Goal: Task Accomplishment & Management: Use online tool/utility

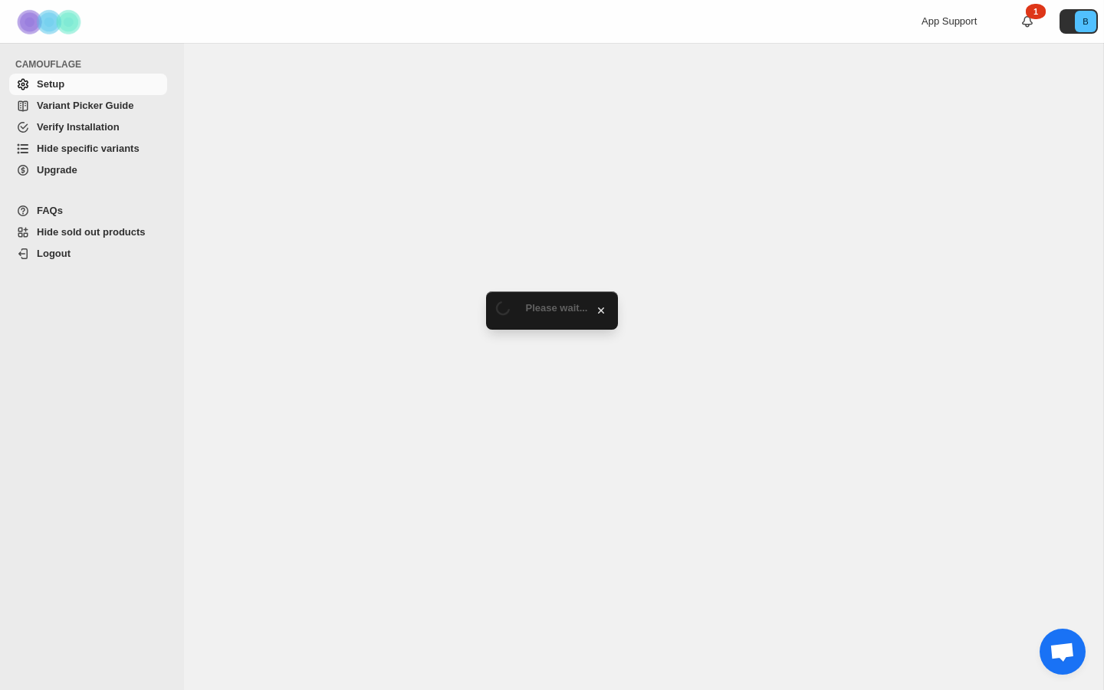
select select "**********"
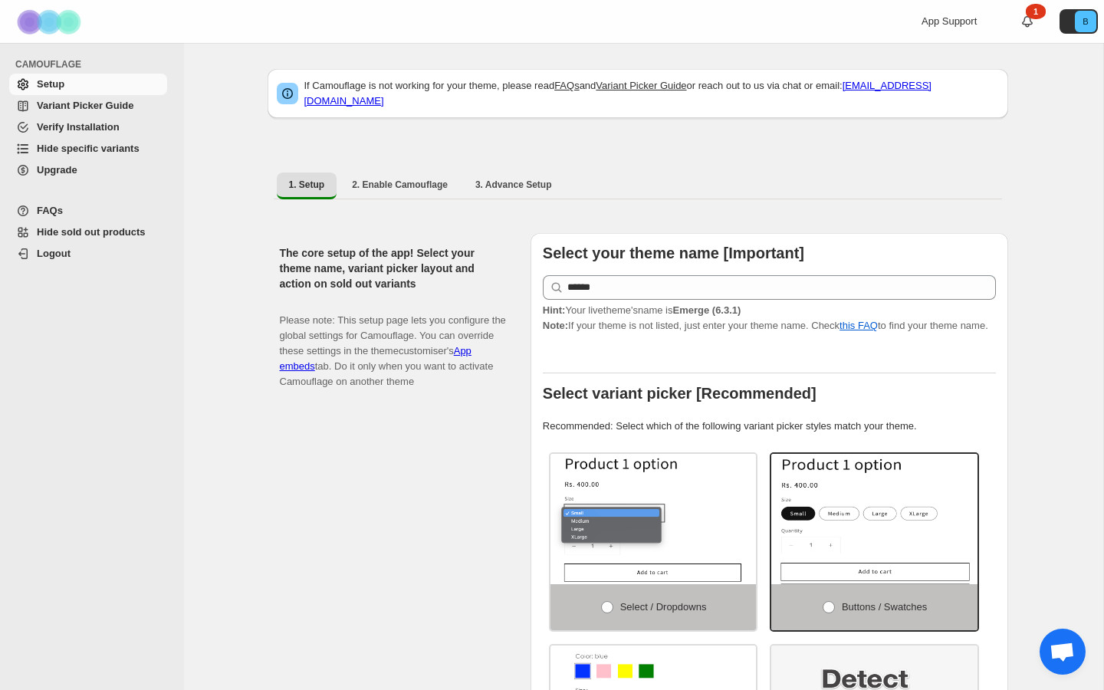
click at [81, 140] on link "Hide specific variants" at bounding box center [88, 148] width 158 height 21
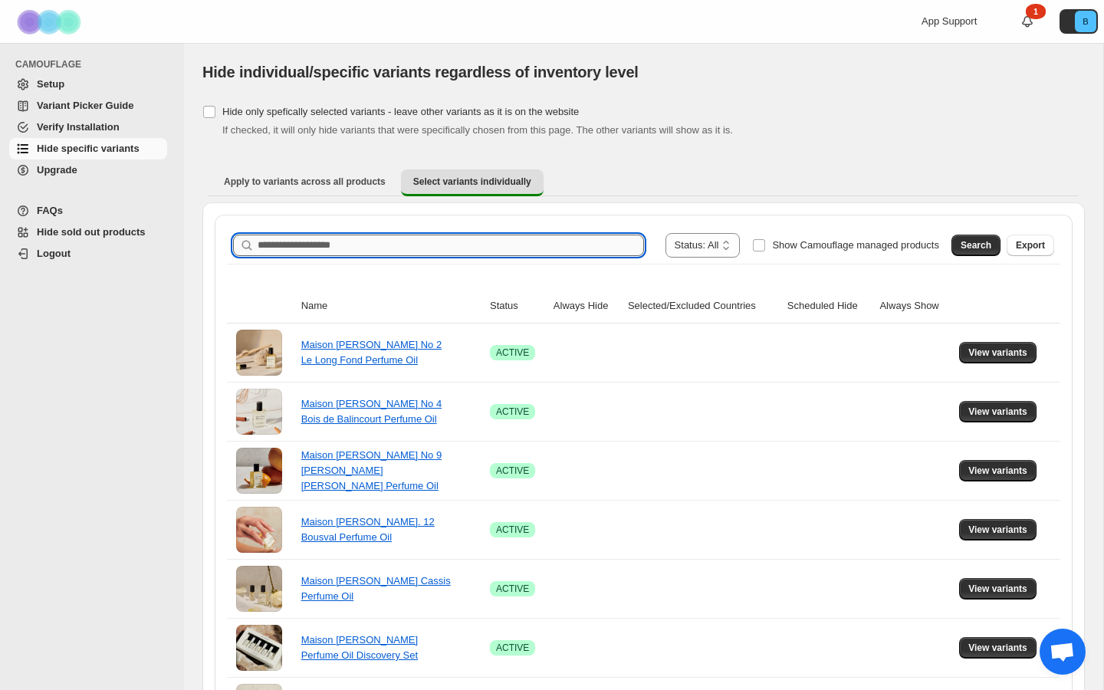
click at [394, 244] on input "Search product name" at bounding box center [451, 245] width 386 height 21
click at [971, 244] on span "Search" at bounding box center [976, 245] width 31 height 12
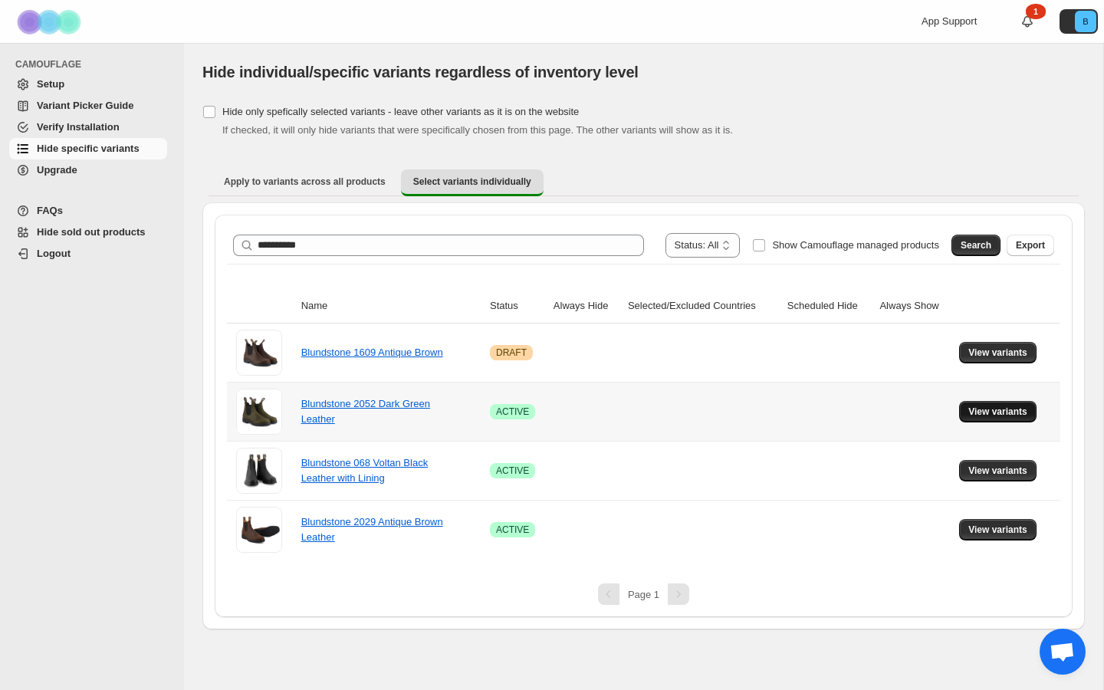
click at [989, 413] on span "View variants" at bounding box center [998, 412] width 59 height 12
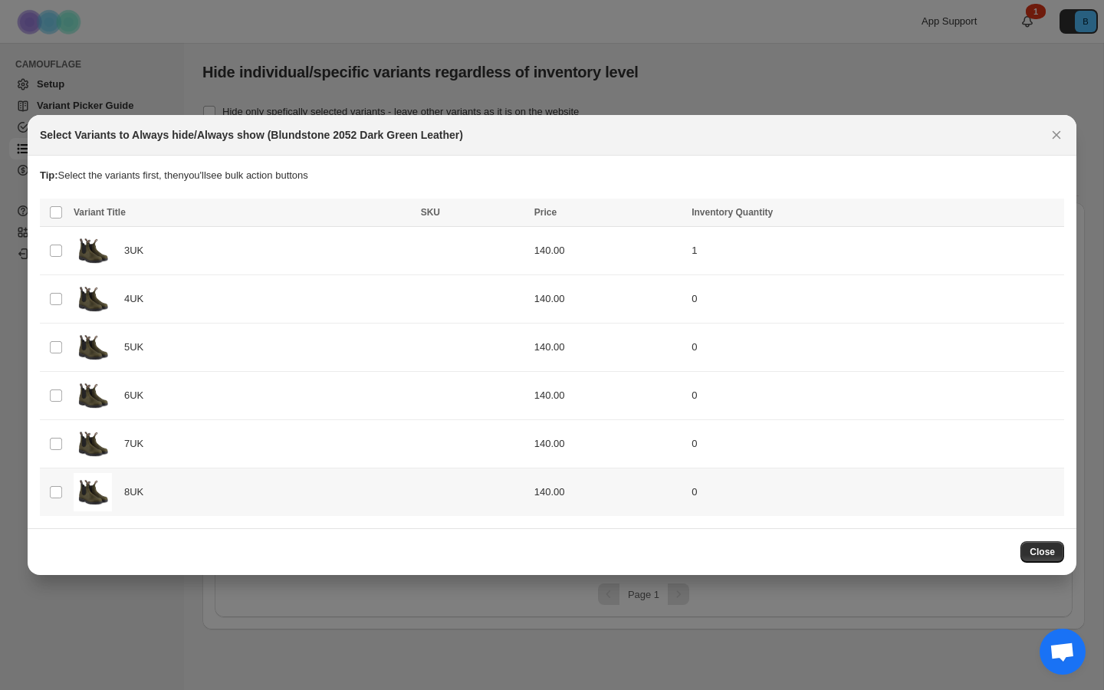
click at [985, 475] on div "**********" at bounding box center [552, 345] width 1104 height 690
click at [57, 291] on td "Select product variant" at bounding box center [54, 299] width 29 height 48
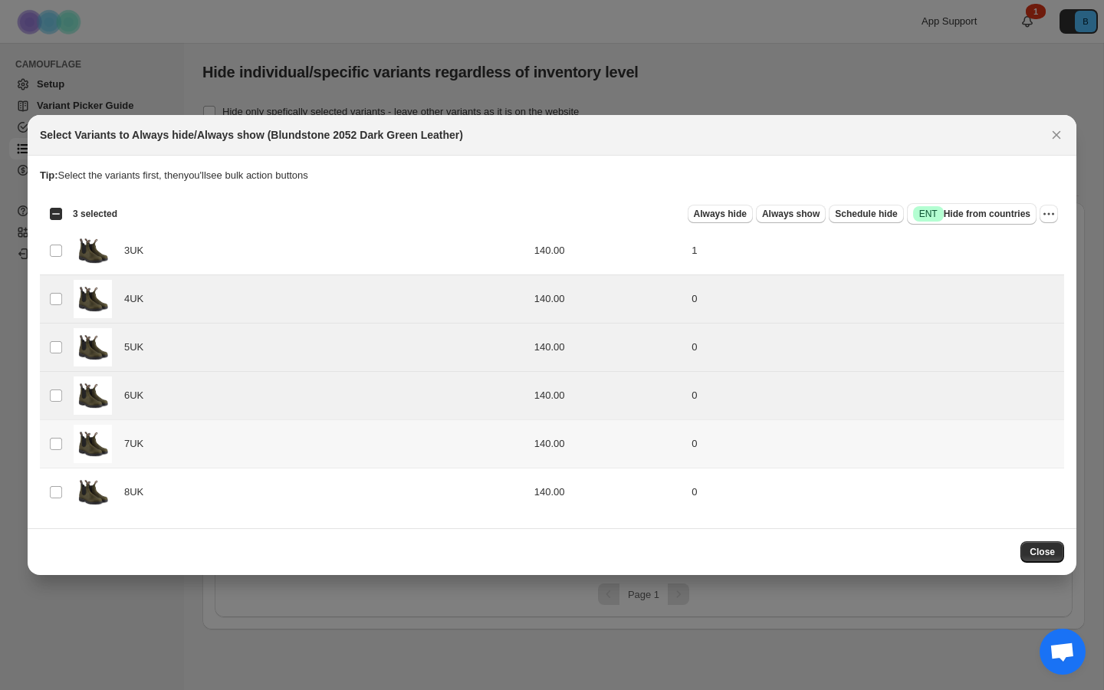
click at [57, 426] on td "Select product variant" at bounding box center [54, 443] width 29 height 48
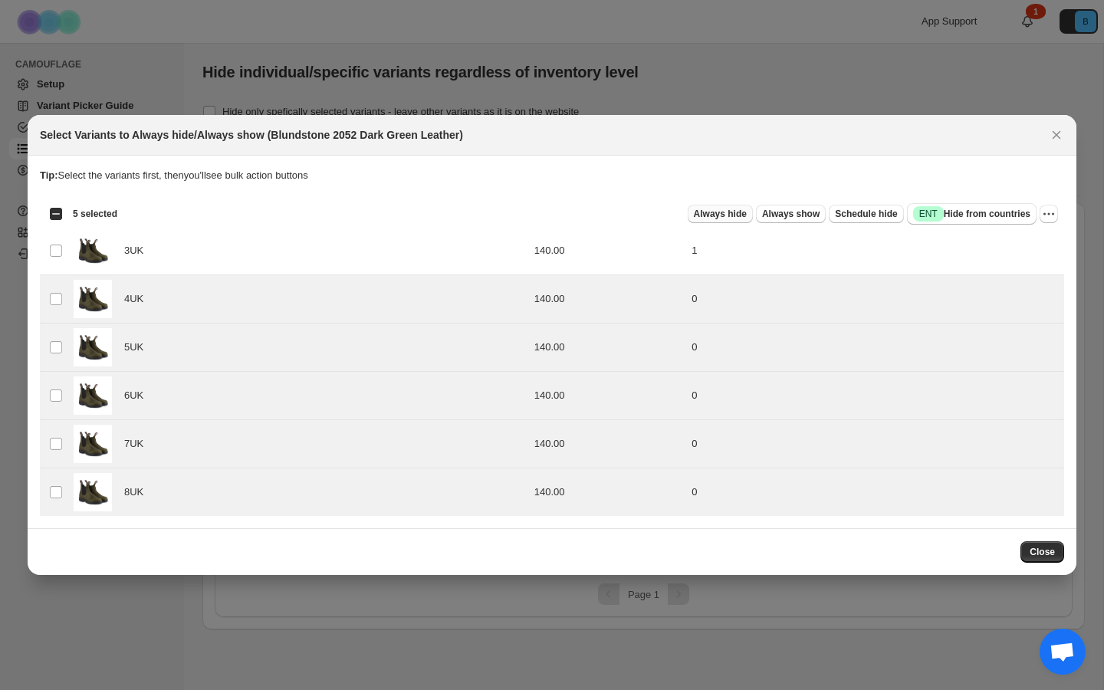
click at [707, 216] on span "Always hide" at bounding box center [720, 214] width 53 height 12
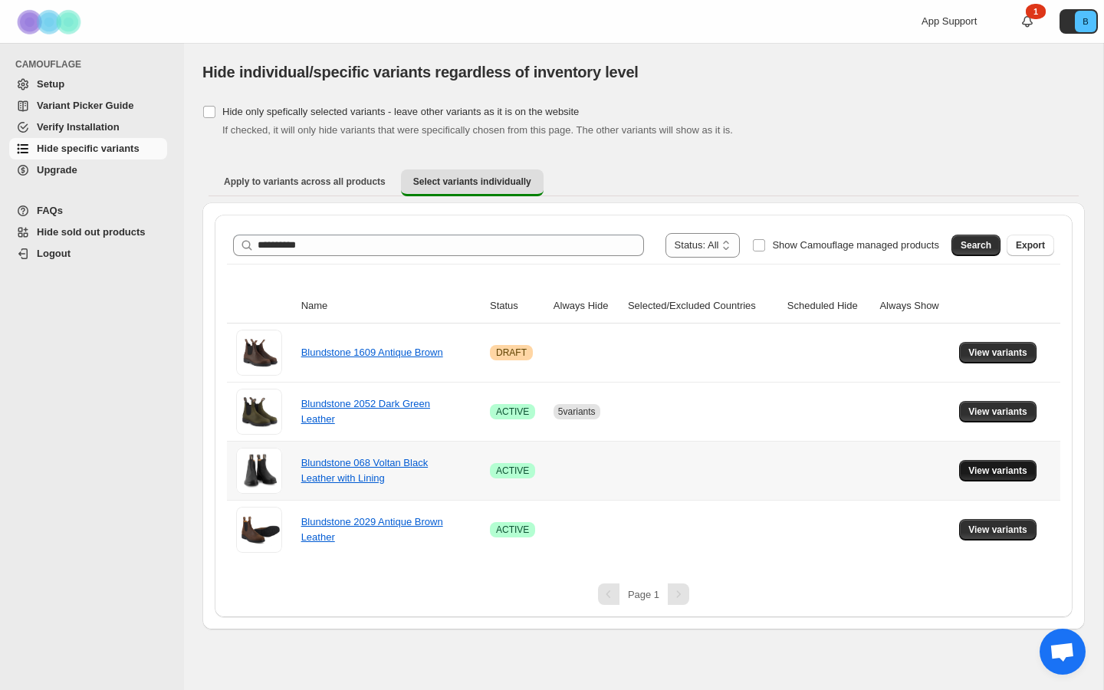
click at [983, 469] on span "View variants" at bounding box center [998, 471] width 59 height 12
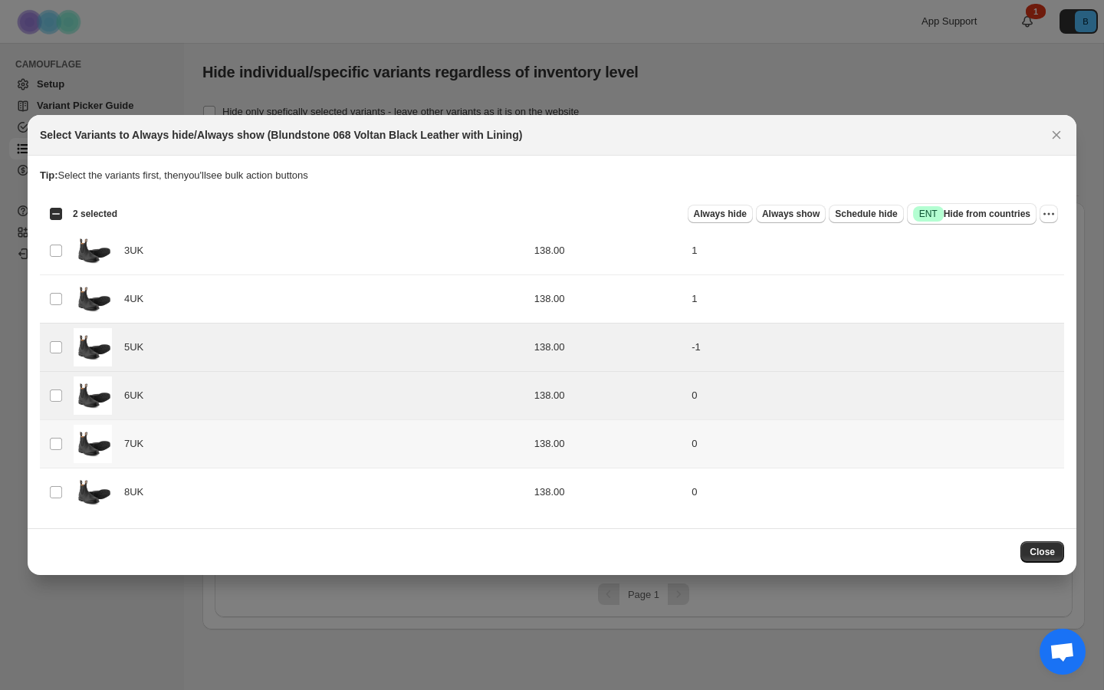
click at [56, 436] on td "Select product variant" at bounding box center [54, 444] width 29 height 48
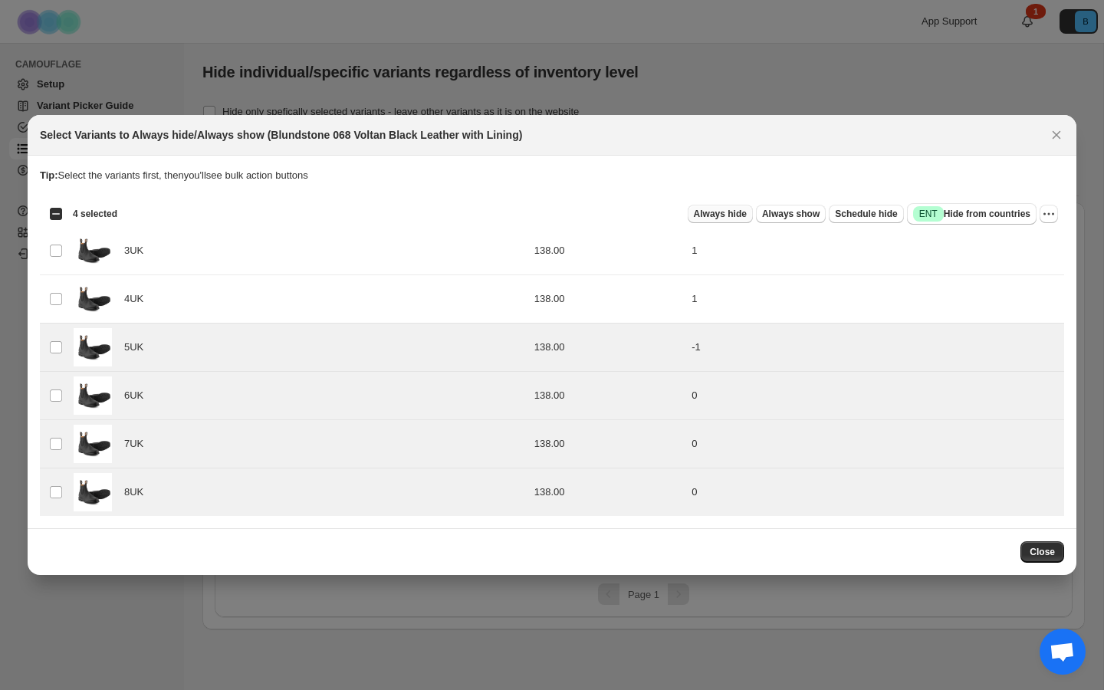
click at [728, 213] on span "Always hide" at bounding box center [720, 214] width 53 height 12
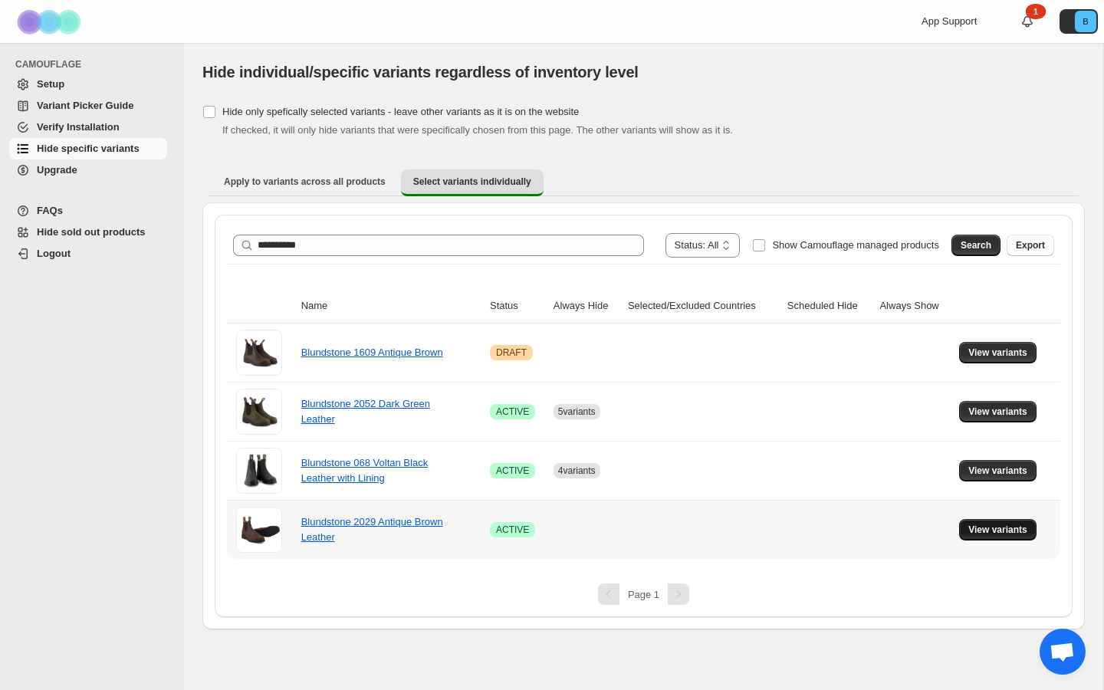
click at [991, 525] on span "View variants" at bounding box center [998, 530] width 59 height 12
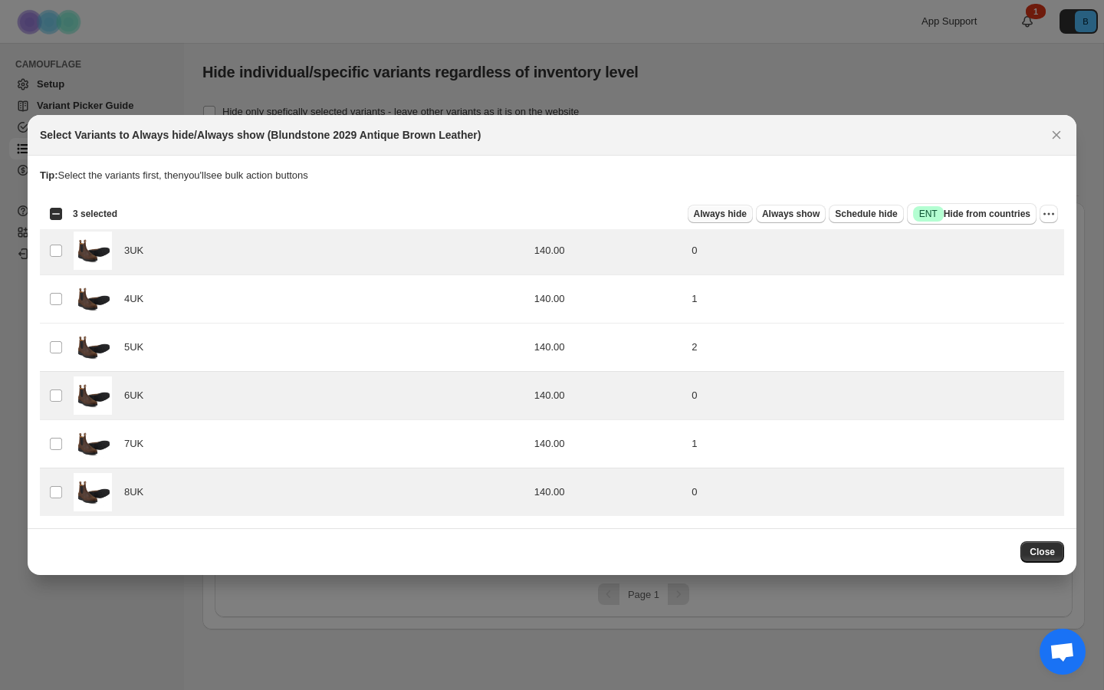
click at [707, 222] on button "Always hide" at bounding box center [720, 214] width 65 height 18
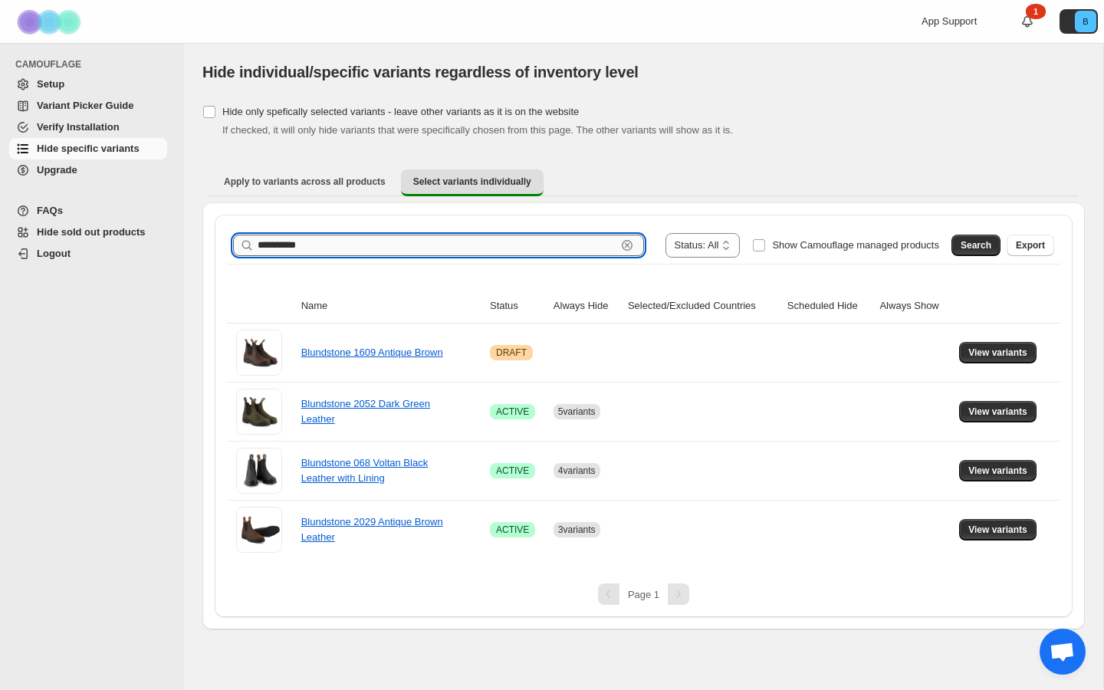
click at [396, 252] on input "**********" at bounding box center [437, 245] width 359 height 21
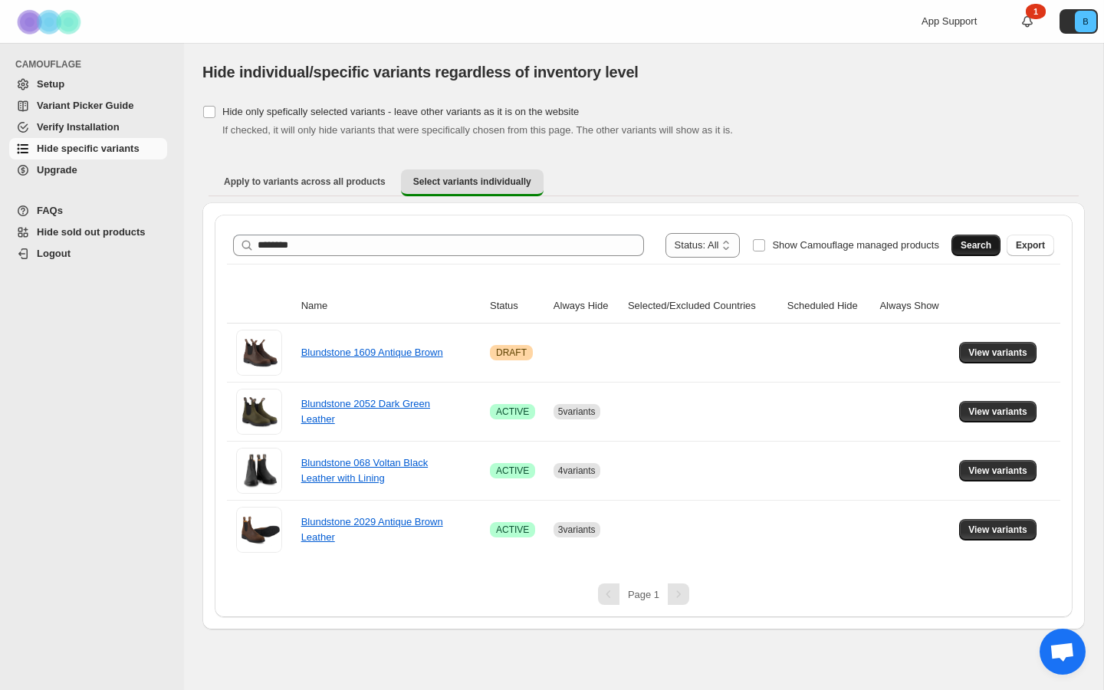
click at [975, 242] on span "Search" at bounding box center [976, 245] width 31 height 12
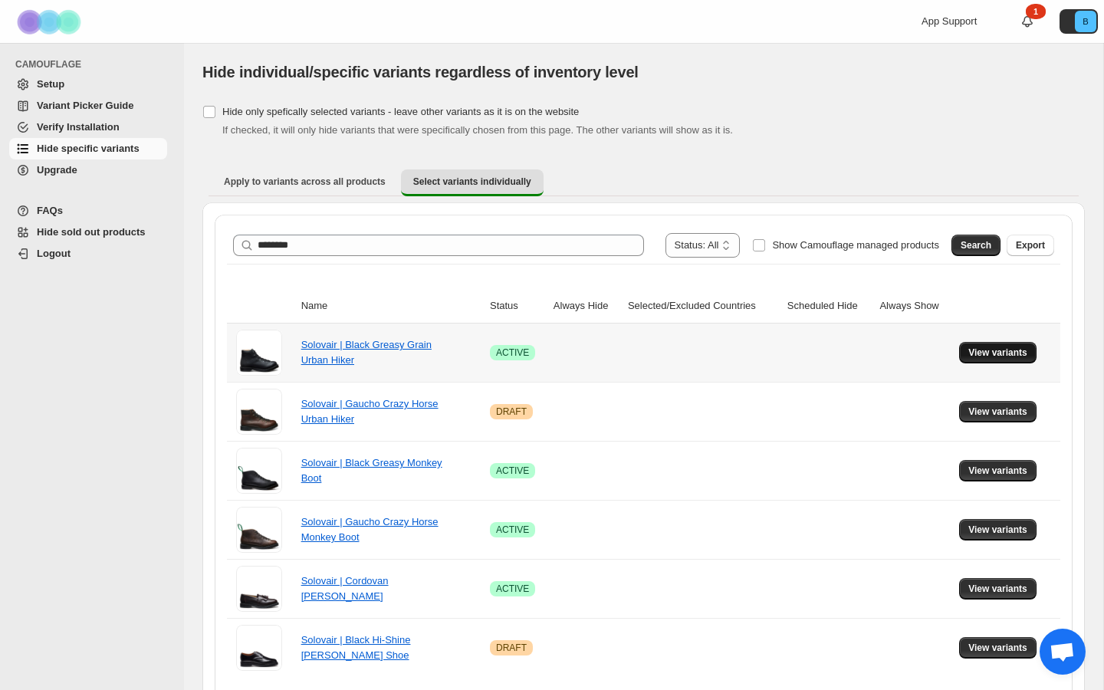
click at [1000, 354] on span "View variants" at bounding box center [998, 353] width 59 height 12
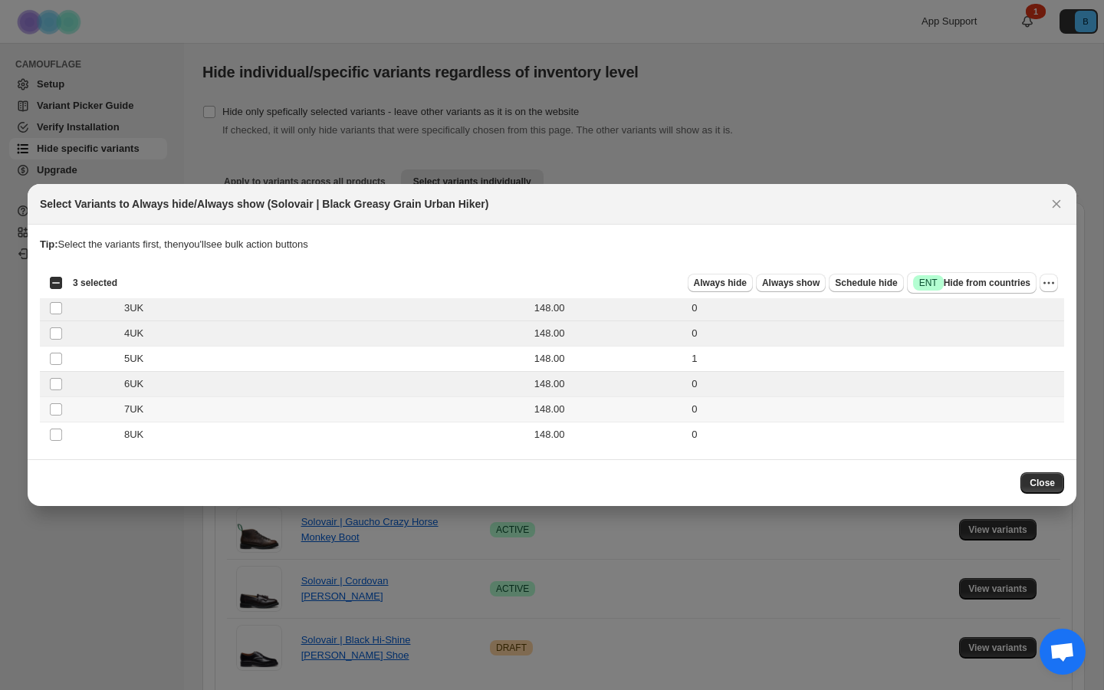
click at [54, 398] on td "Select product variant" at bounding box center [54, 409] width 29 height 25
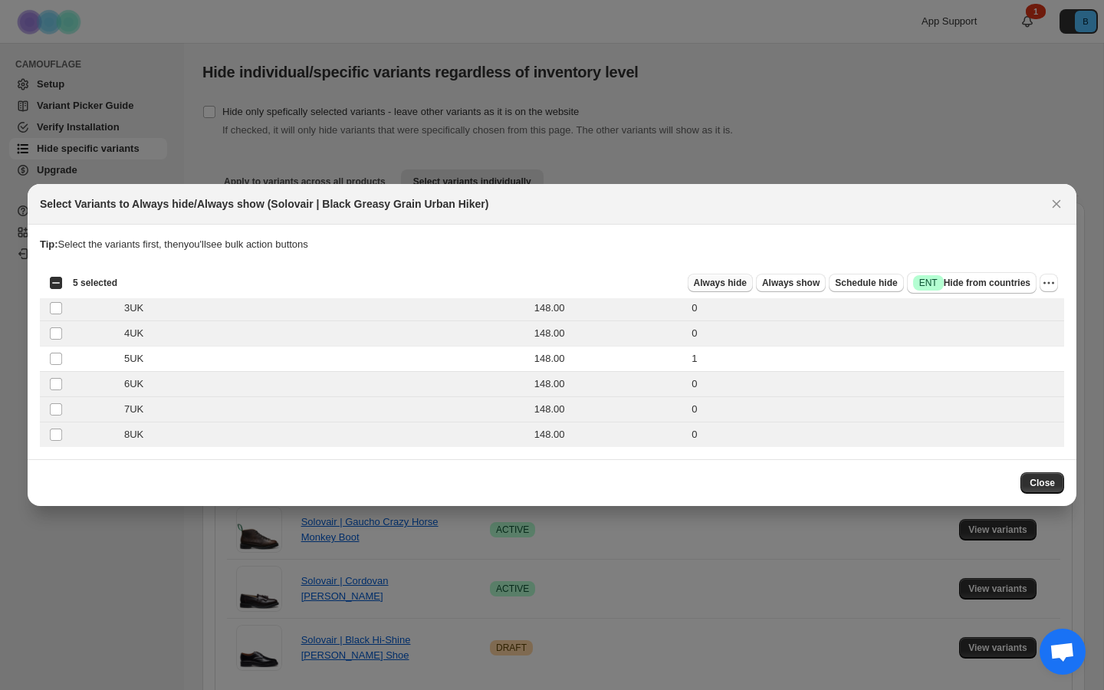
click at [725, 276] on button "Always hide" at bounding box center [720, 283] width 65 height 18
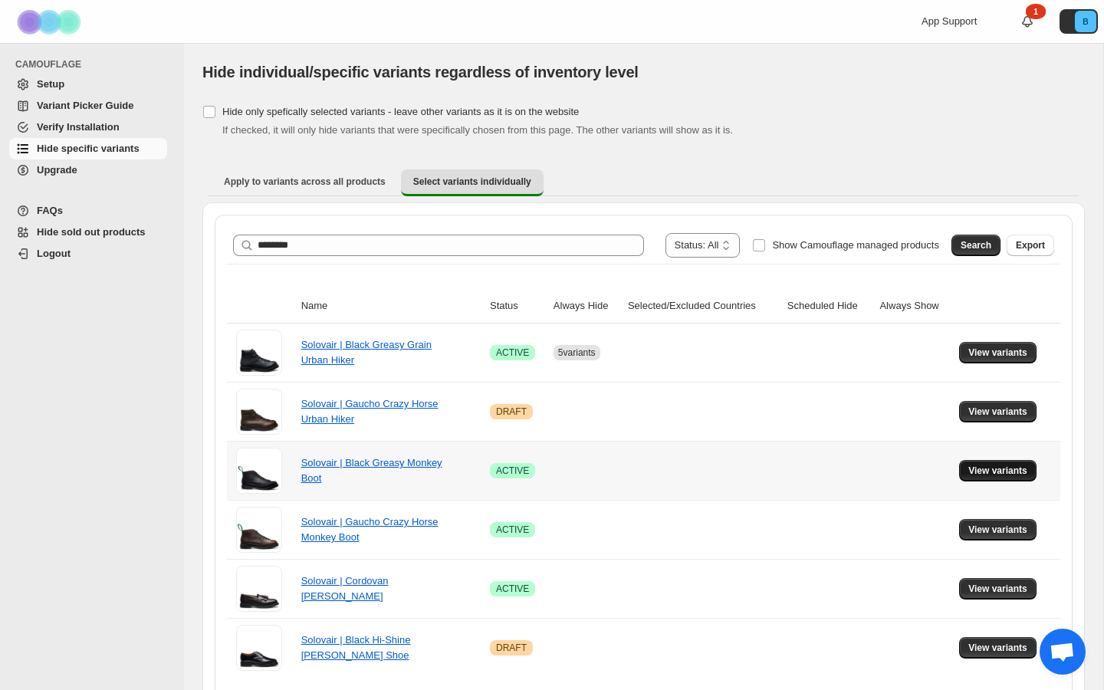
click at [1006, 463] on button "View variants" at bounding box center [997, 470] width 77 height 21
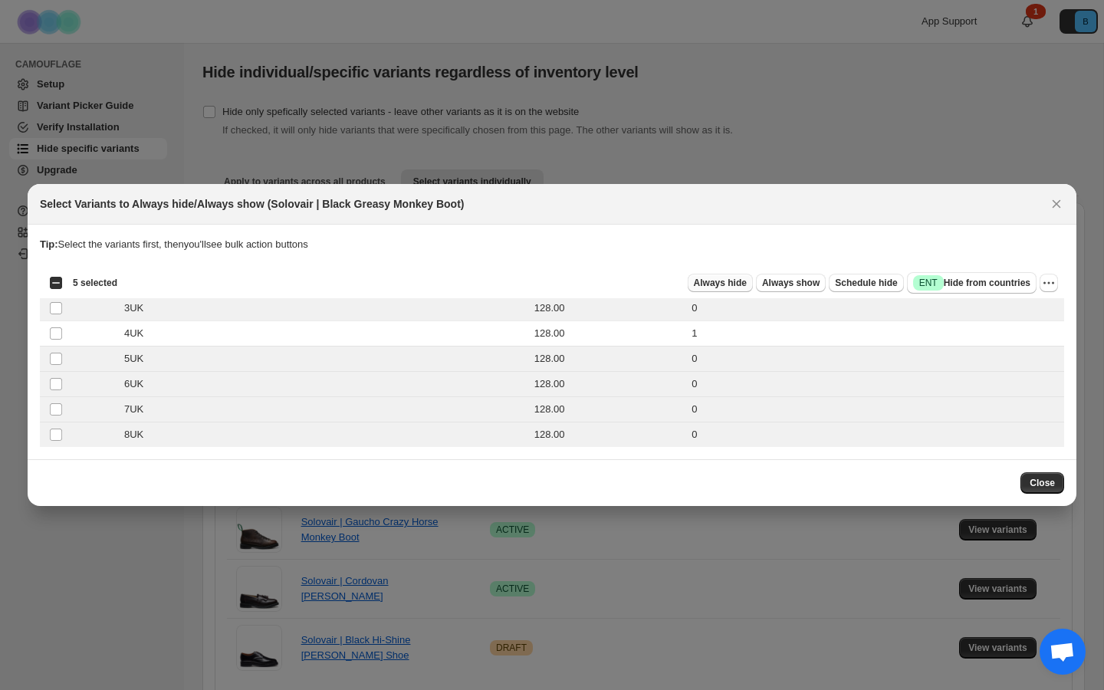
click at [719, 287] on span "Always hide" at bounding box center [720, 283] width 53 height 12
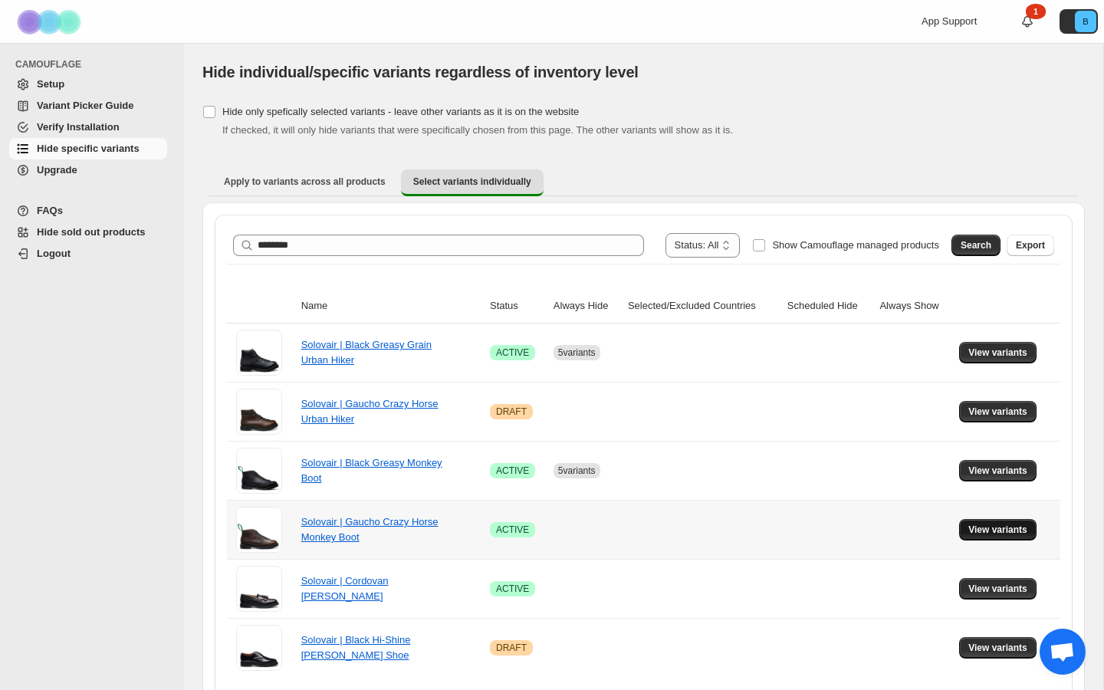
click at [979, 528] on span "View variants" at bounding box center [998, 530] width 59 height 12
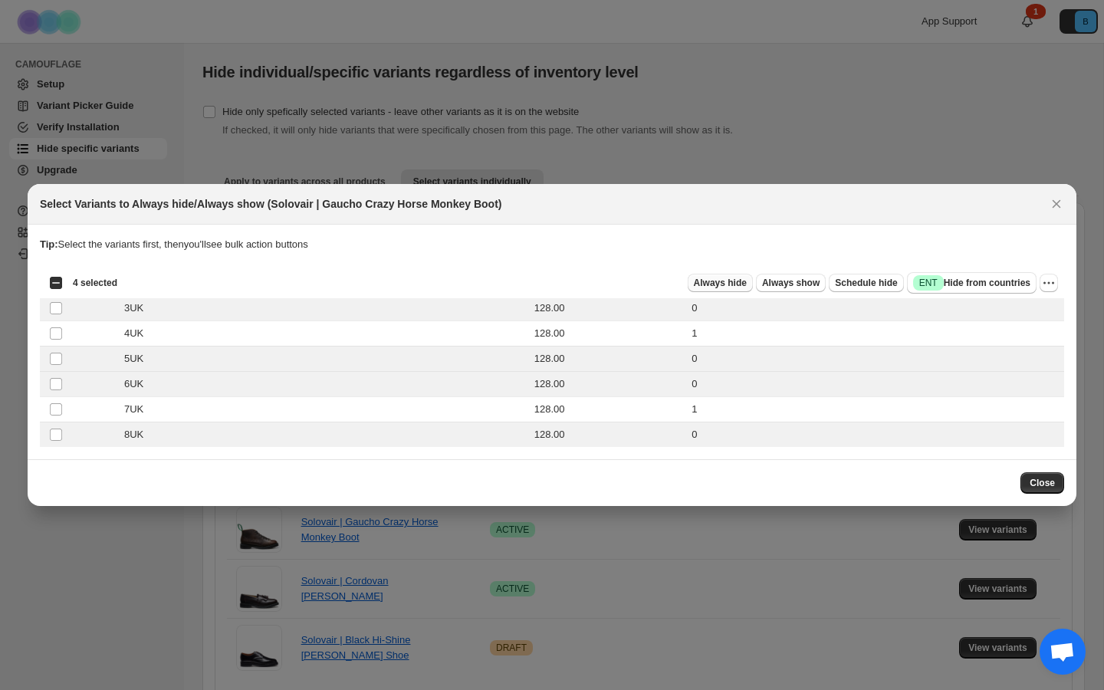
click at [720, 281] on span "Always hide" at bounding box center [720, 283] width 53 height 12
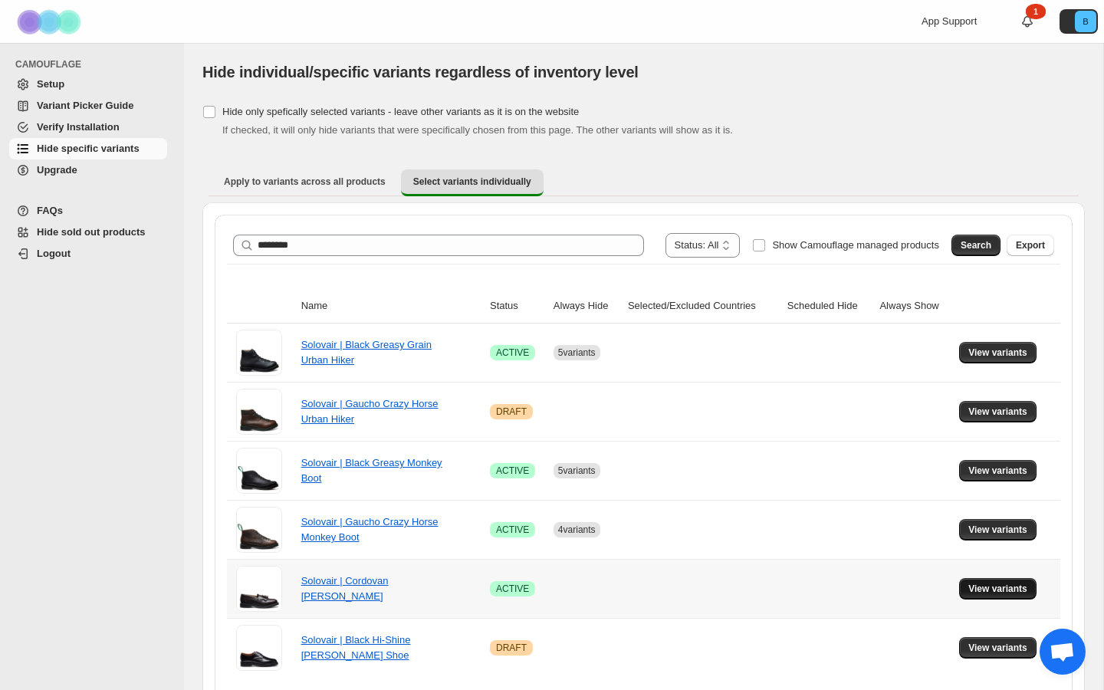
click at [998, 591] on span "View variants" at bounding box center [998, 589] width 59 height 12
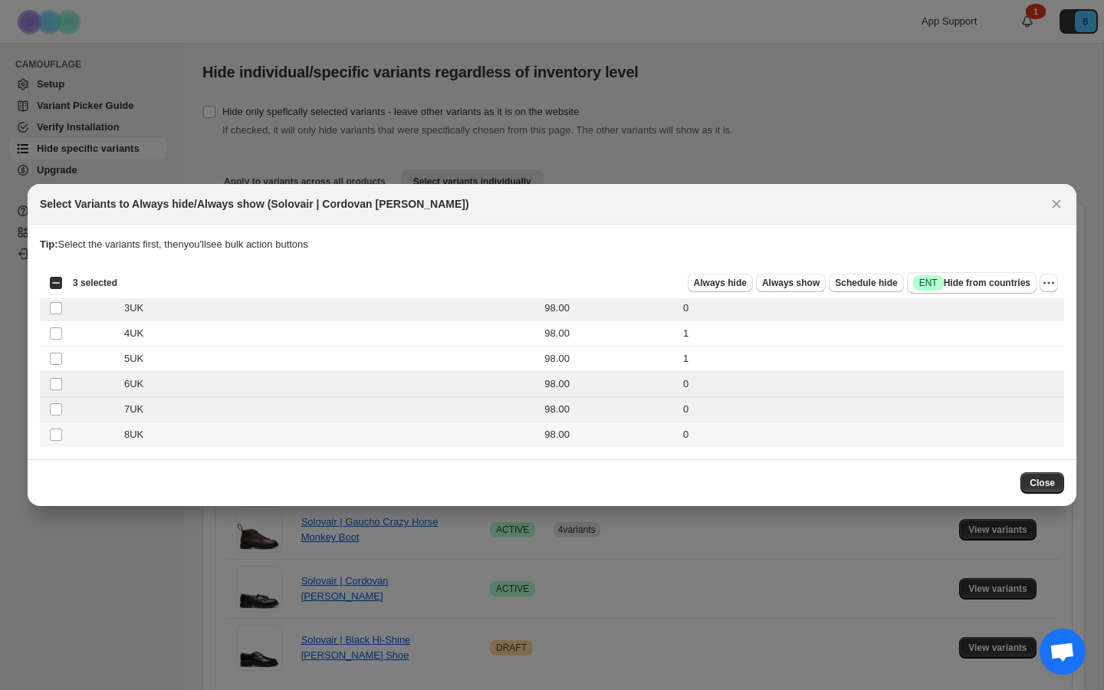
click at [55, 426] on td "Select product variant" at bounding box center [54, 435] width 29 height 25
click at [733, 281] on span "Always hide" at bounding box center [720, 283] width 53 height 12
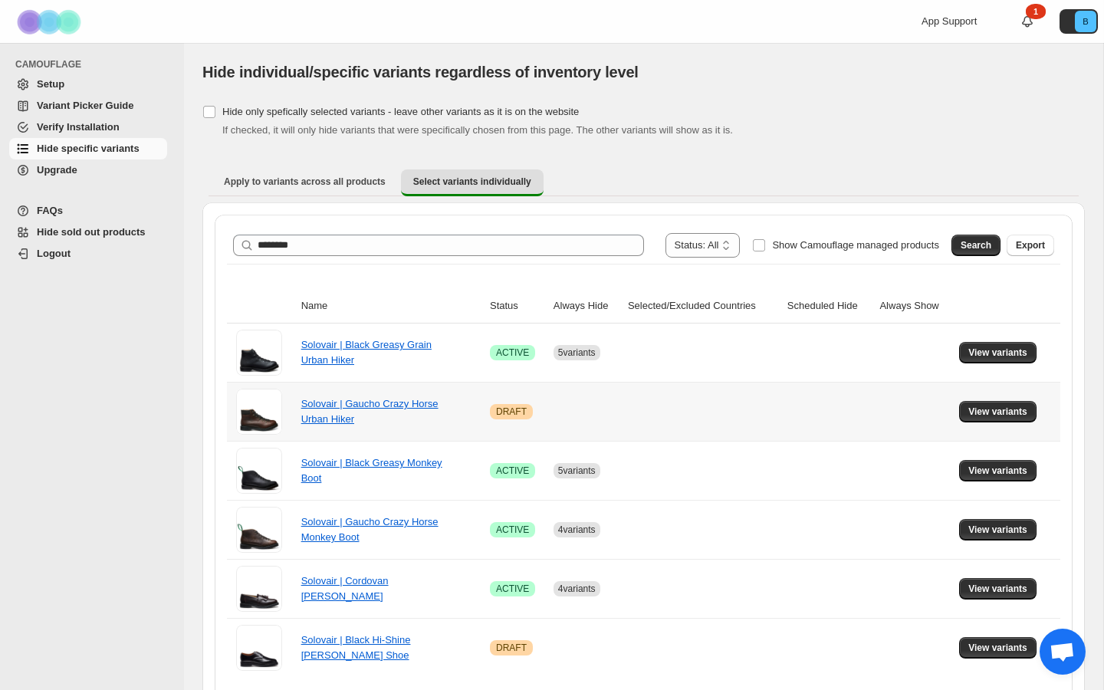
scroll to position [58, 0]
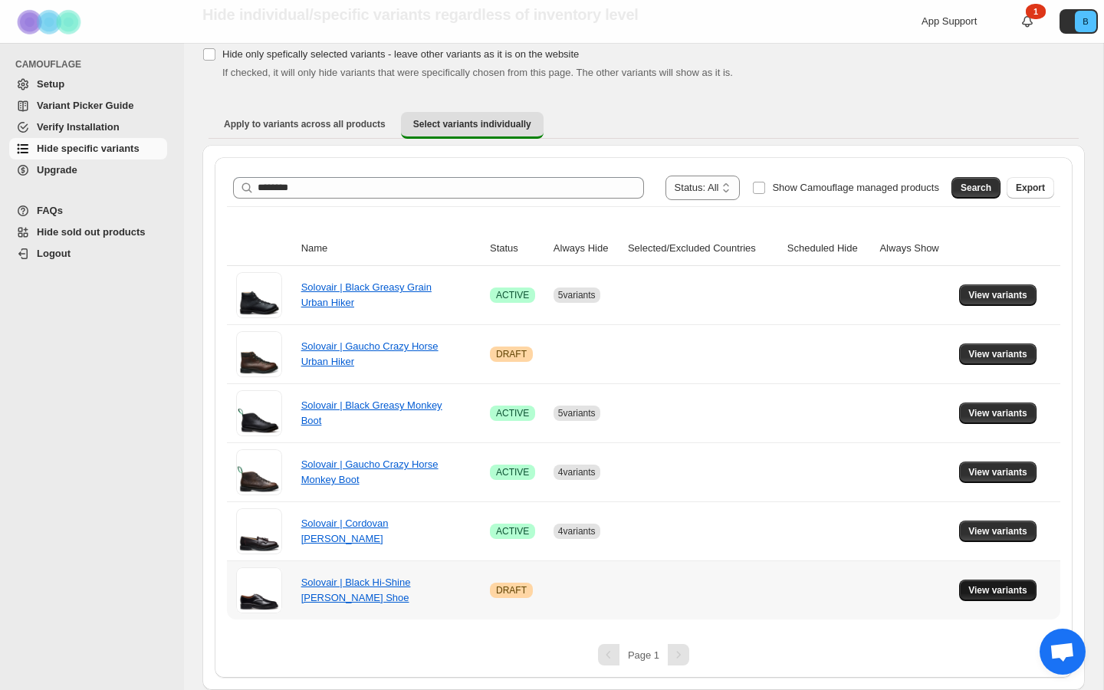
click at [983, 587] on span "View variants" at bounding box center [998, 590] width 59 height 12
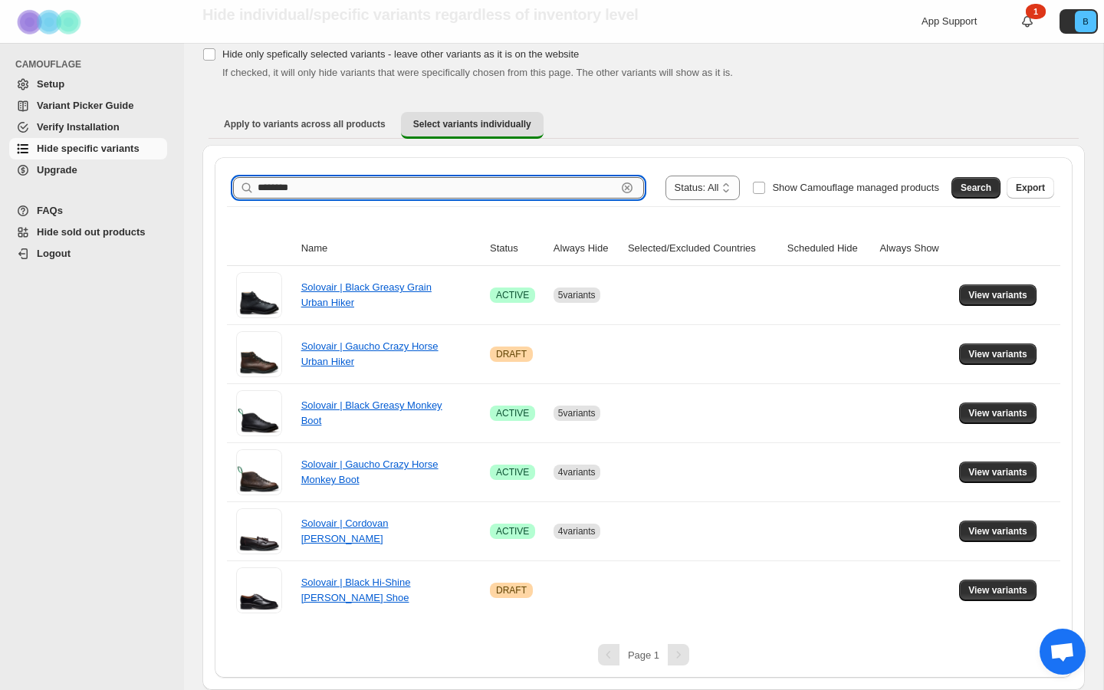
click at [337, 189] on input "********" at bounding box center [437, 187] width 359 height 21
type input "**********"
click at [696, 183] on select "**********" at bounding box center [703, 188] width 75 height 25
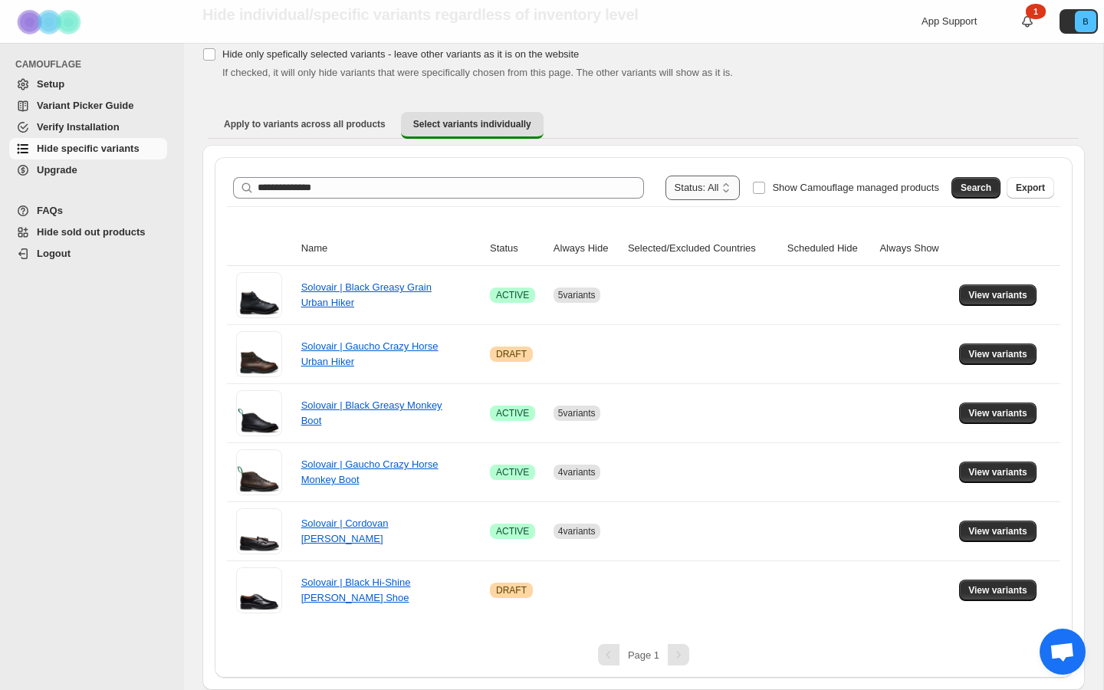
select select "******"
click at [670, 176] on select "**********" at bounding box center [703, 188] width 75 height 25
click at [978, 186] on span "Search" at bounding box center [976, 188] width 31 height 12
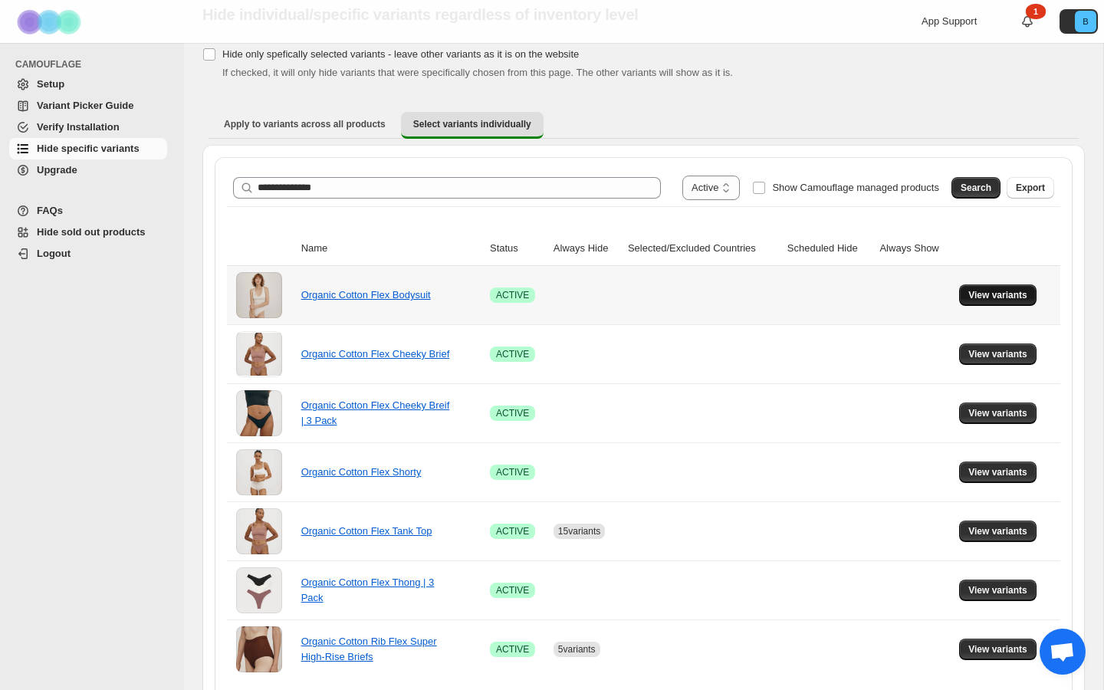
click at [971, 298] on span "View variants" at bounding box center [998, 295] width 59 height 12
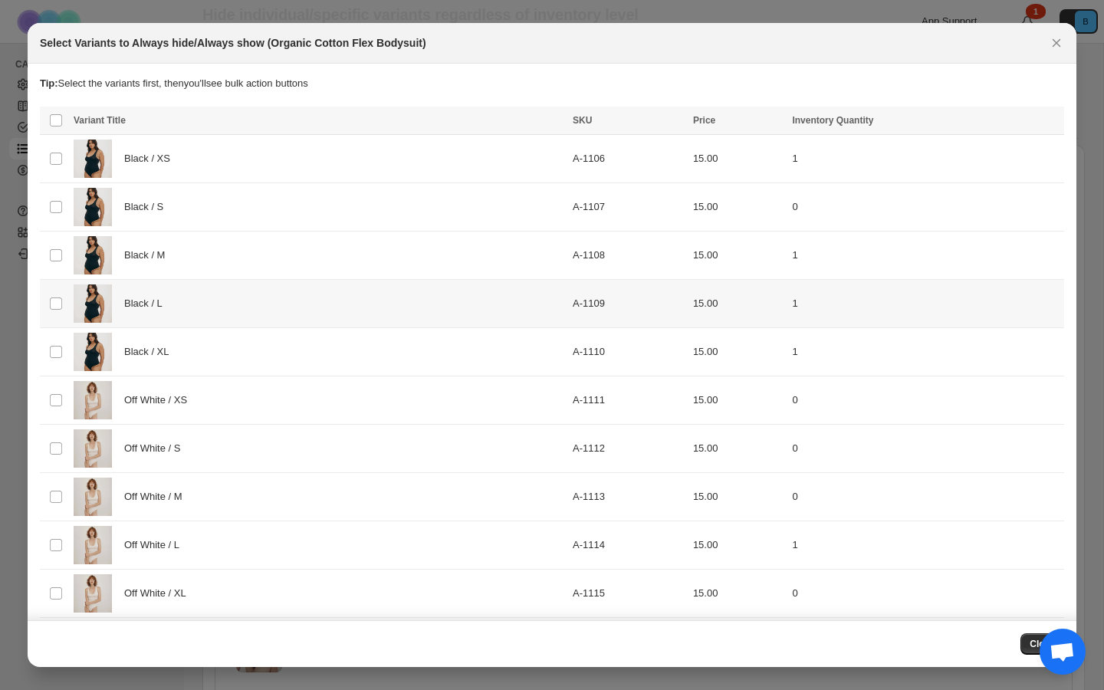
scroll to position [0, 0]
click at [792, 117] on span "Inventory Quantity" at bounding box center [832, 120] width 81 height 11
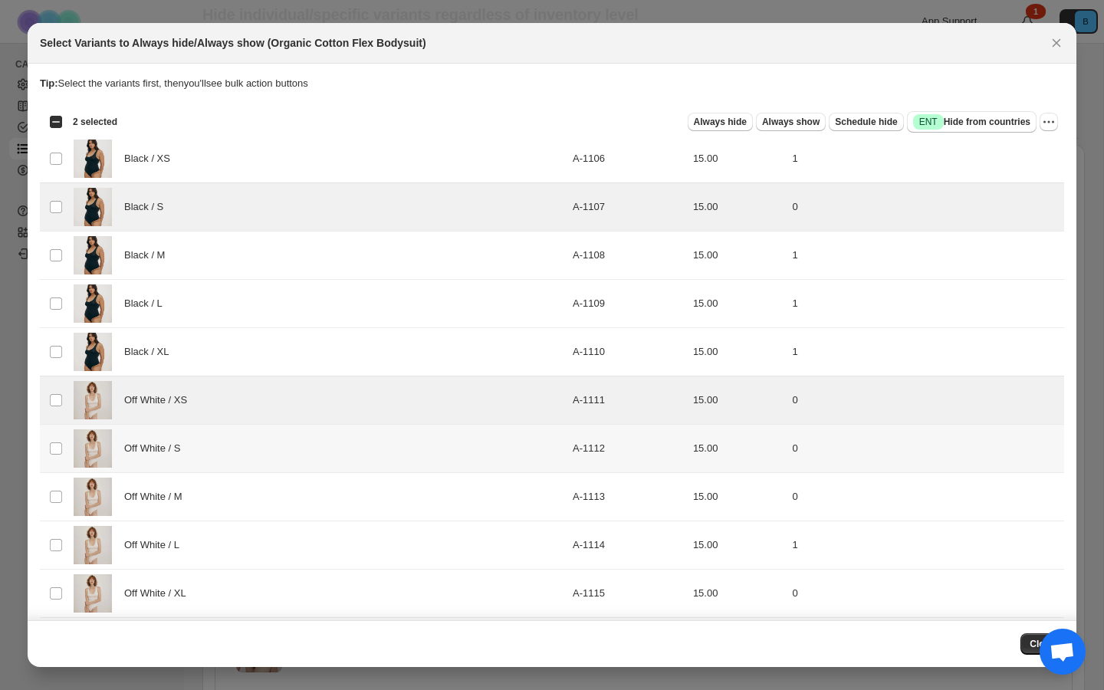
click at [57, 440] on td "Select product variant" at bounding box center [54, 449] width 29 height 48
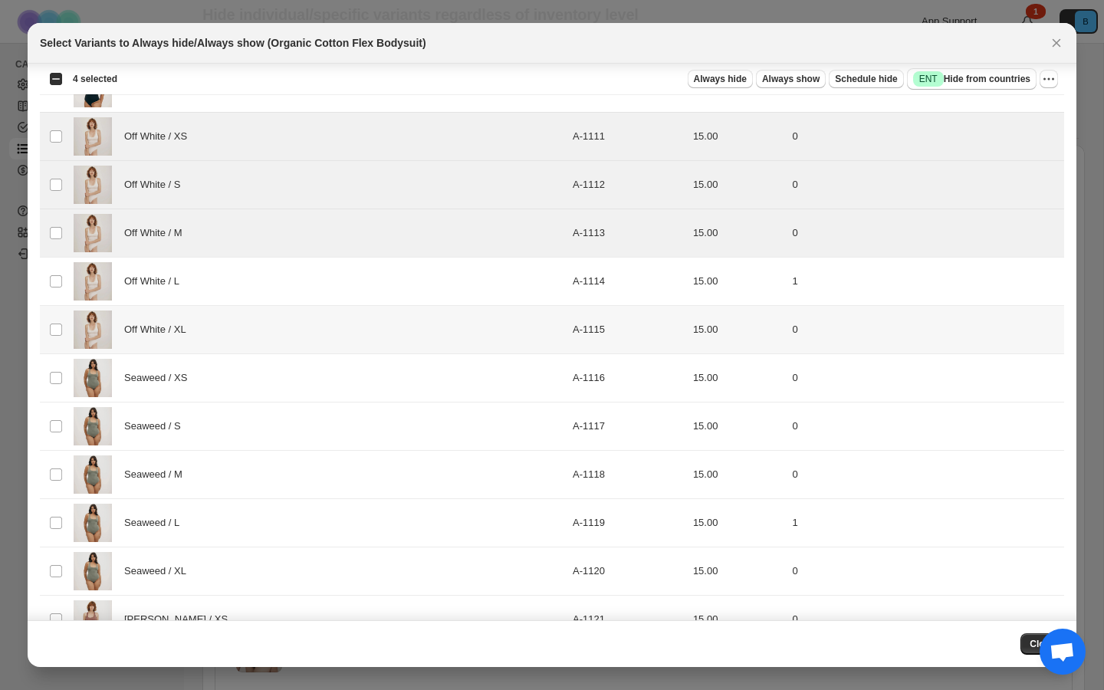
scroll to position [268, 0]
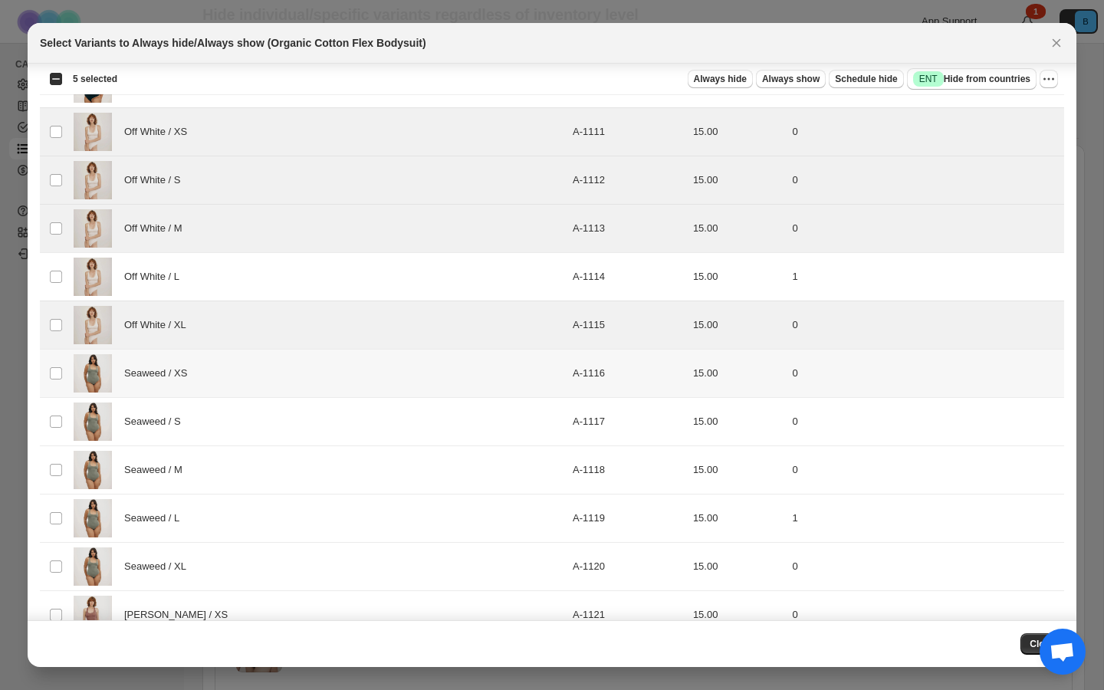
click at [58, 359] on td "Select product variant" at bounding box center [54, 374] width 29 height 48
click at [58, 408] on td "Select product variant" at bounding box center [54, 422] width 29 height 48
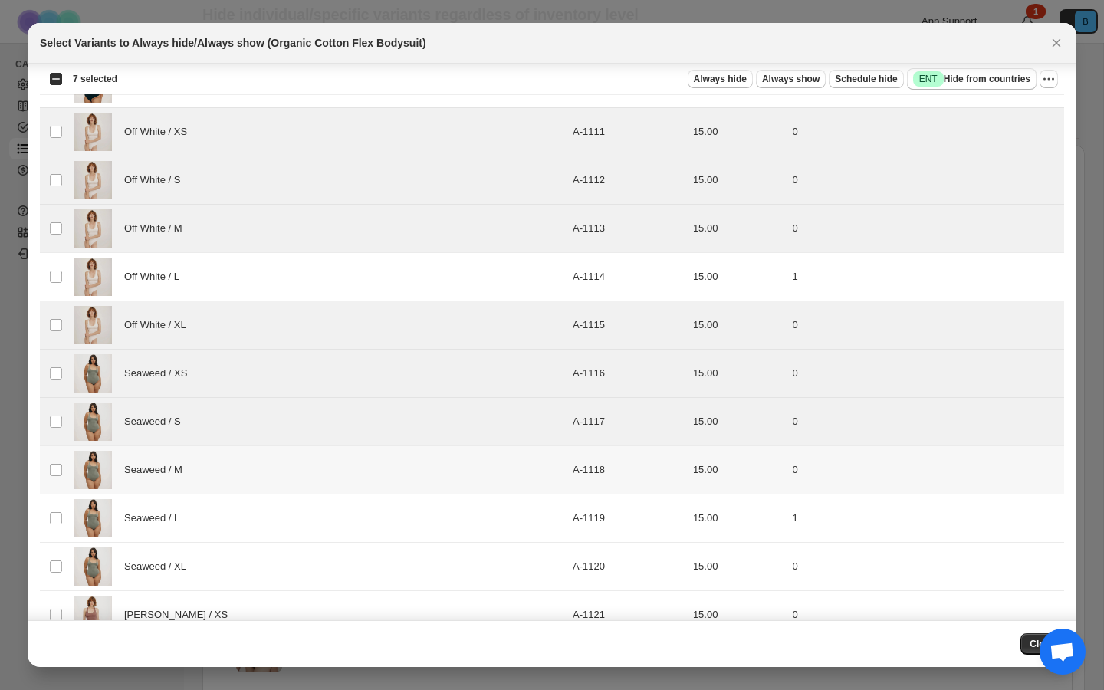
click at [58, 460] on td "Select product variant" at bounding box center [54, 470] width 29 height 48
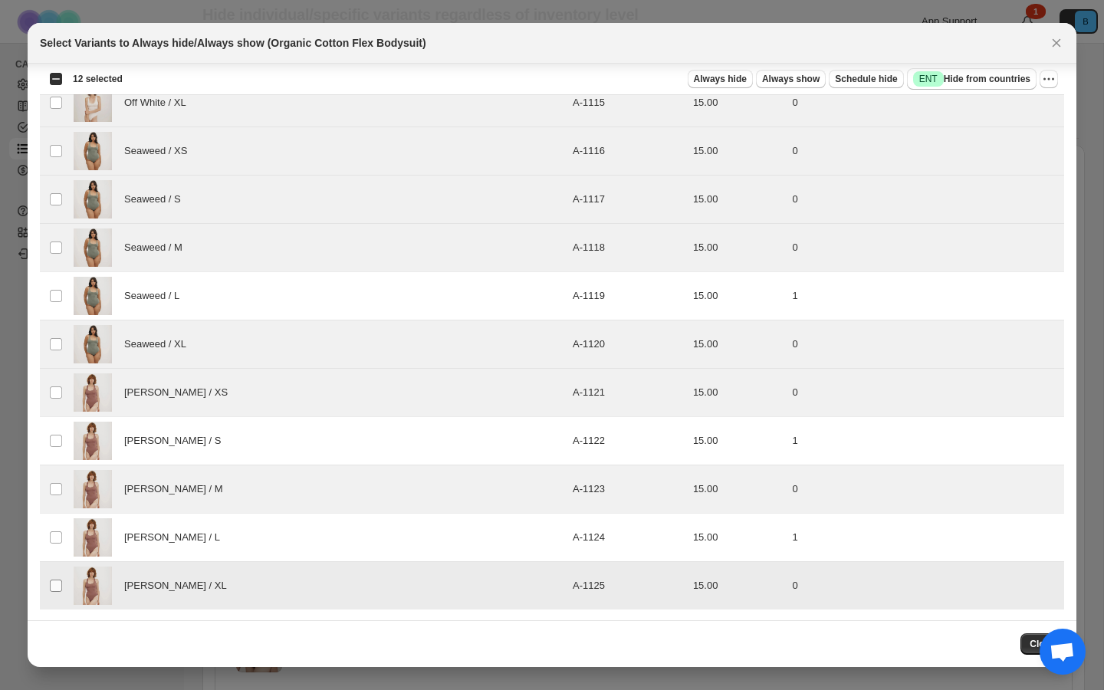
scroll to position [492, 0]
click at [694, 79] on span "Always hide" at bounding box center [720, 79] width 53 height 12
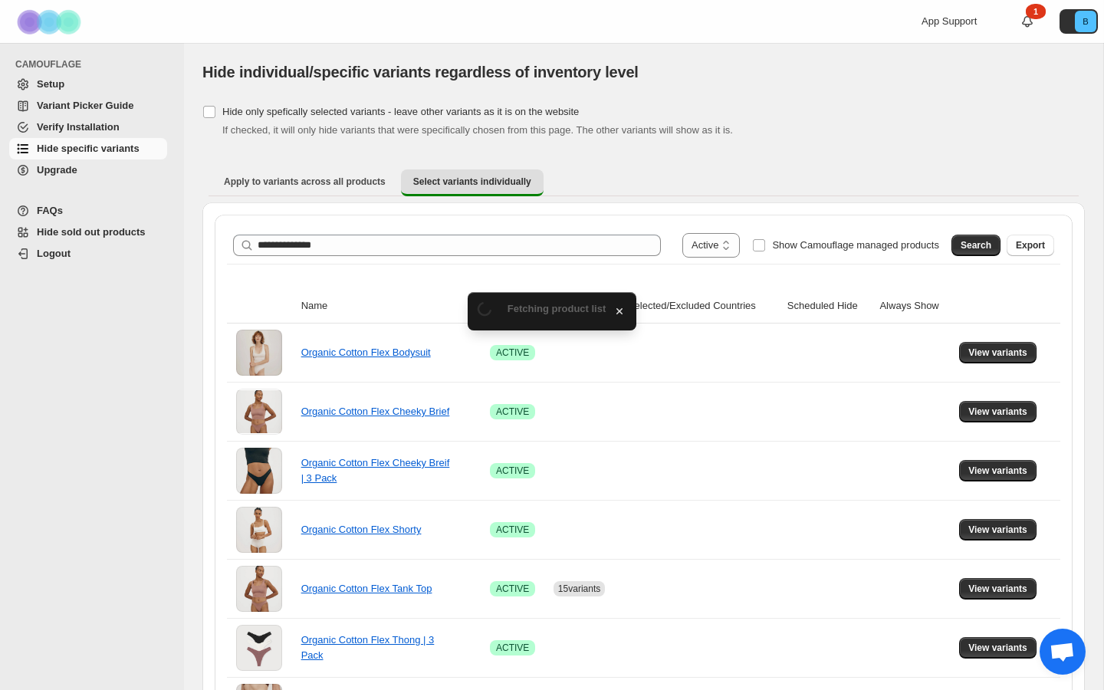
scroll to position [58, 0]
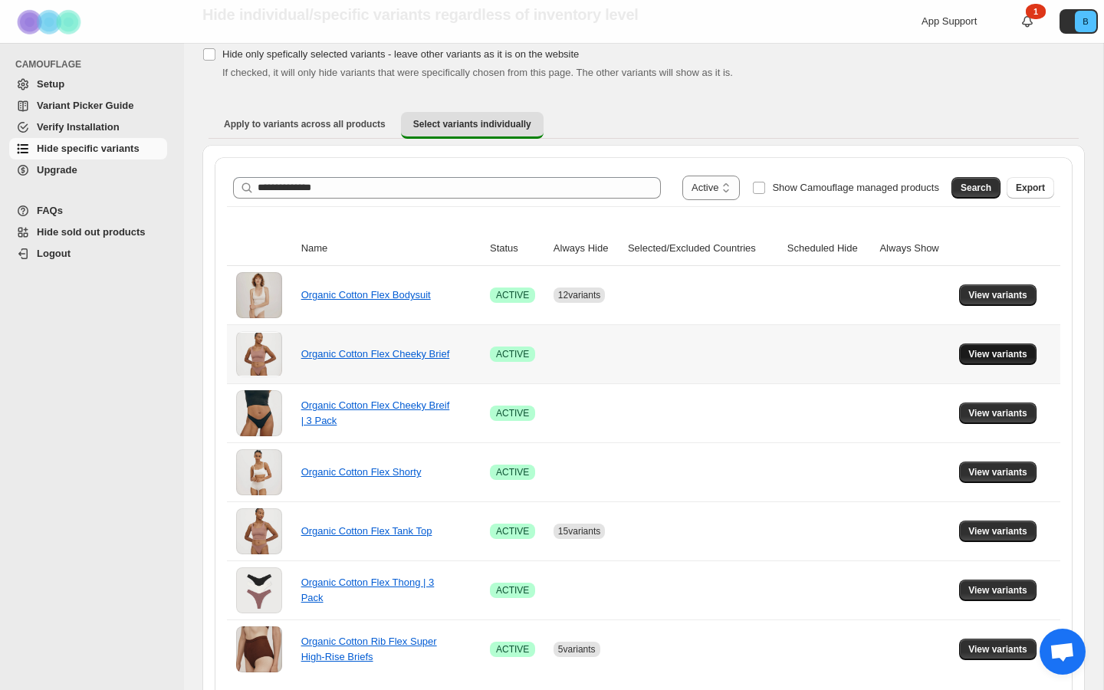
click at [976, 348] on span "View variants" at bounding box center [998, 354] width 59 height 12
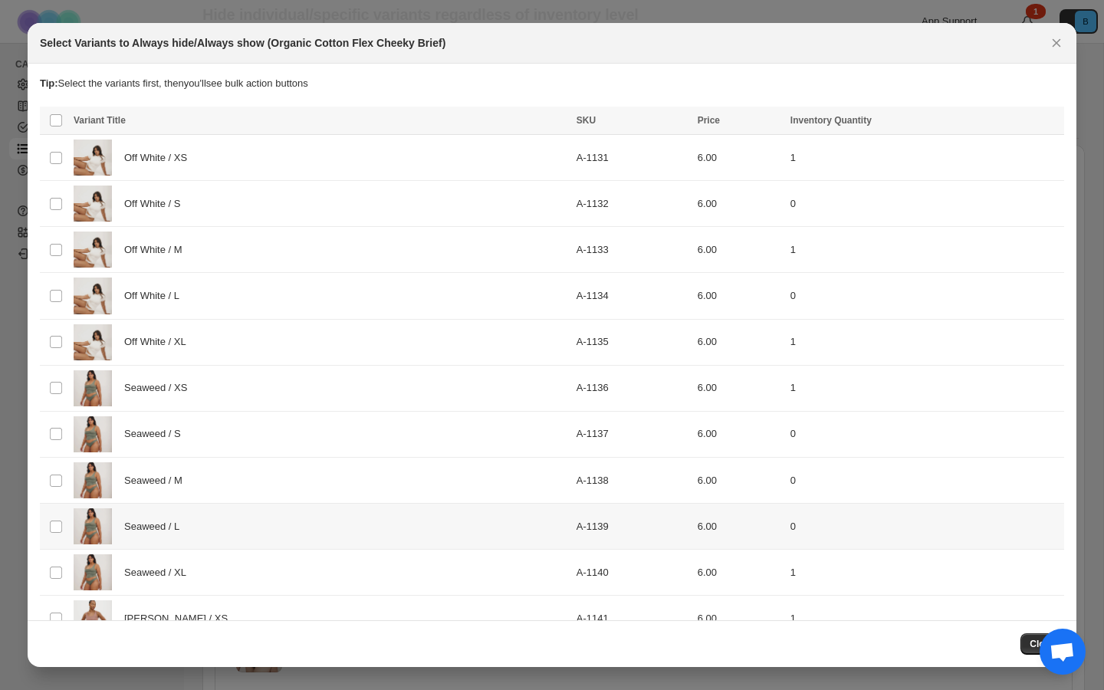
scroll to position [0, 0]
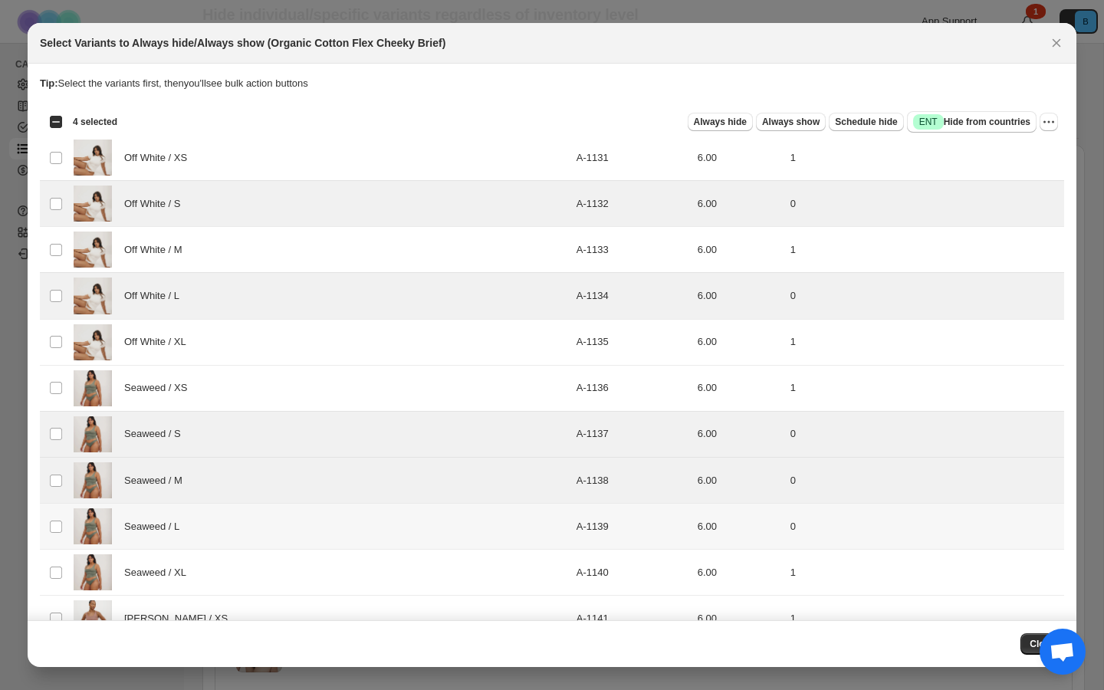
click at [57, 537] on td "Select product variant" at bounding box center [54, 527] width 29 height 46
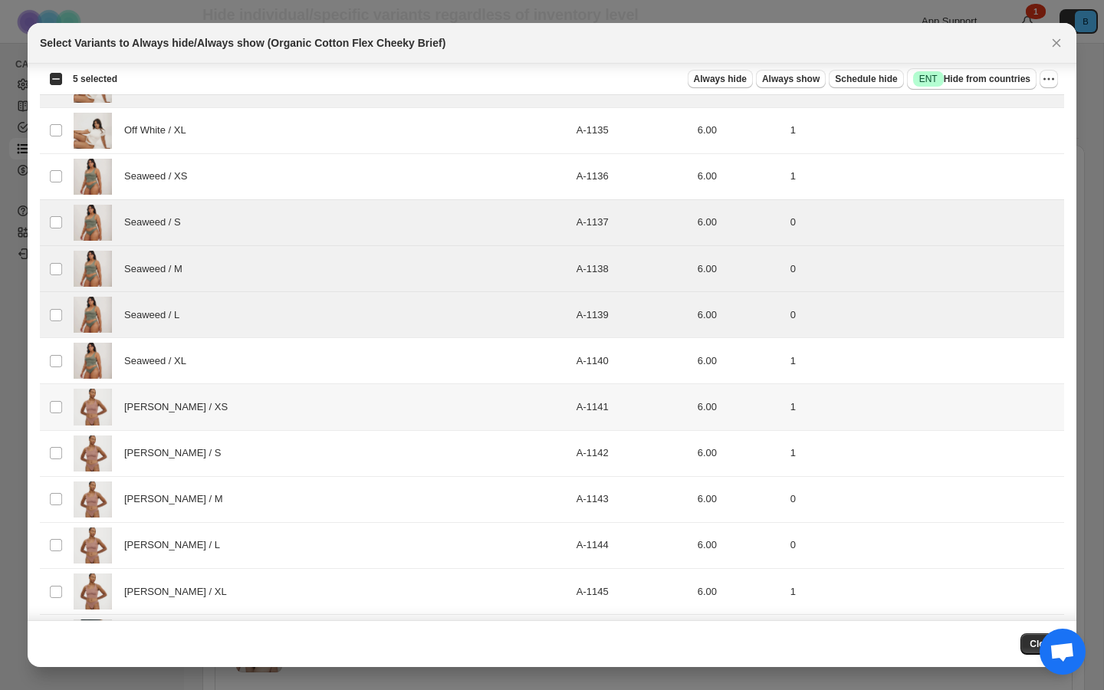
scroll to position [222, 0]
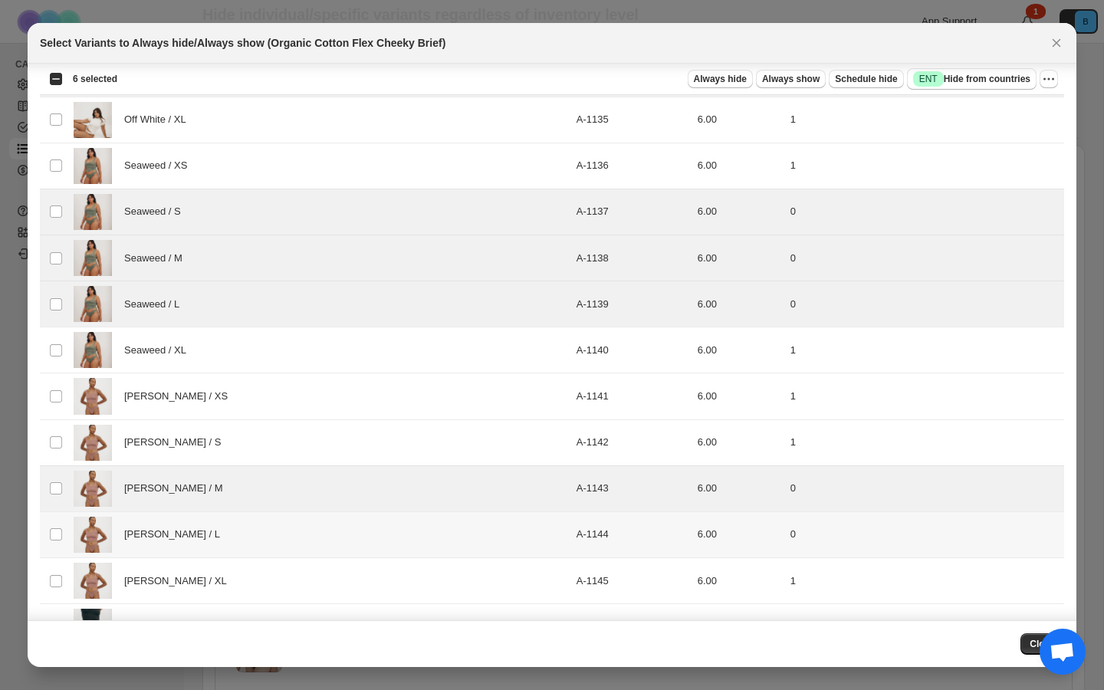
click at [59, 524] on td "Select product variant" at bounding box center [54, 534] width 29 height 46
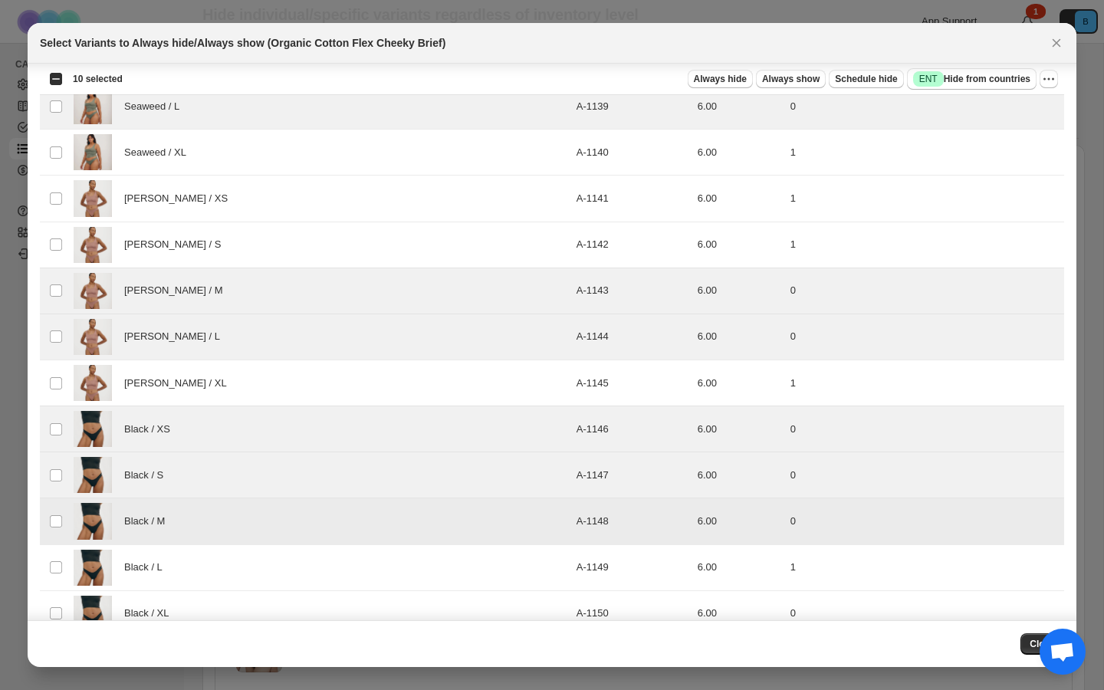
scroll to position [449, 0]
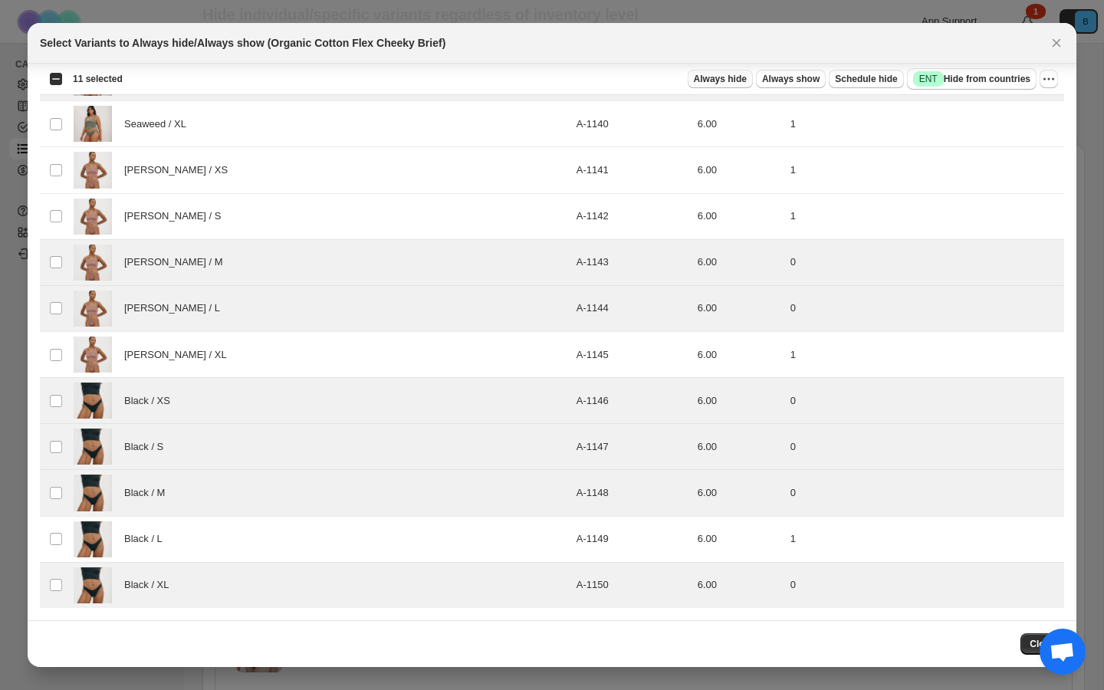
click at [705, 82] on span "Always hide" at bounding box center [720, 79] width 53 height 12
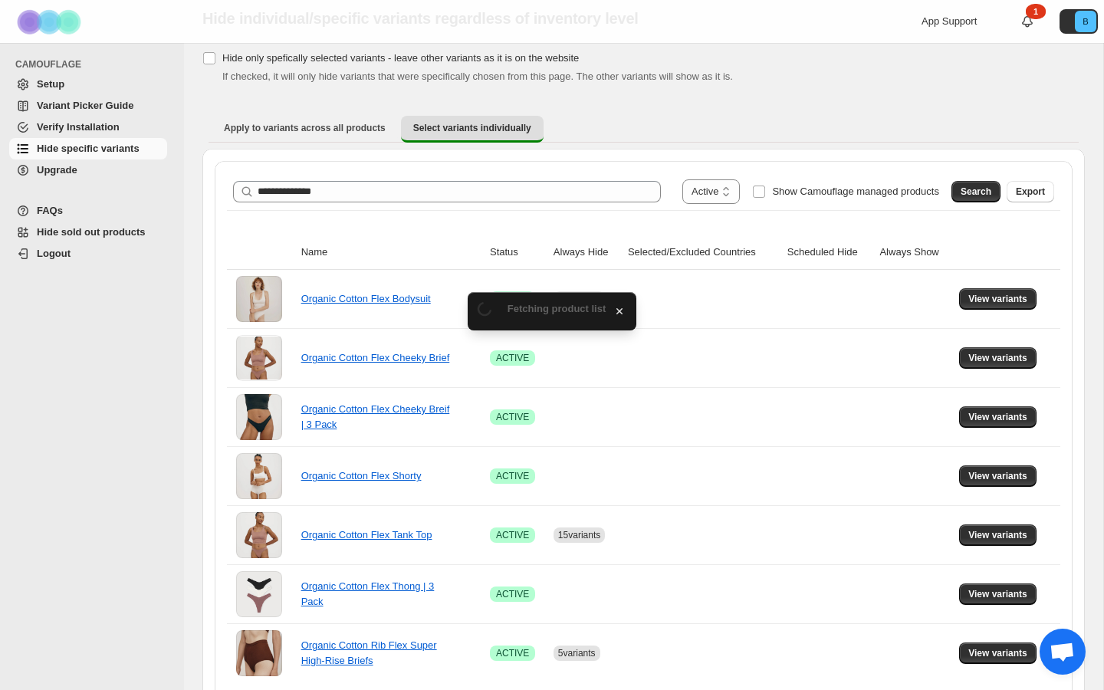
scroll to position [58, 0]
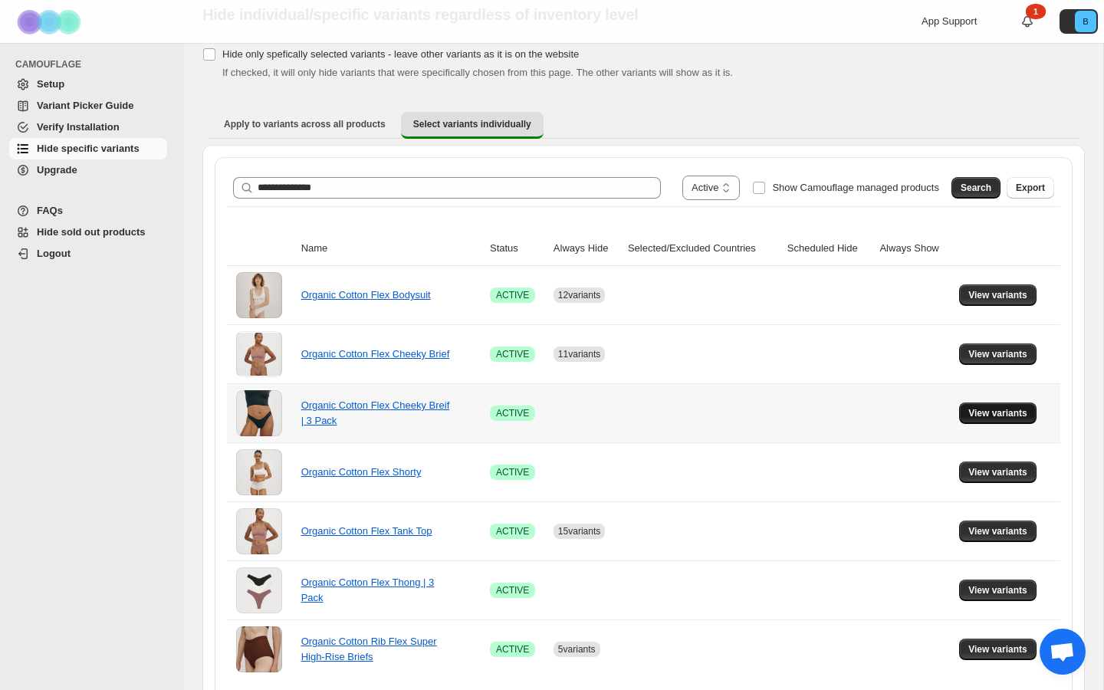
click at [973, 416] on span "View variants" at bounding box center [998, 413] width 59 height 12
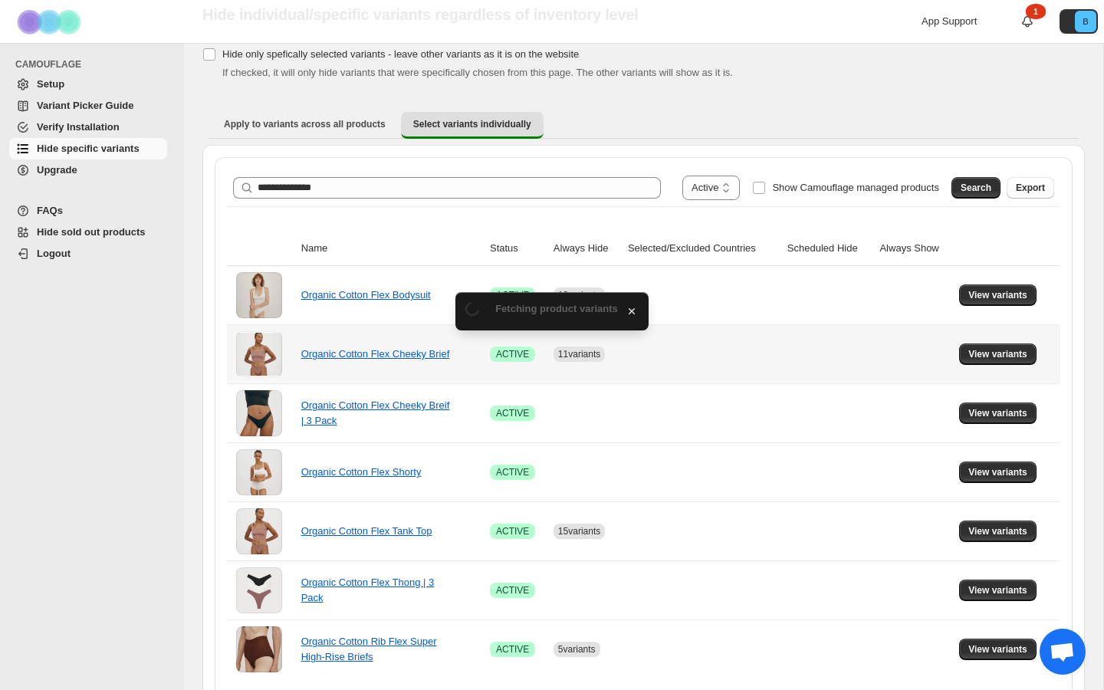
scroll to position [0, 0]
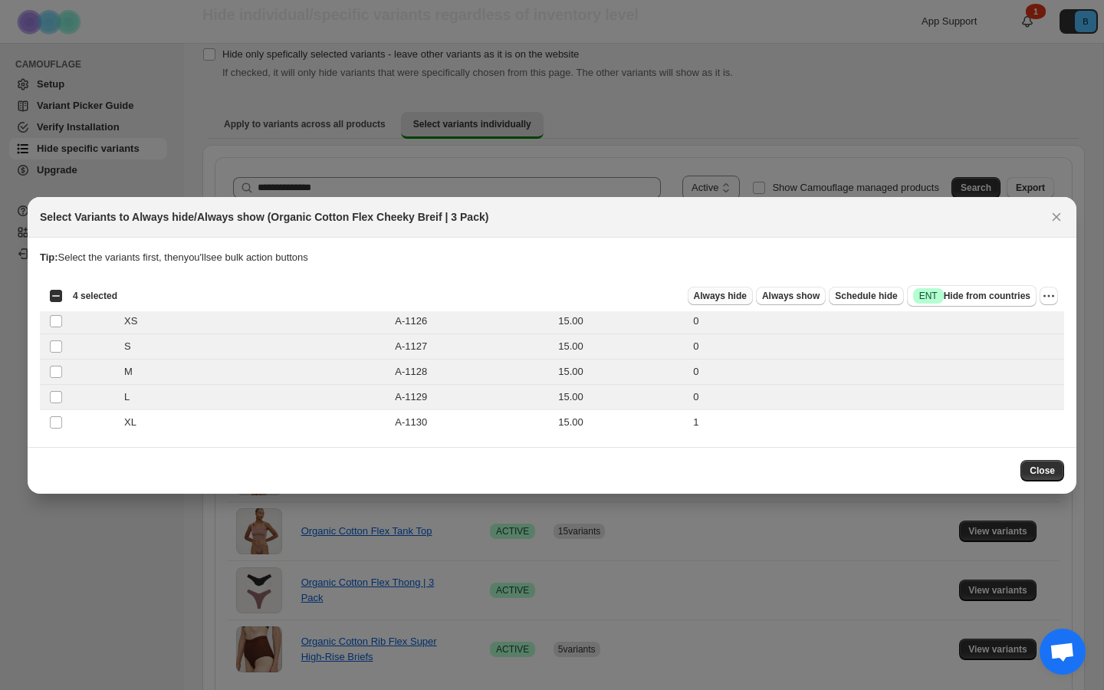
click at [715, 299] on span "Always hide" at bounding box center [720, 296] width 53 height 12
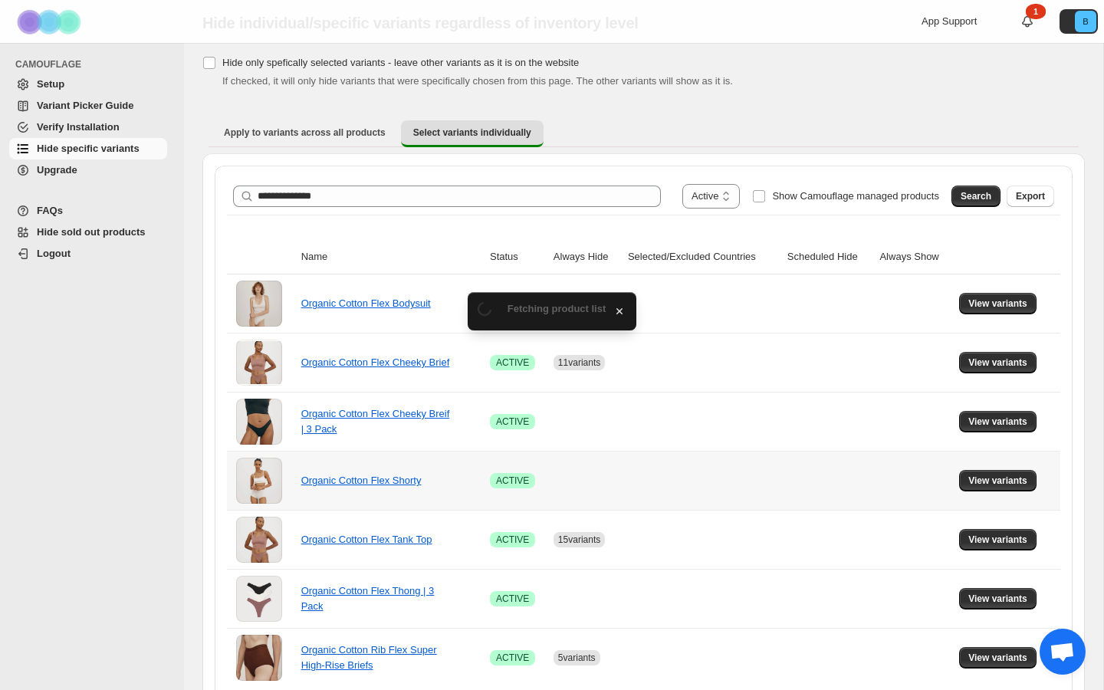
scroll to position [58, 0]
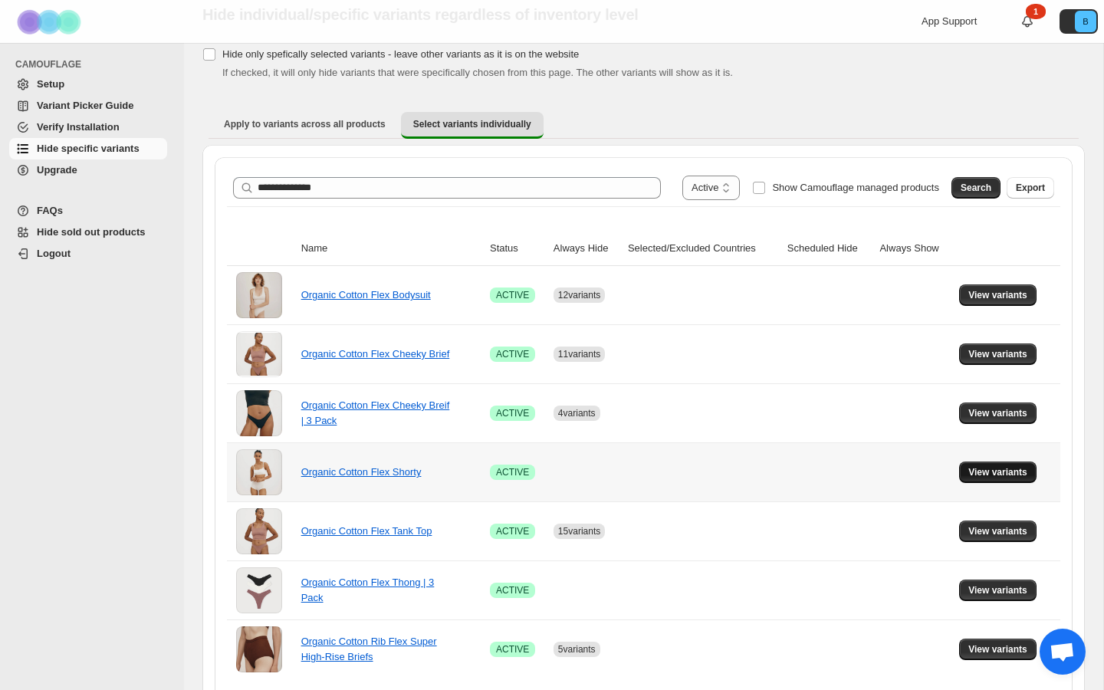
click at [986, 472] on span "View variants" at bounding box center [998, 472] width 59 height 12
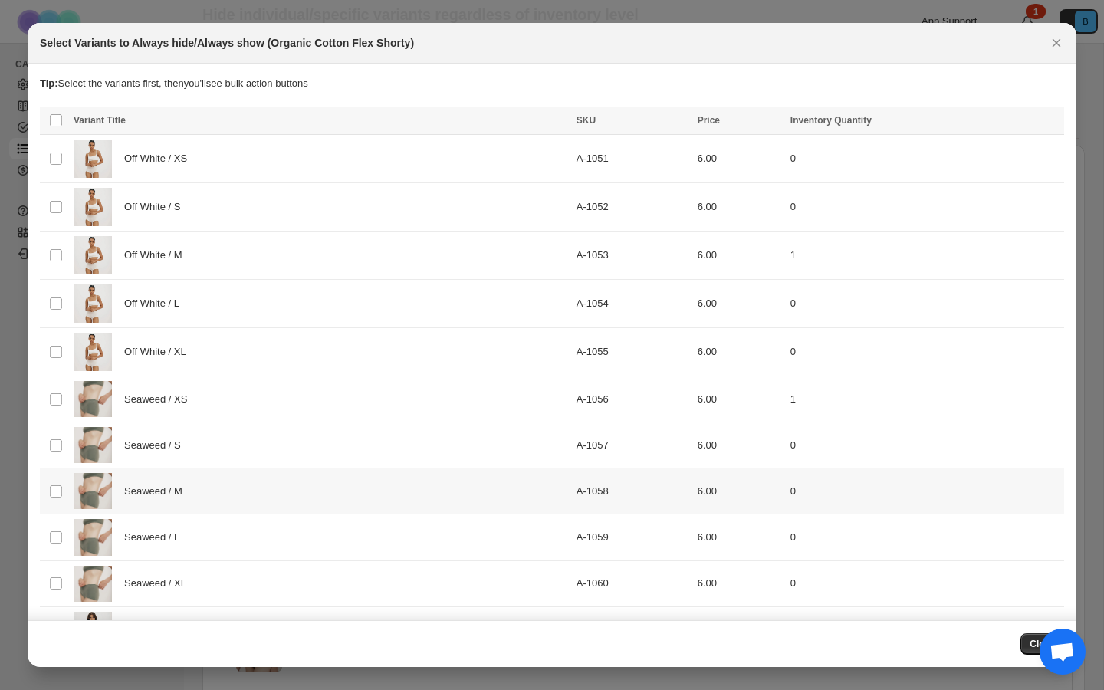
scroll to position [0, 0]
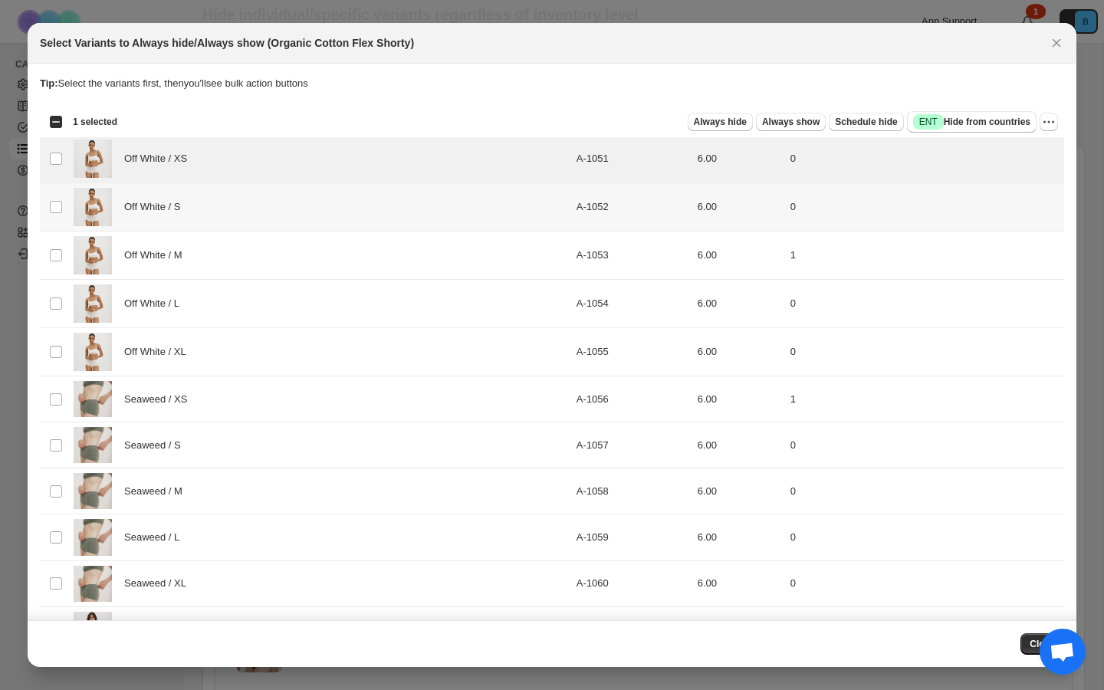
click at [55, 192] on td "Select product variant" at bounding box center [54, 207] width 29 height 48
click at [61, 295] on td "Select product variant" at bounding box center [54, 304] width 29 height 48
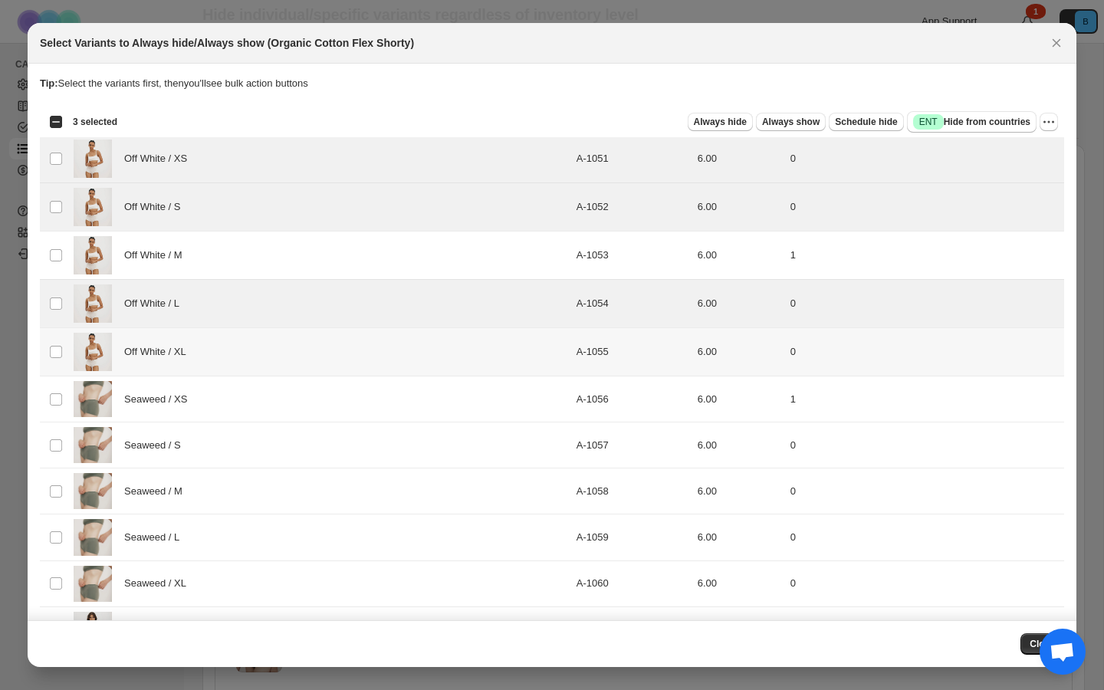
click at [61, 340] on td "Select product variant" at bounding box center [54, 352] width 29 height 48
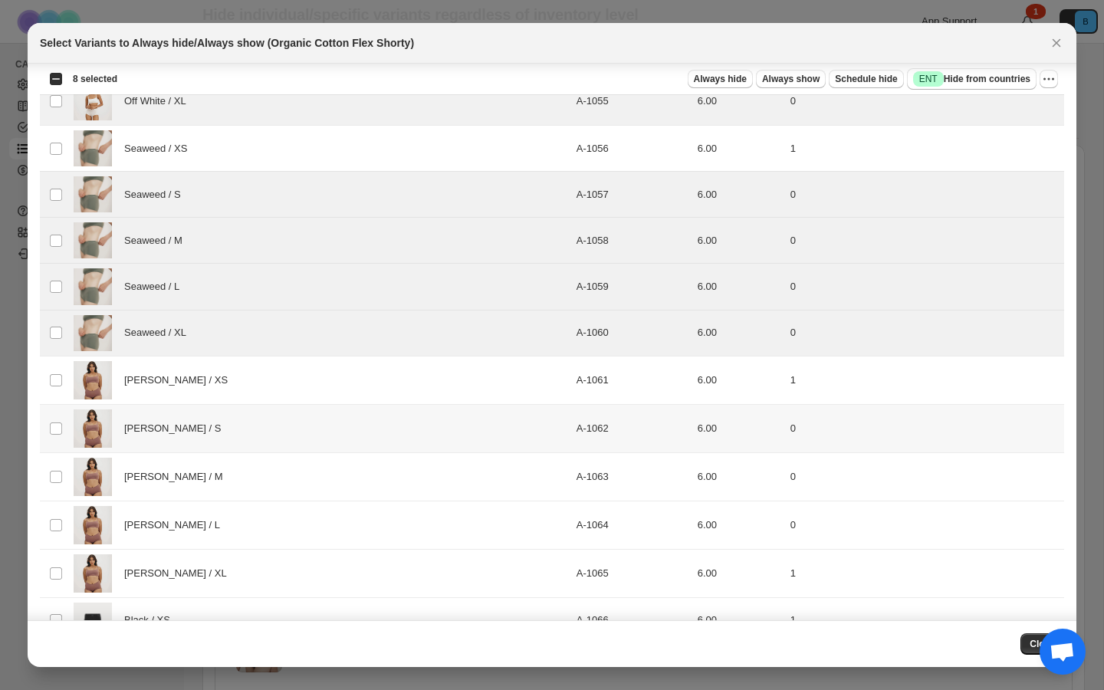
scroll to position [265, 0]
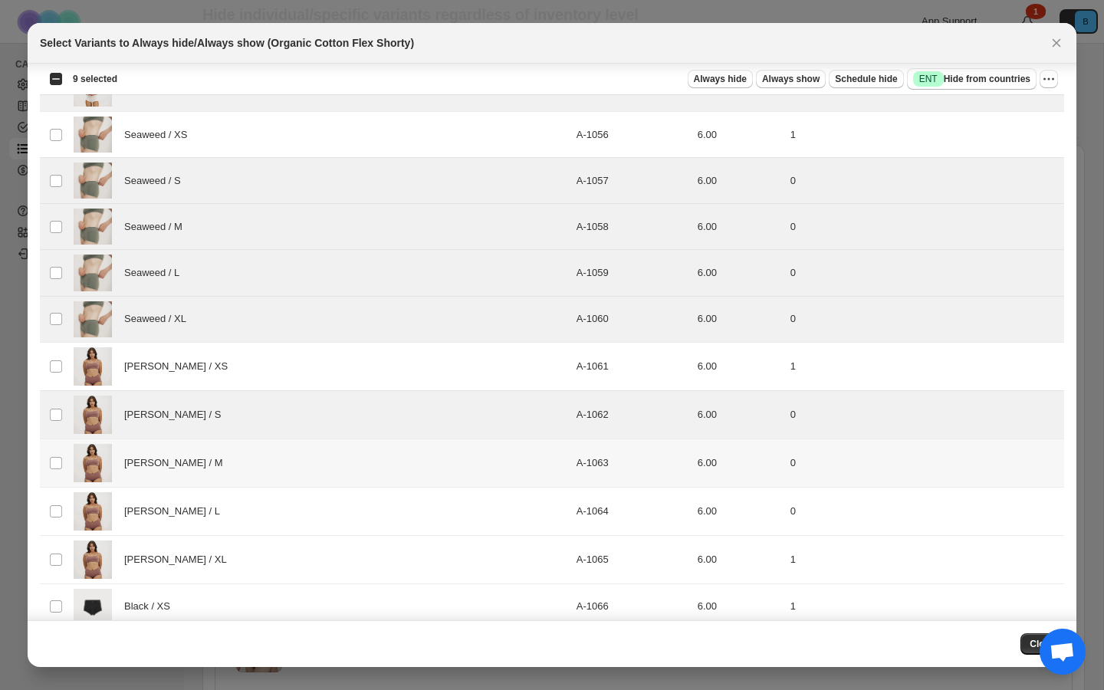
click at [58, 455] on td "Select product variant" at bounding box center [54, 463] width 29 height 48
click at [58, 494] on td "Select product variant" at bounding box center [54, 511] width 29 height 48
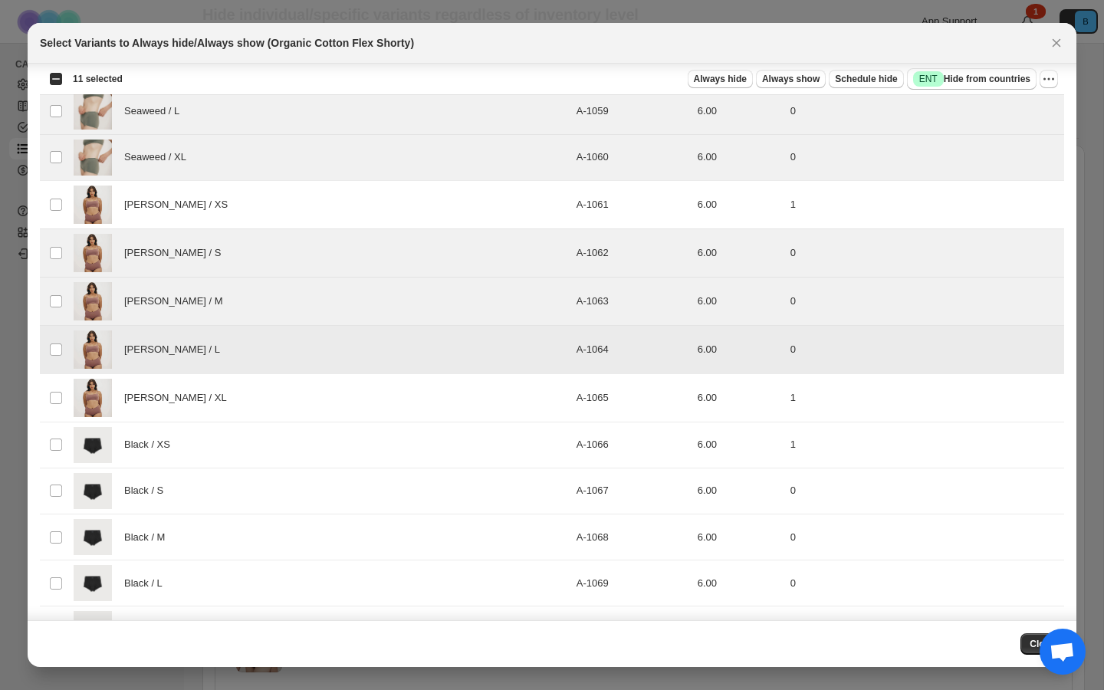
scroll to position [470, 0]
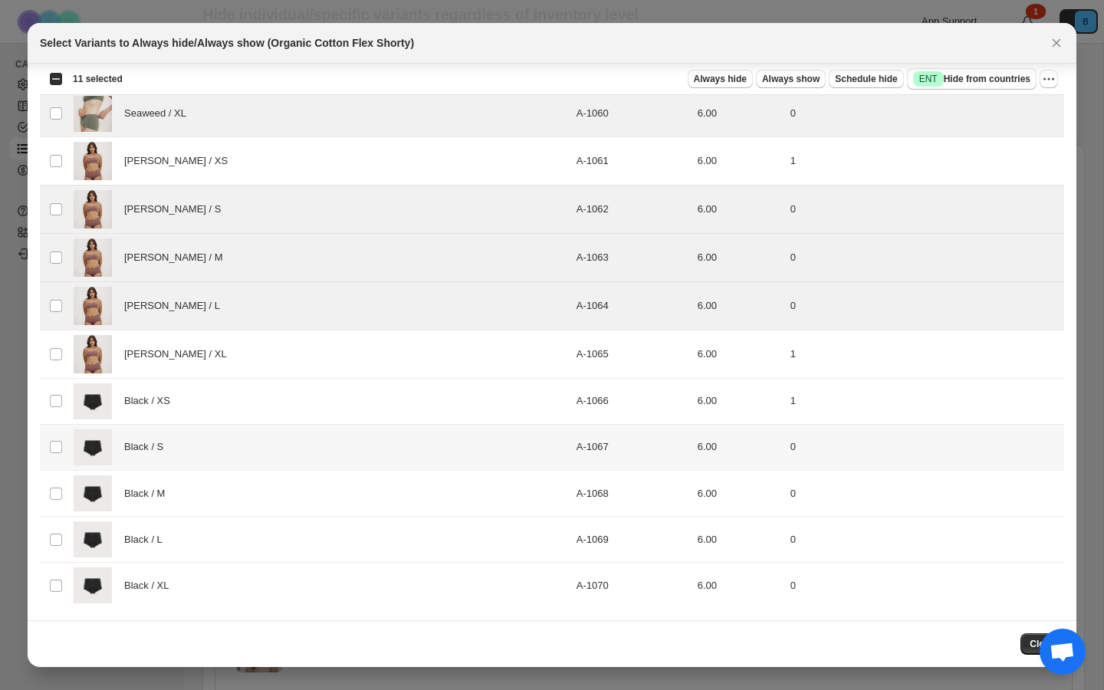
click at [54, 434] on td "Select product variant" at bounding box center [54, 447] width 29 height 46
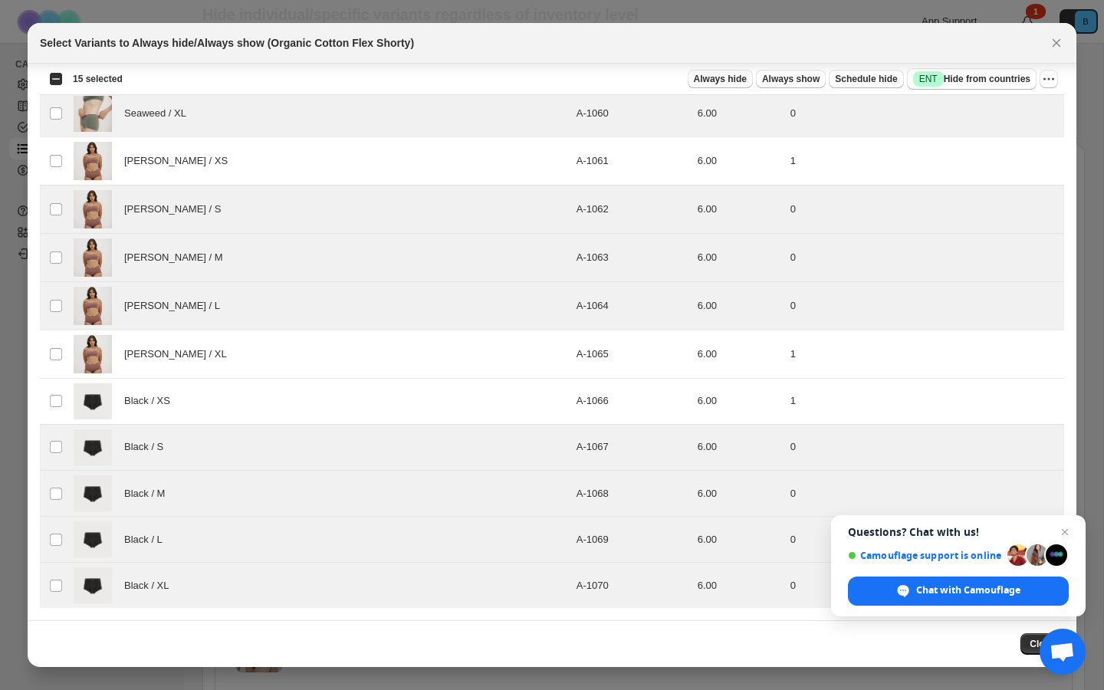
click at [720, 82] on span "Always hide" at bounding box center [720, 79] width 53 height 12
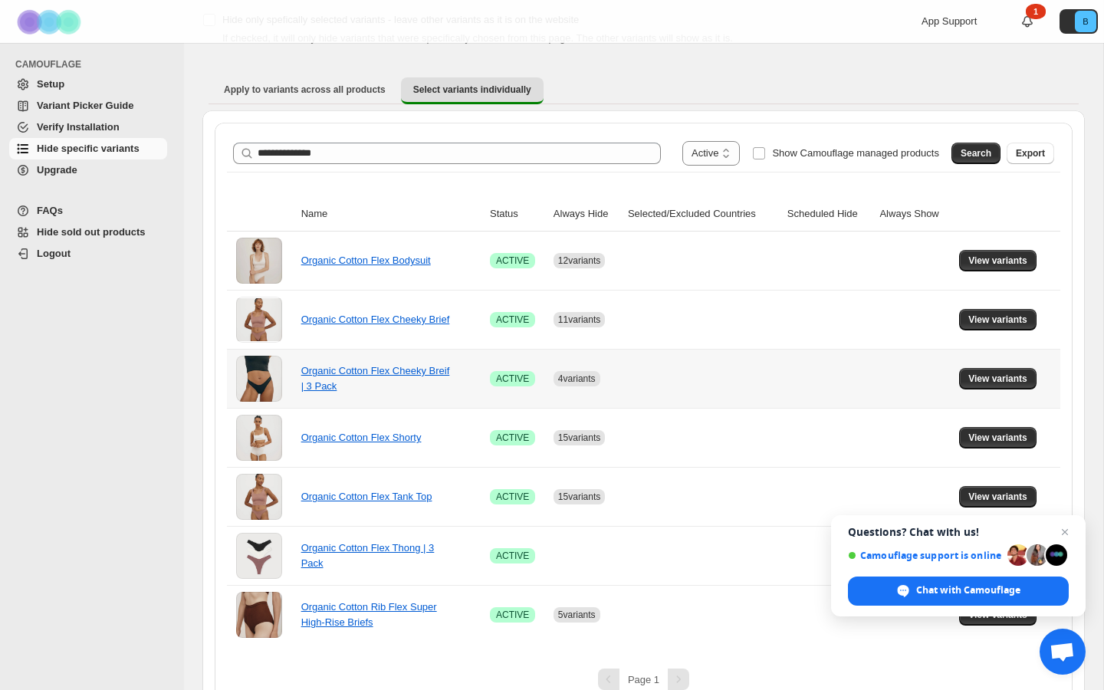
scroll to position [117, 0]
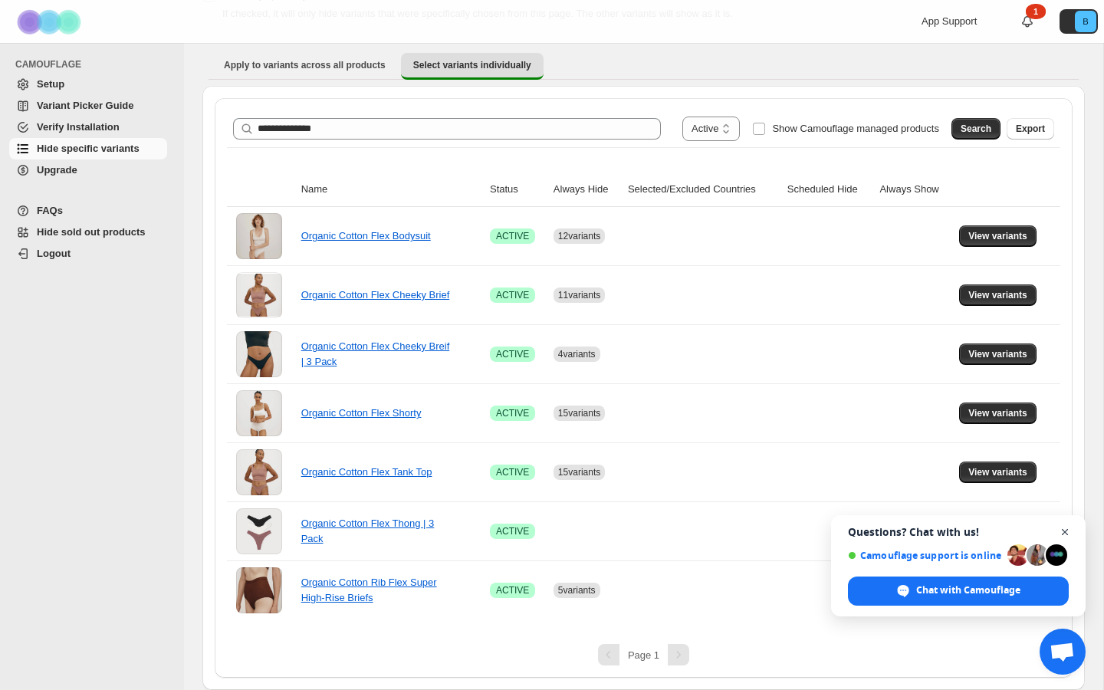
click at [1066, 530] on span "Close chat" at bounding box center [1065, 532] width 19 height 19
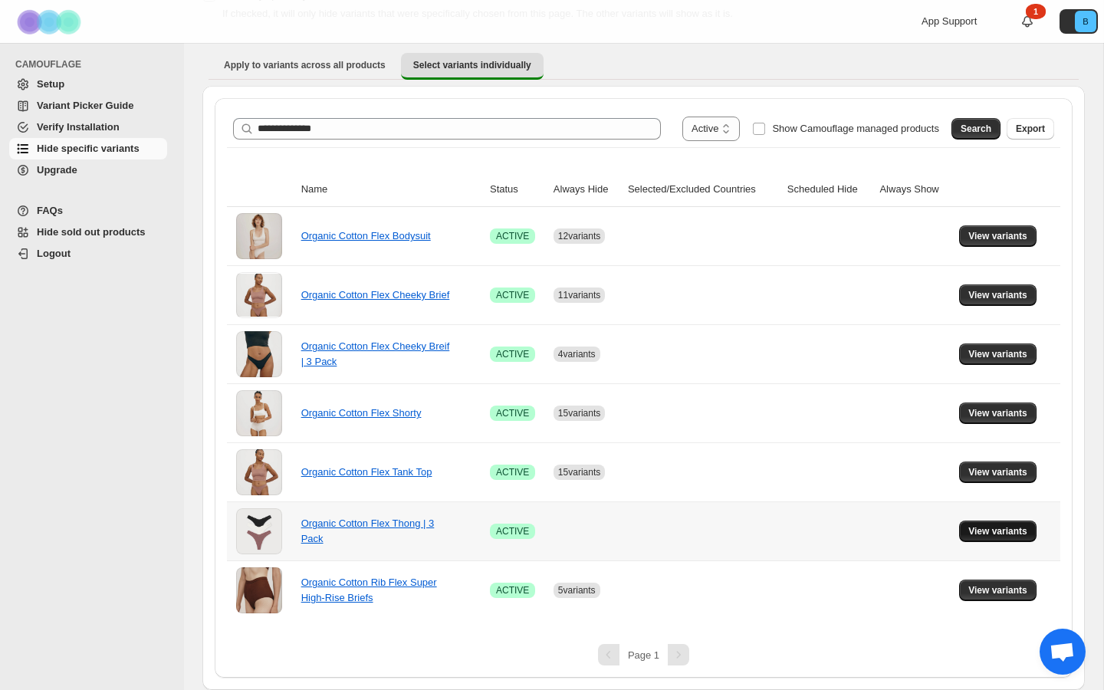
click at [1007, 534] on span "View variants" at bounding box center [998, 531] width 59 height 12
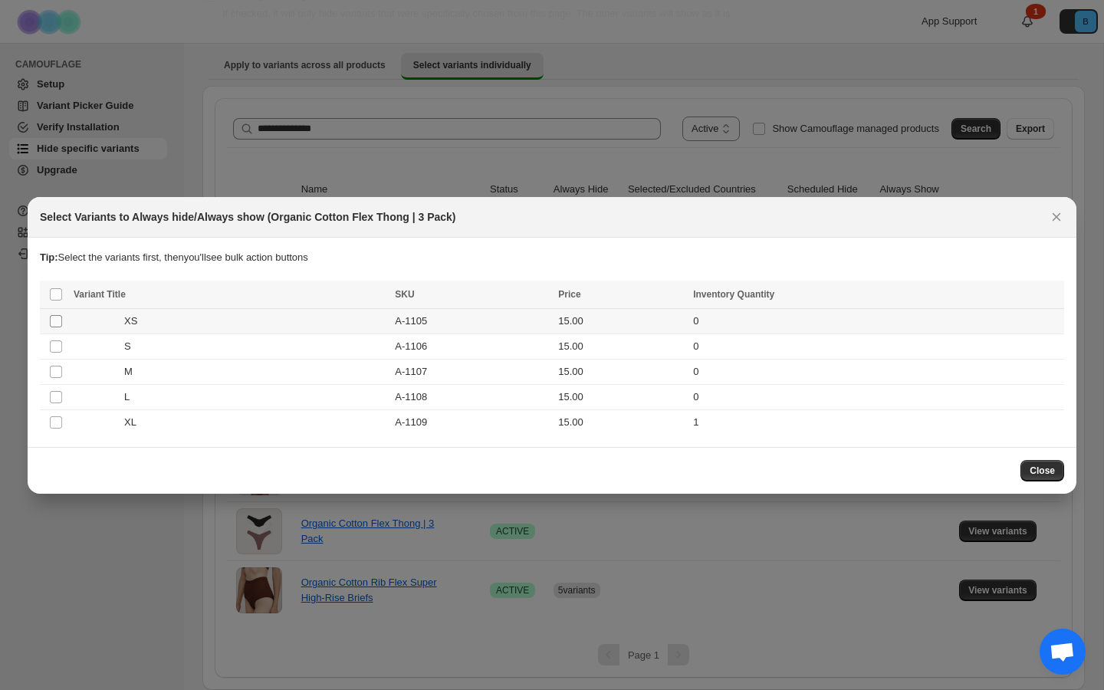
click at [52, 327] on span ":r9u:" at bounding box center [56, 321] width 14 height 14
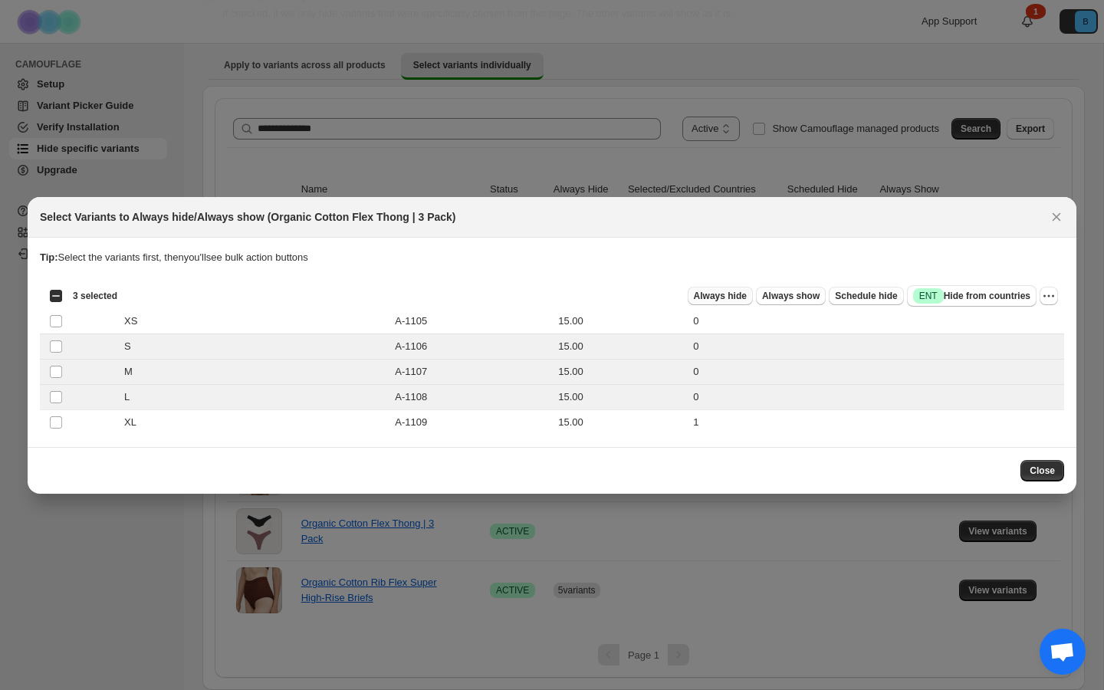
click at [732, 289] on button "Always hide" at bounding box center [720, 296] width 65 height 18
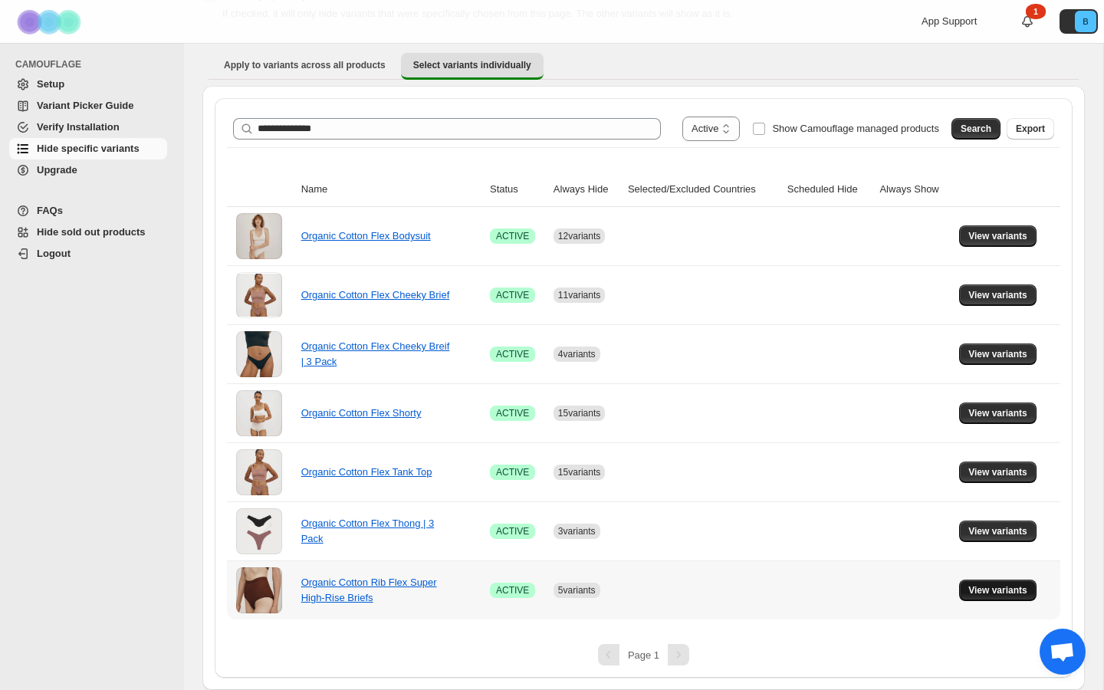
click at [997, 590] on span "View variants" at bounding box center [998, 590] width 59 height 12
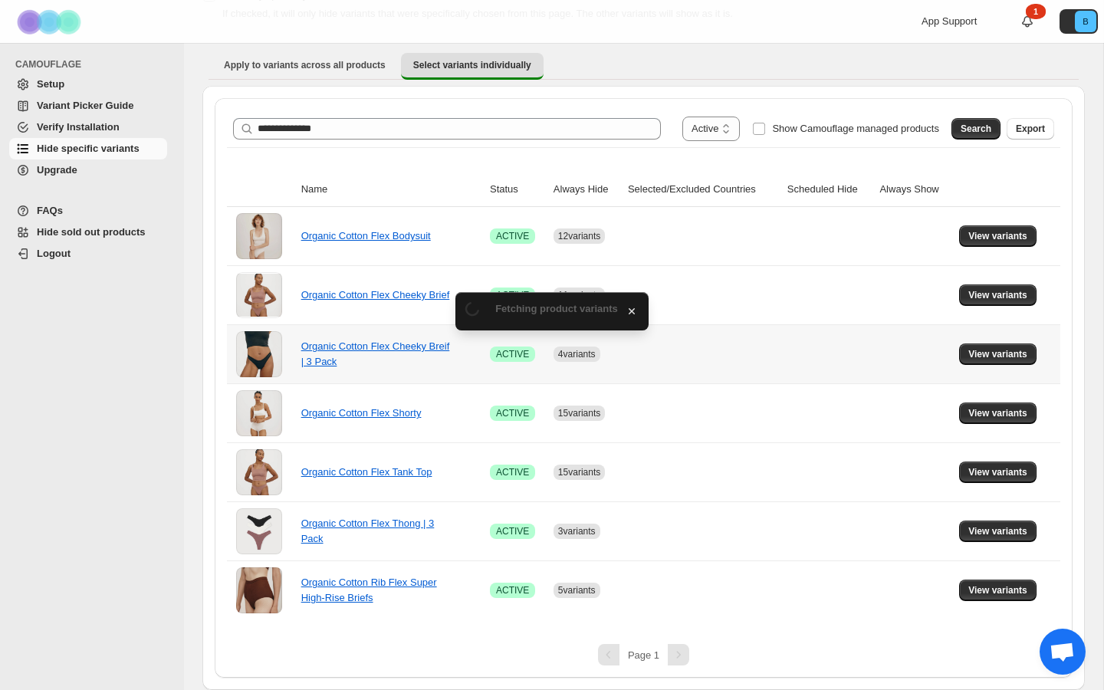
scroll to position [0, 0]
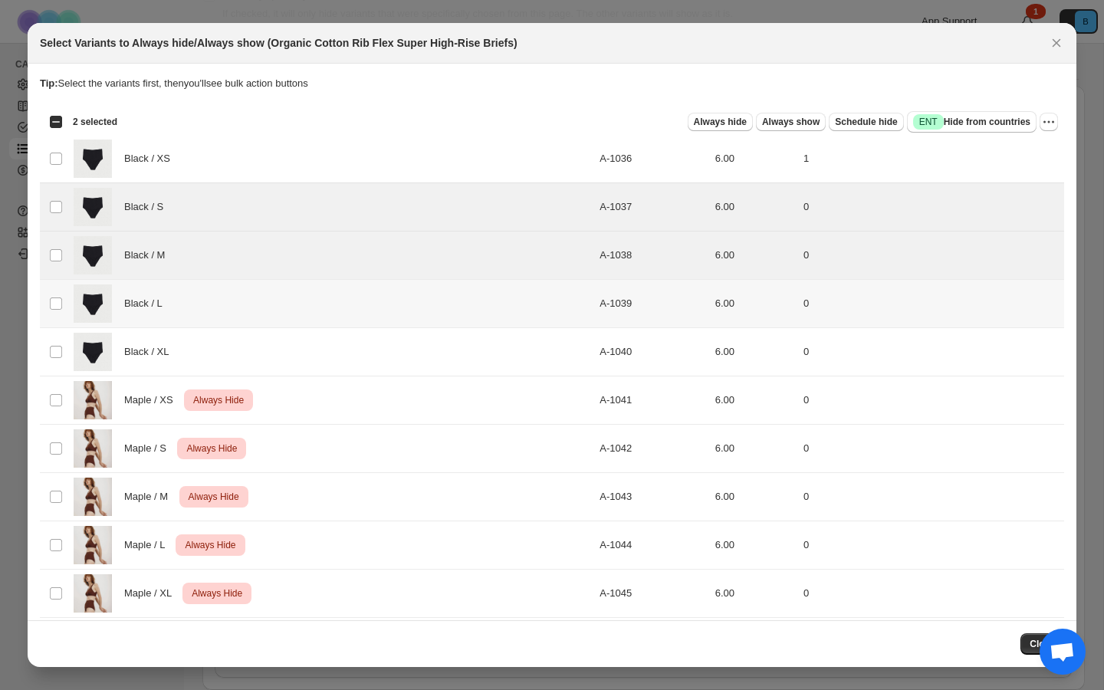
click at [59, 291] on td "Select product variant" at bounding box center [54, 304] width 29 height 48
click at [58, 337] on td "Select product variant" at bounding box center [54, 352] width 29 height 48
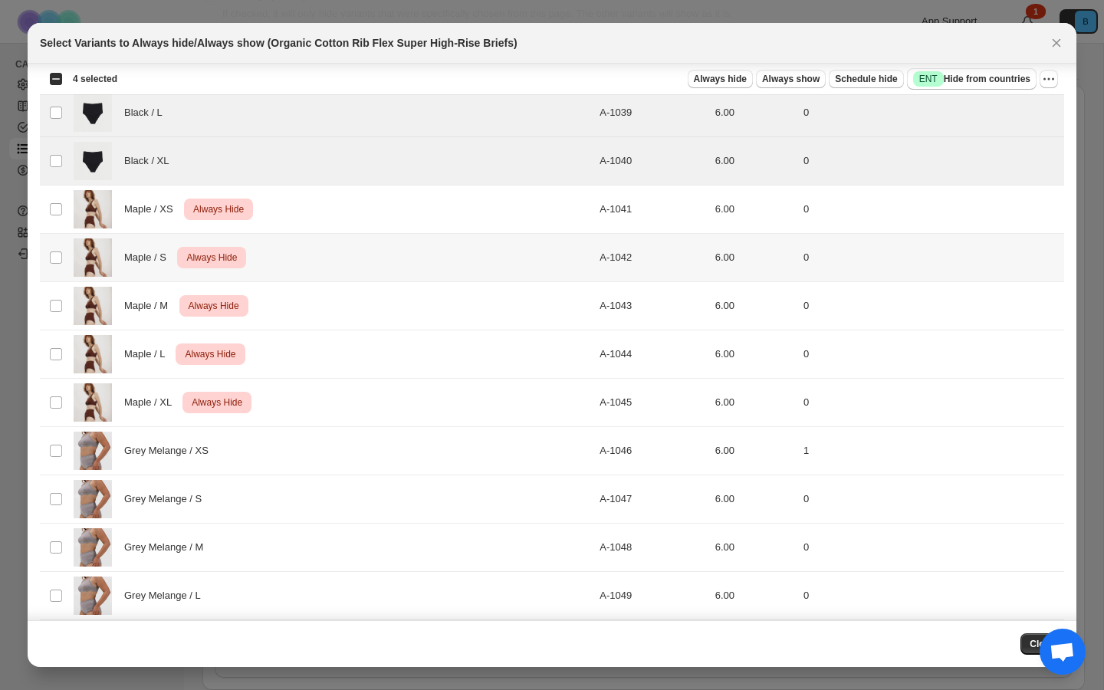
scroll to position [251, 0]
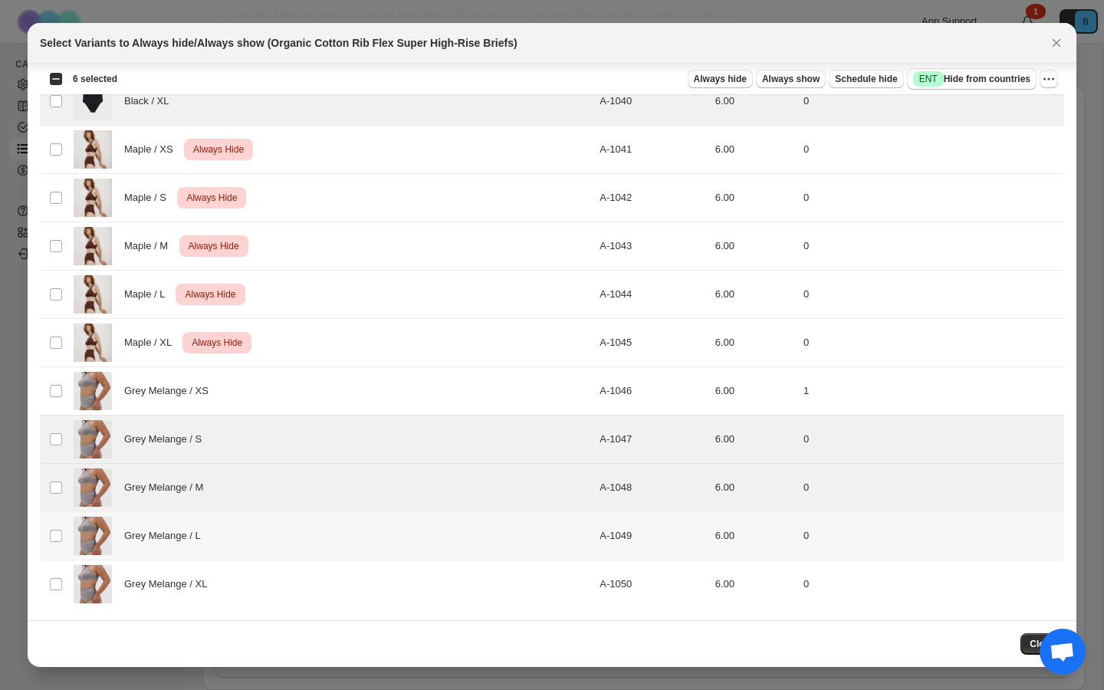
click at [55, 524] on td "Select product variant" at bounding box center [54, 536] width 29 height 48
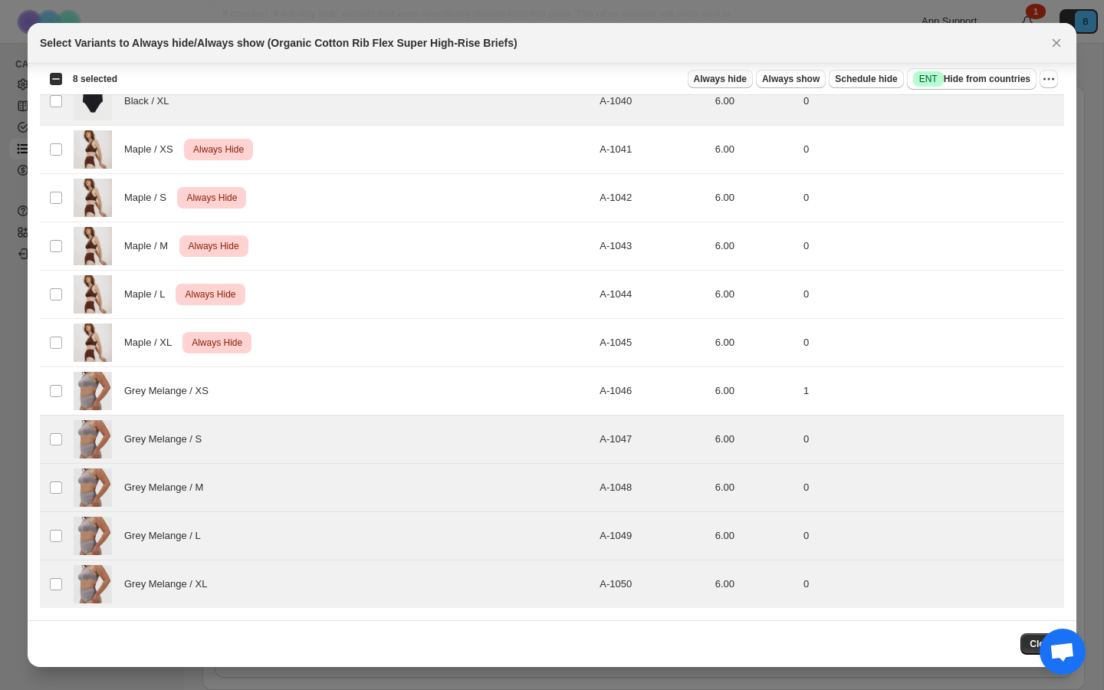
click at [722, 78] on span "Always hide" at bounding box center [720, 79] width 53 height 12
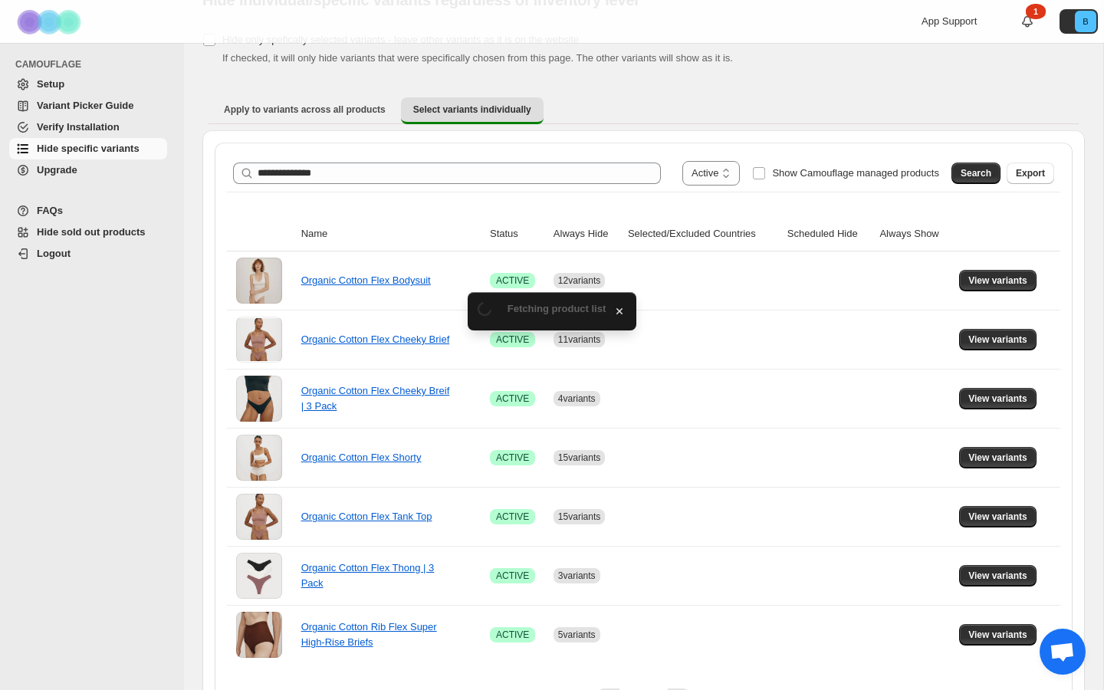
scroll to position [117, 0]
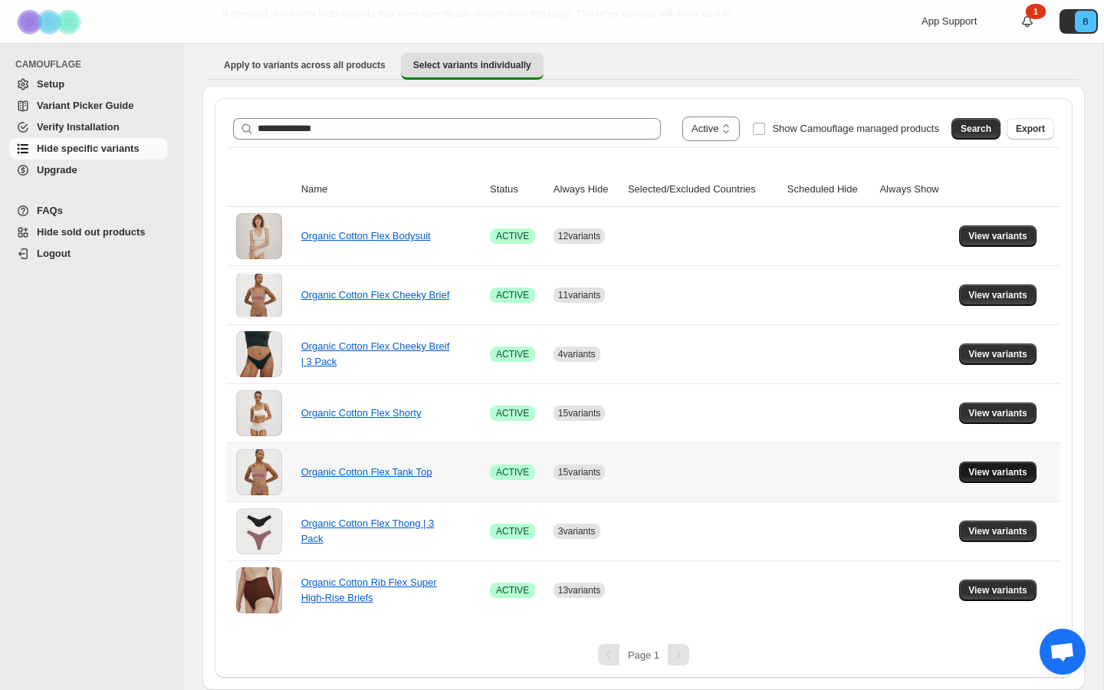
click at [973, 466] on span "View variants" at bounding box center [998, 472] width 59 height 12
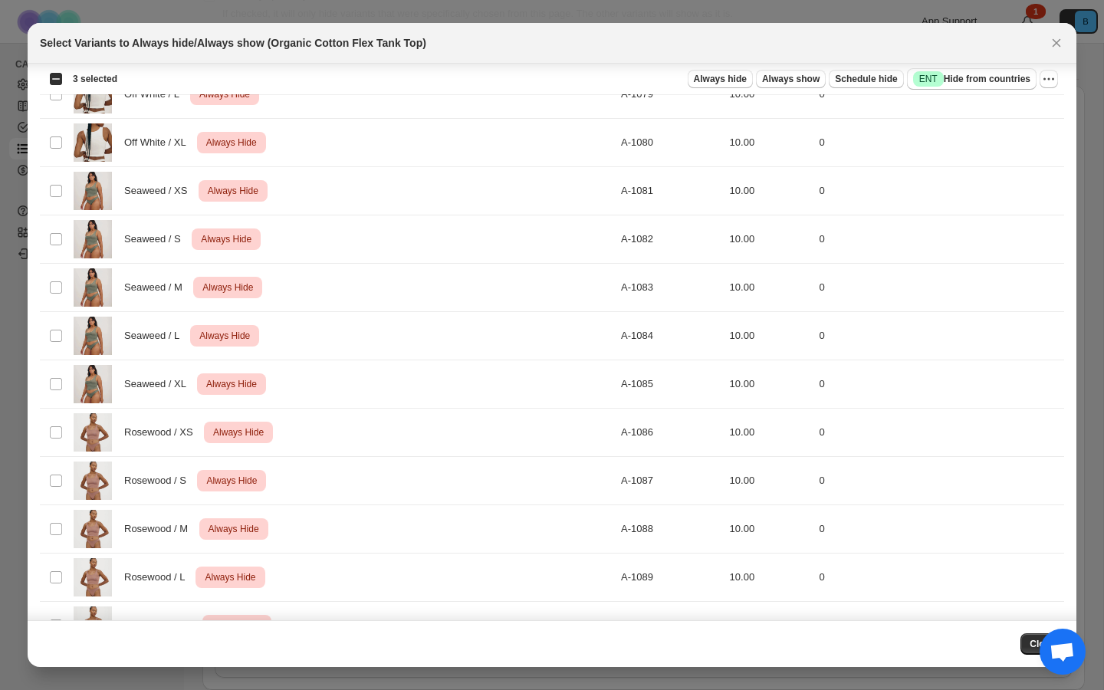
scroll to position [0, 0]
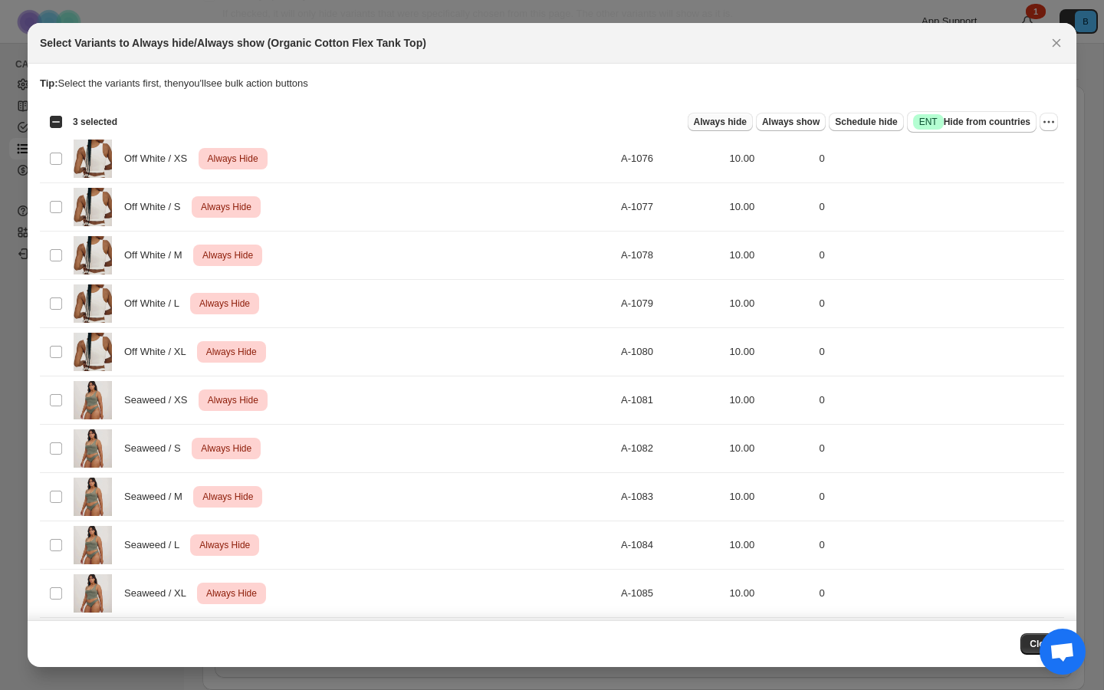
click at [731, 123] on span "Always hide" at bounding box center [720, 122] width 53 height 12
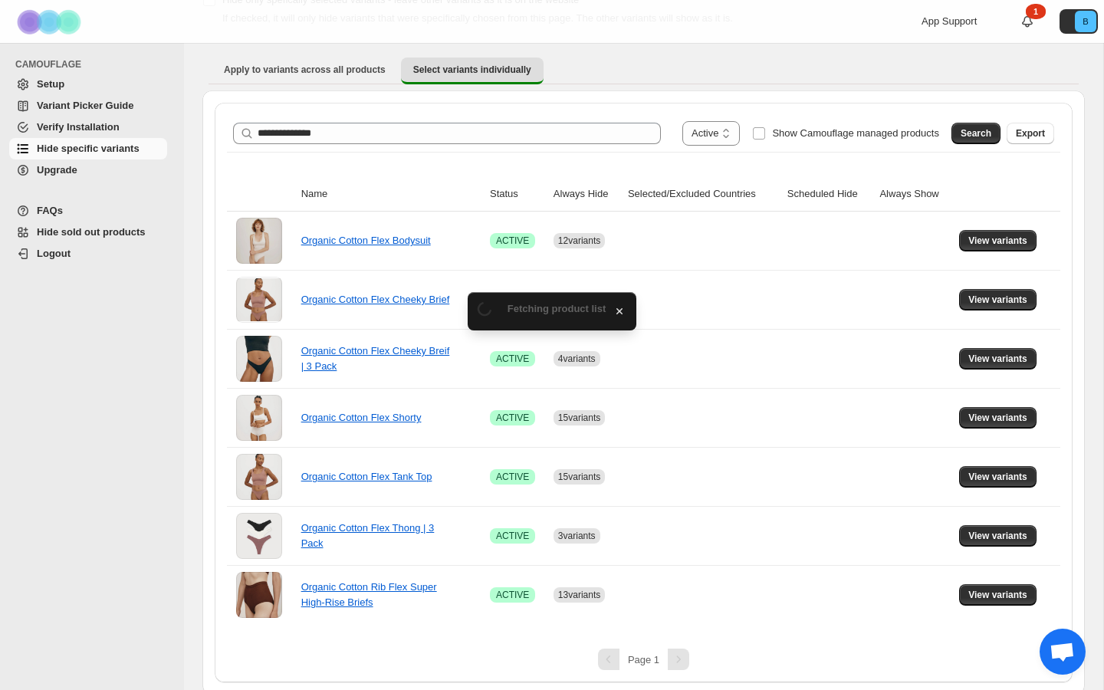
scroll to position [117, 0]
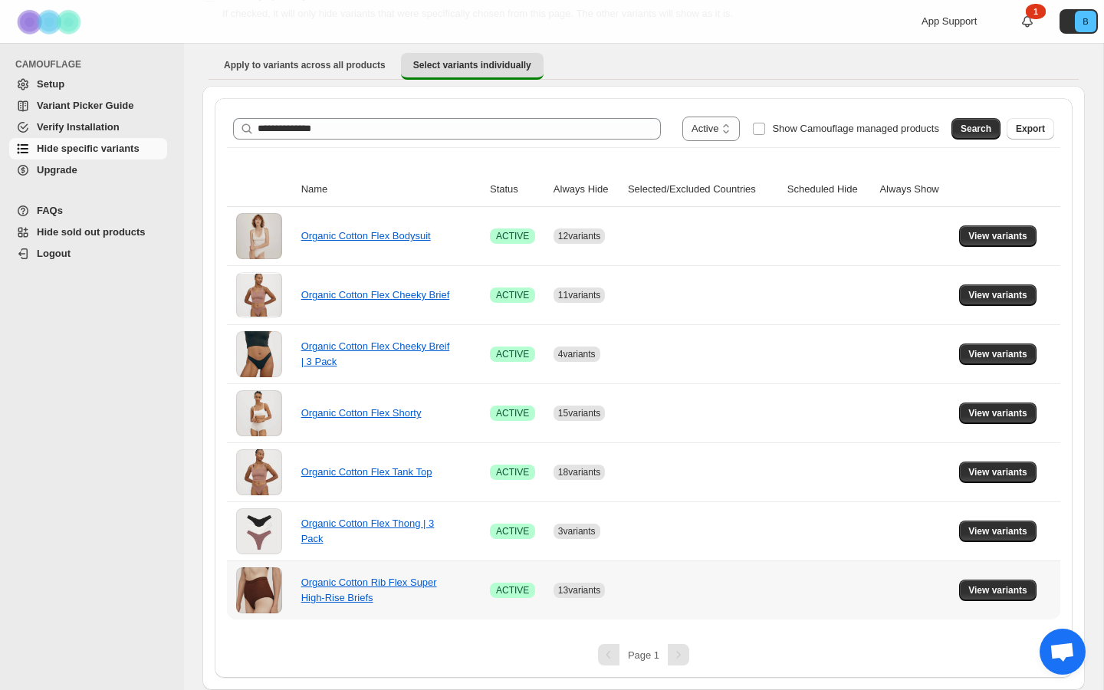
drag, startPoint x: 1031, startPoint y: 646, endPoint x: 970, endPoint y: 542, distance: 121.0
click at [970, 544] on div "**********" at bounding box center [644, 388] width 858 height 580
click at [461, 117] on div "**********" at bounding box center [643, 129] width 821 height 25
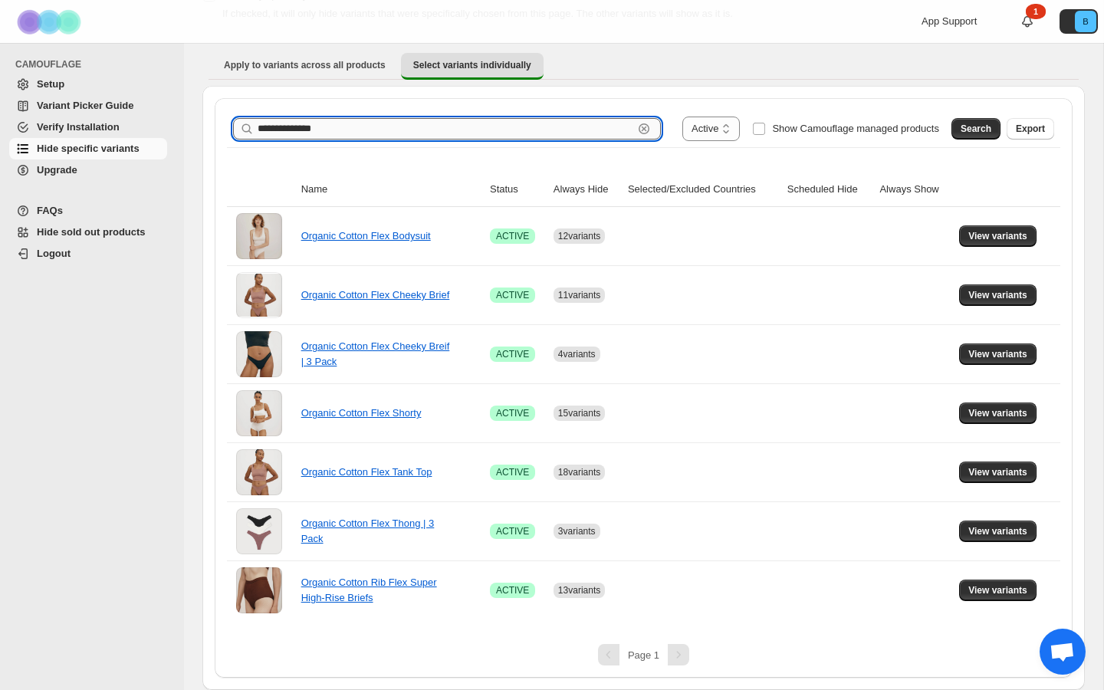
click at [456, 128] on input "**********" at bounding box center [446, 128] width 376 height 21
click at [973, 123] on span "Search" at bounding box center [976, 129] width 31 height 12
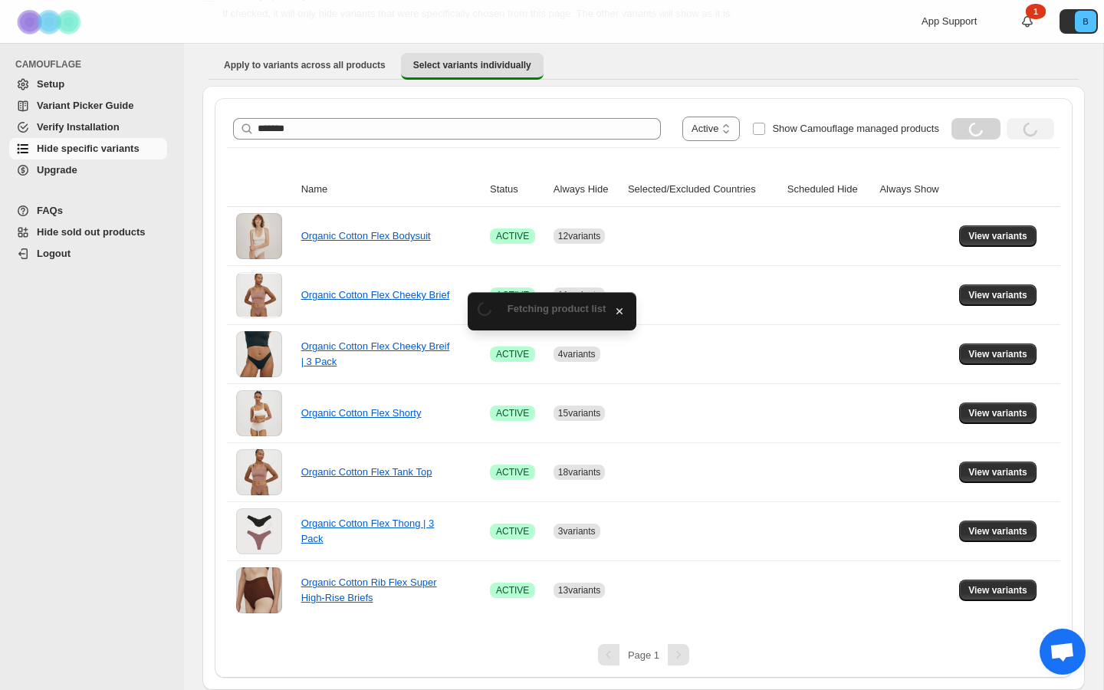
scroll to position [0, 0]
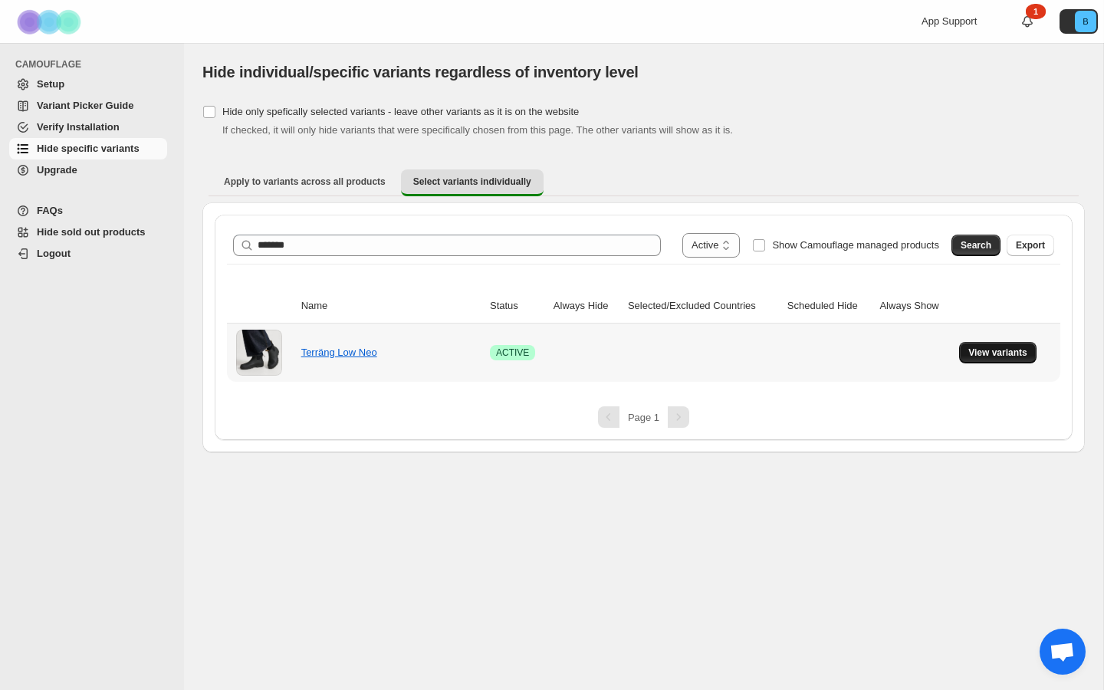
click at [994, 351] on span "View variants" at bounding box center [998, 353] width 59 height 12
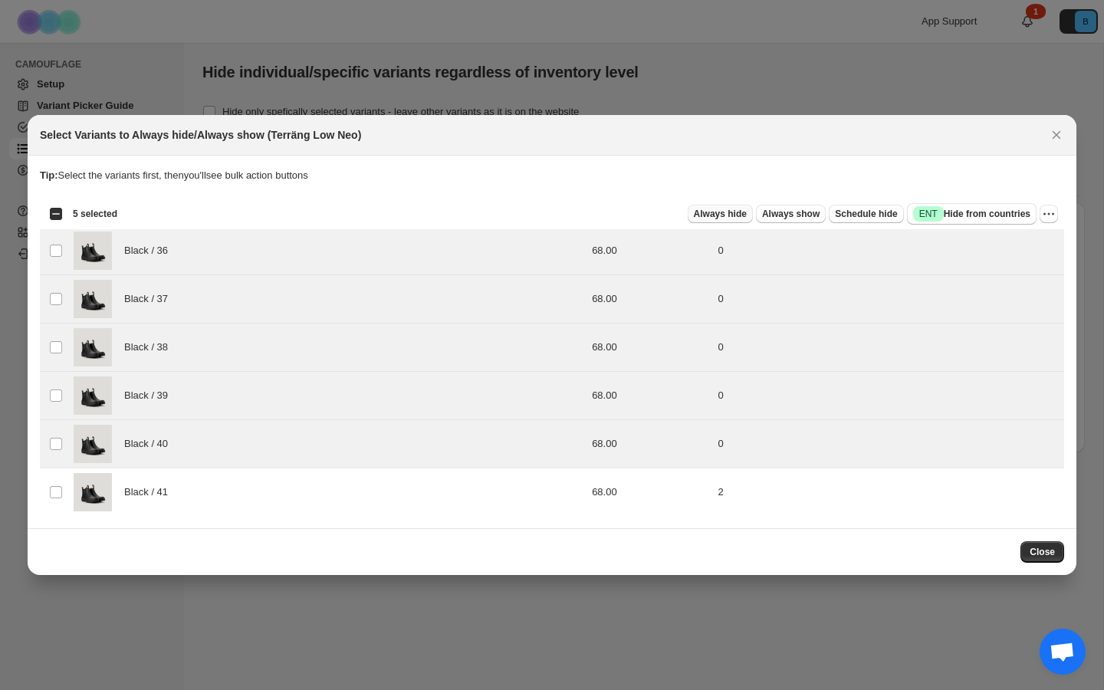
click at [718, 204] on div "Always hide Always show Schedule hide Success ENT Hide from countries" at bounding box center [583, 213] width 907 height 21
click at [716, 216] on span "Always hide" at bounding box center [720, 214] width 53 height 12
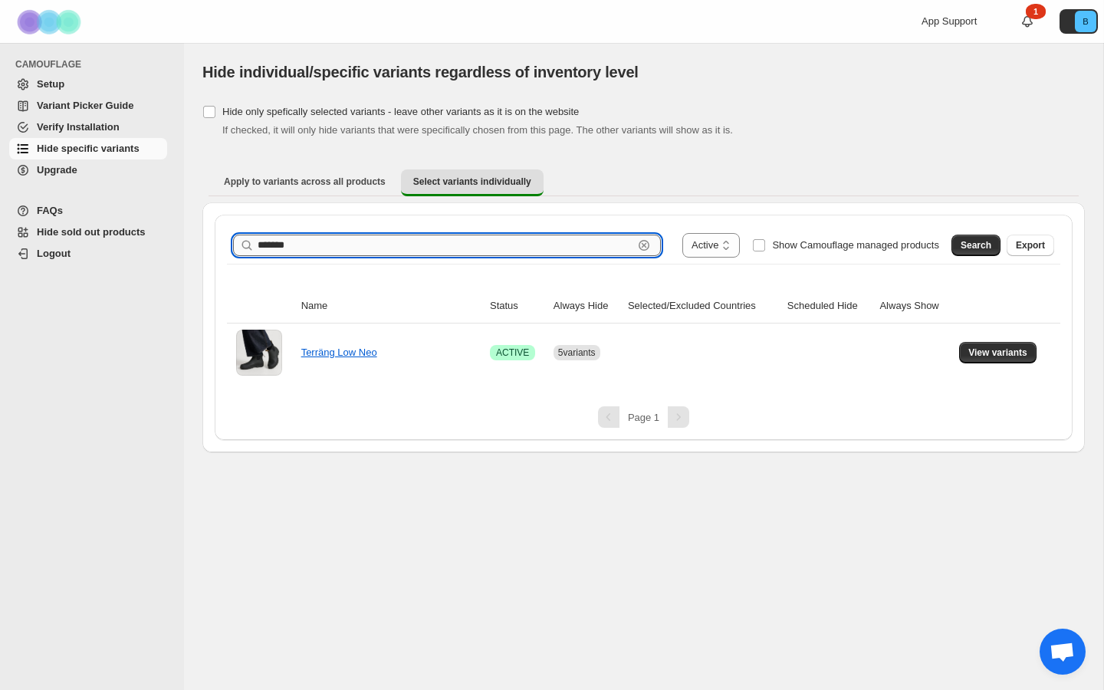
click at [558, 242] on input "*******" at bounding box center [446, 245] width 376 height 21
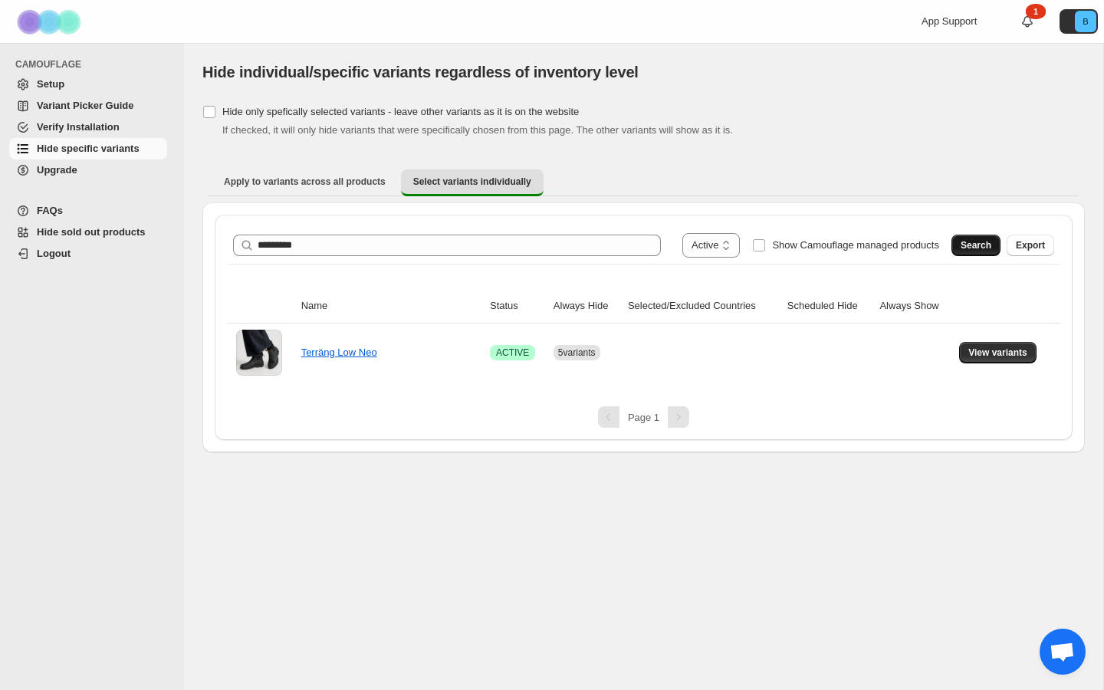
click at [964, 248] on span "Search" at bounding box center [976, 245] width 31 height 12
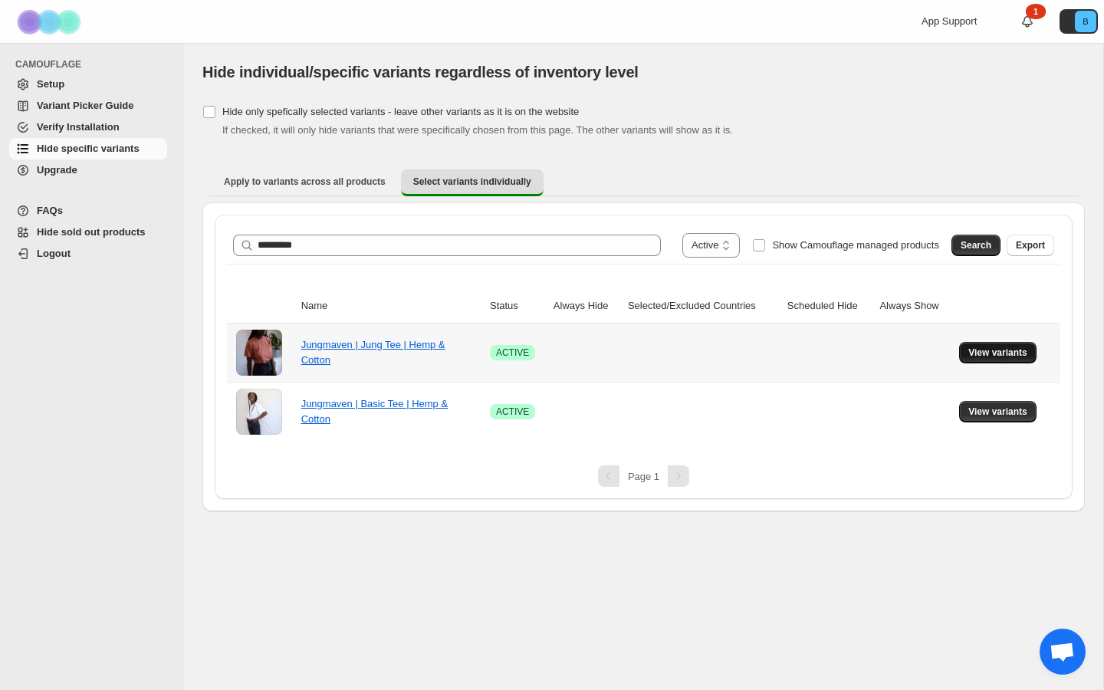
click at [1026, 348] on span "View variants" at bounding box center [998, 353] width 59 height 12
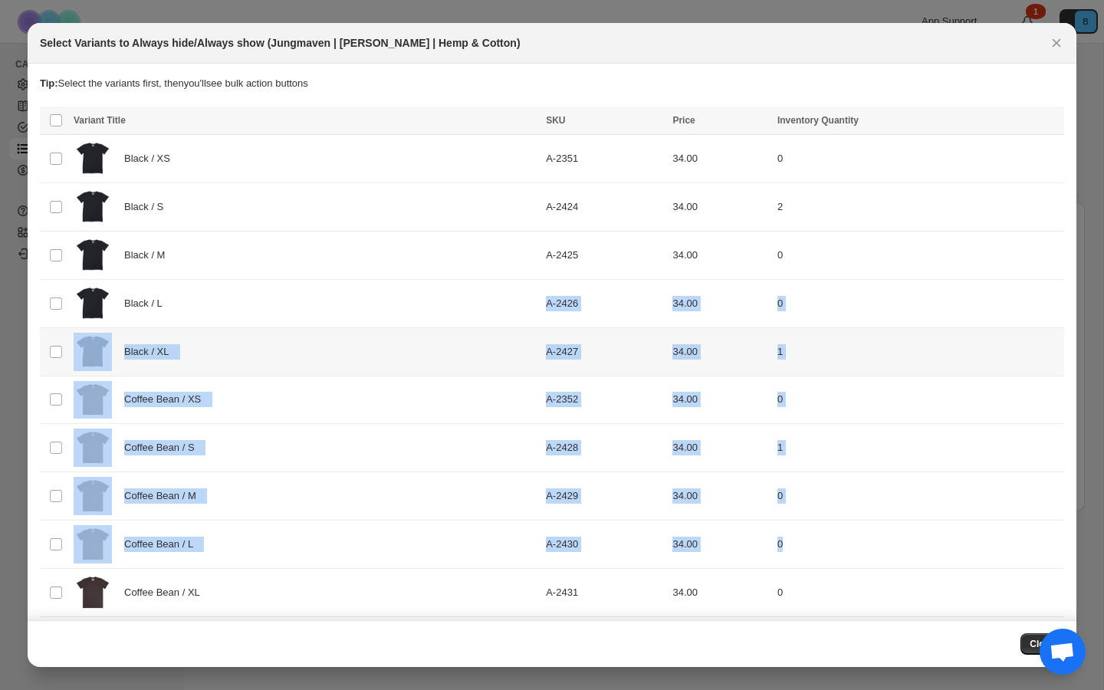
drag, startPoint x: 981, startPoint y: 355, endPoint x: 564, endPoint y: 278, distance: 423.5
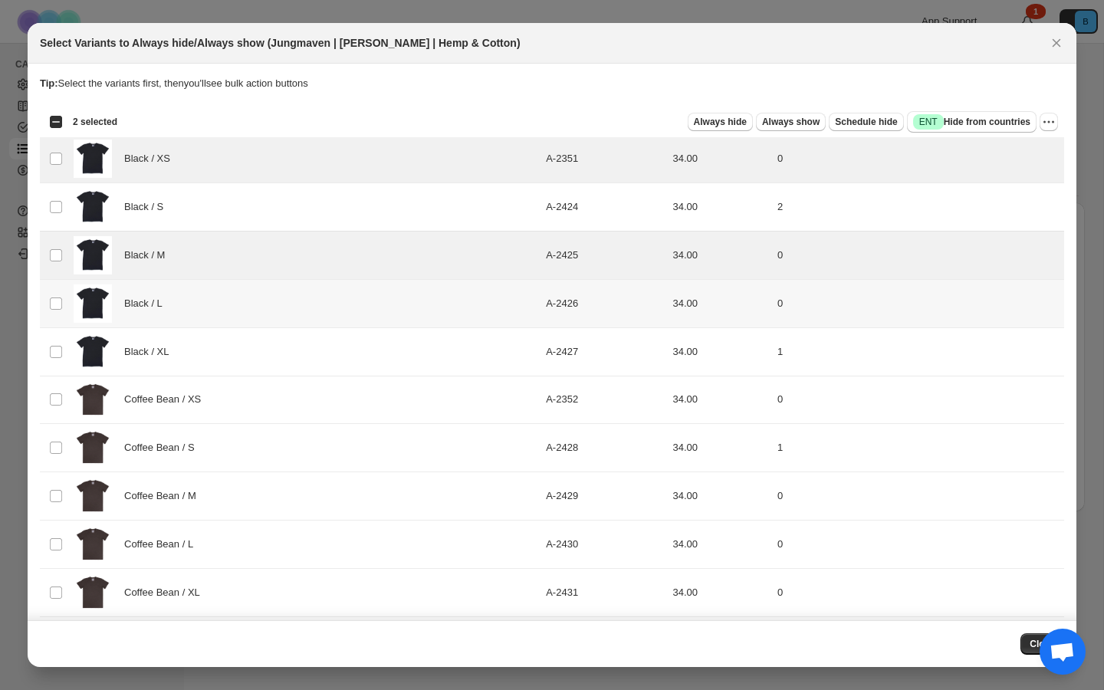
click at [55, 295] on td "Select product variant" at bounding box center [54, 303] width 29 height 48
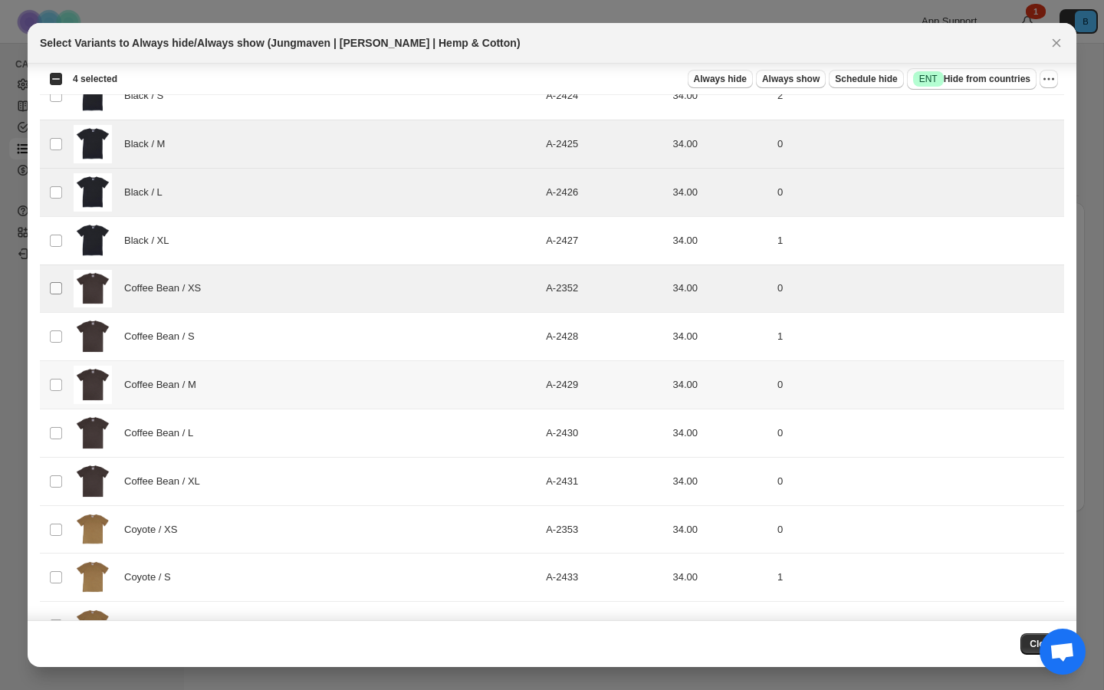
scroll to position [117, 0]
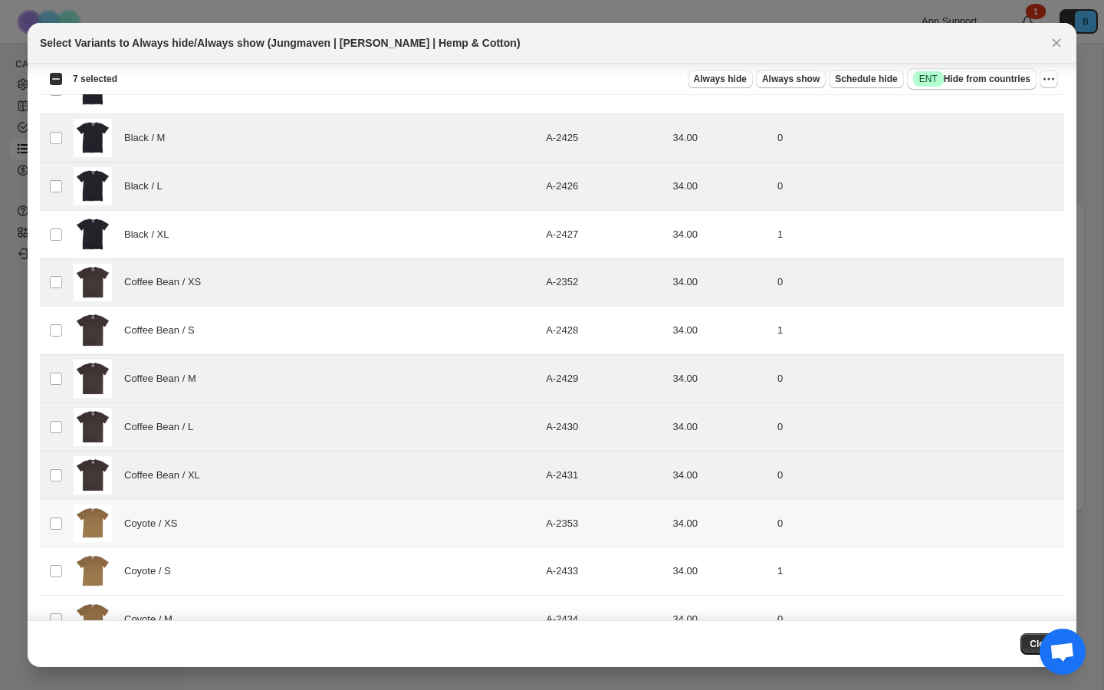
click at [49, 514] on td "Select product variant" at bounding box center [54, 523] width 29 height 48
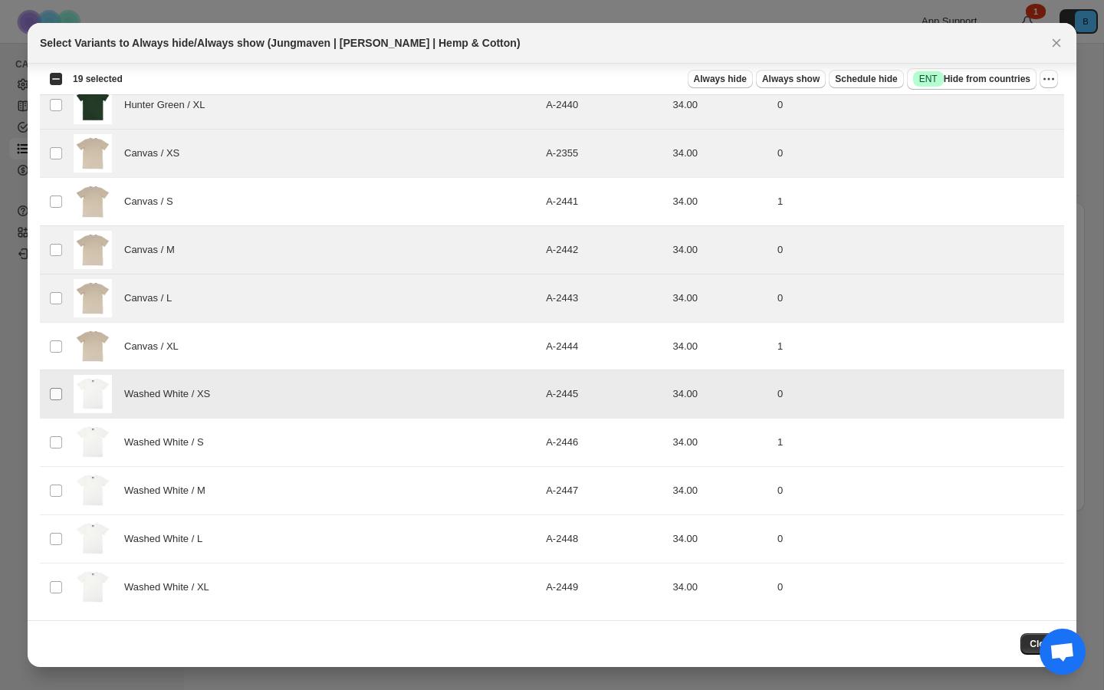
scroll to position [972, 0]
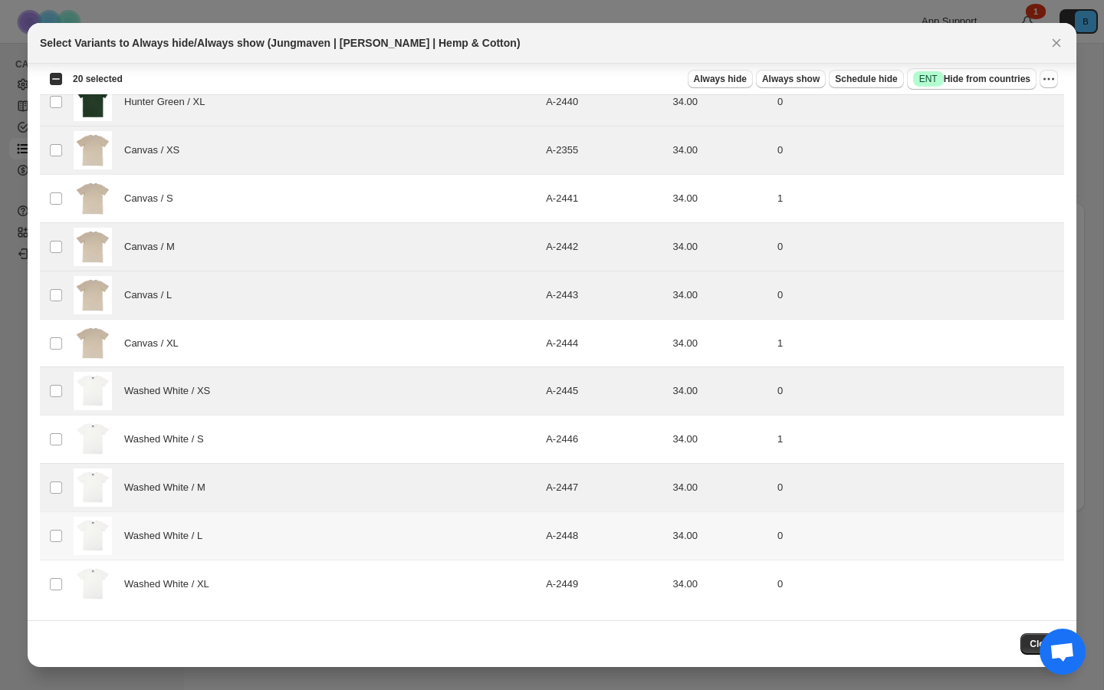
click at [52, 545] on td "Select product variant" at bounding box center [54, 536] width 29 height 48
click at [52, 576] on td "Select product variant" at bounding box center [54, 584] width 29 height 48
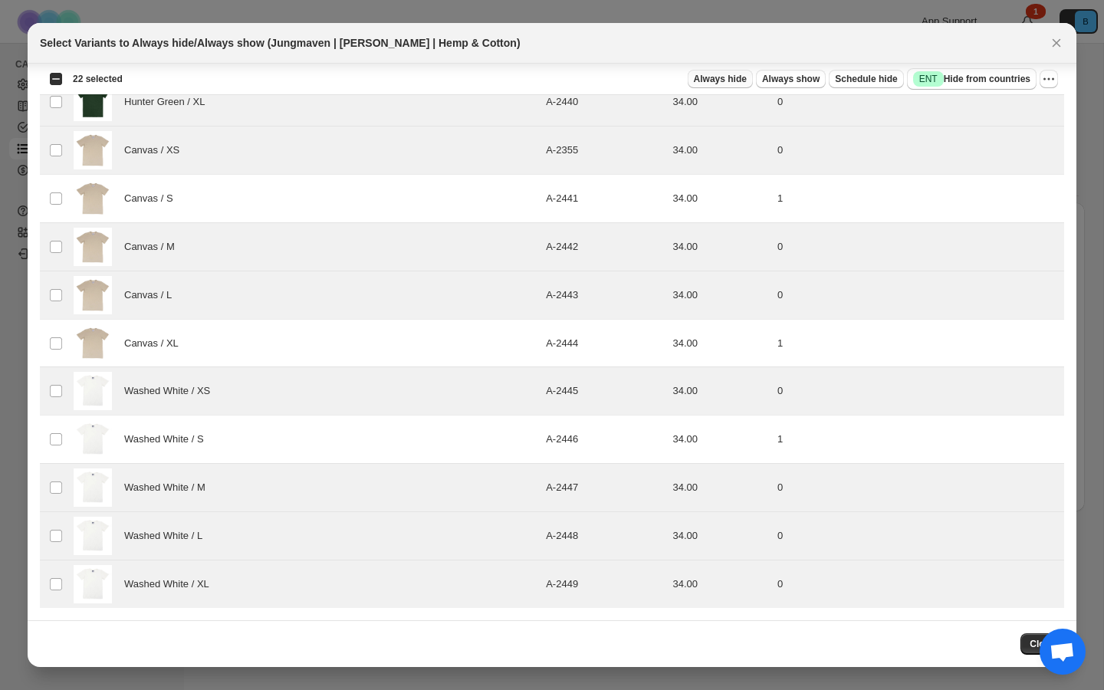
click at [737, 84] on span "Always hide" at bounding box center [720, 79] width 53 height 12
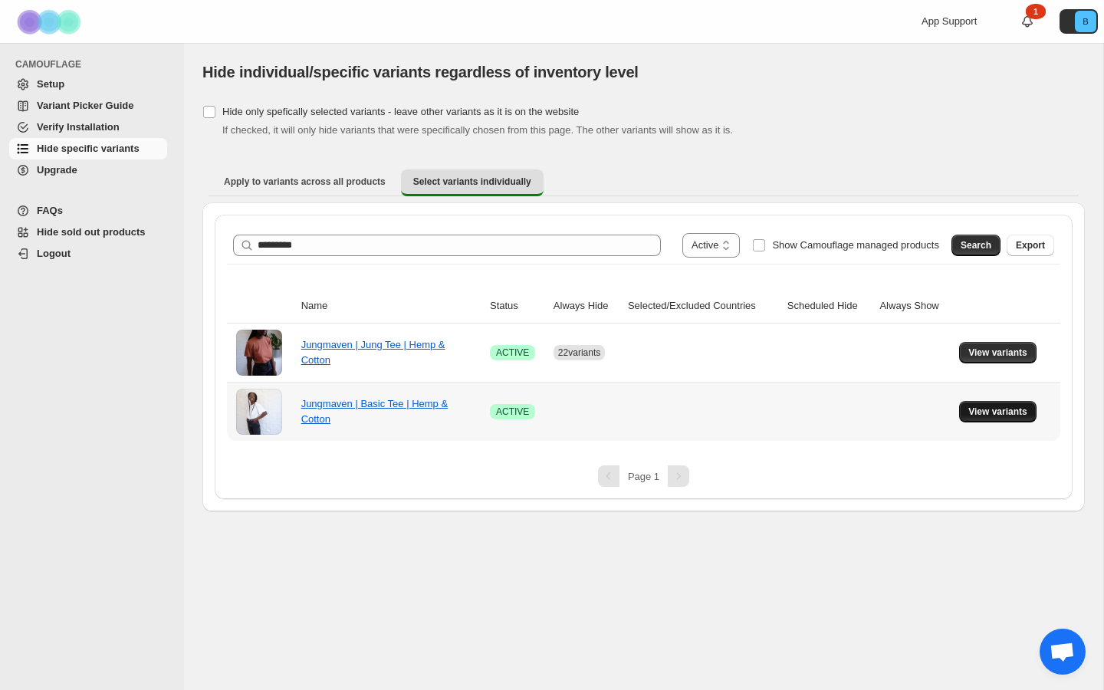
click at [979, 406] on span "View variants" at bounding box center [998, 412] width 59 height 12
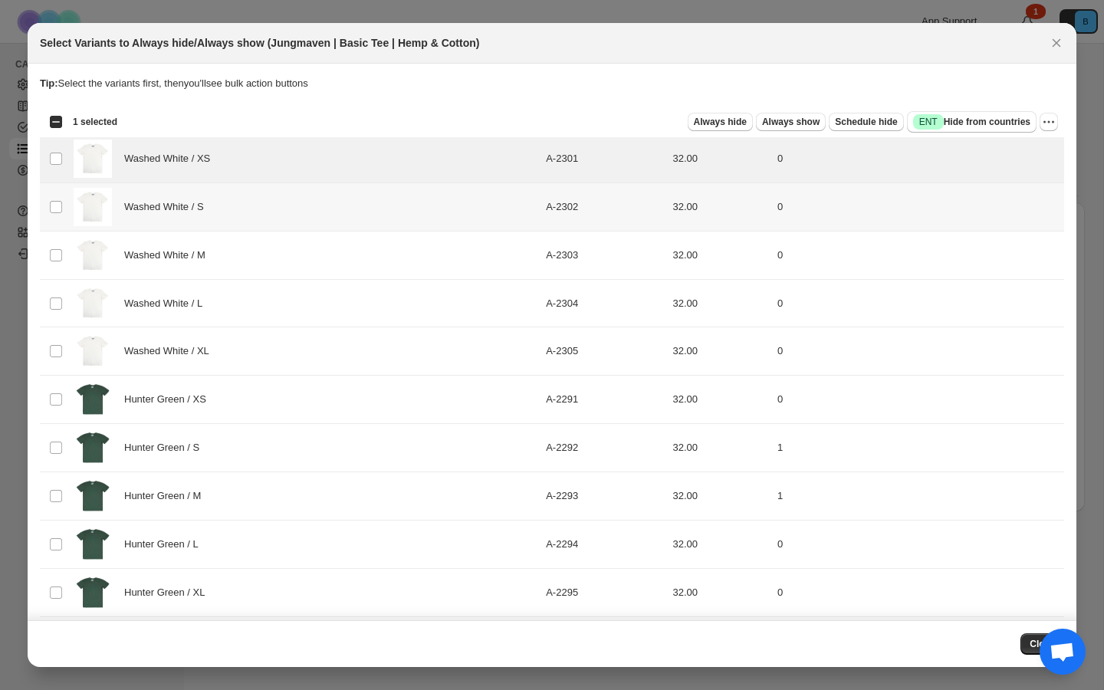
click at [54, 199] on td "Select product variant" at bounding box center [54, 207] width 29 height 48
click at [54, 246] on td "Select product variant" at bounding box center [54, 255] width 29 height 48
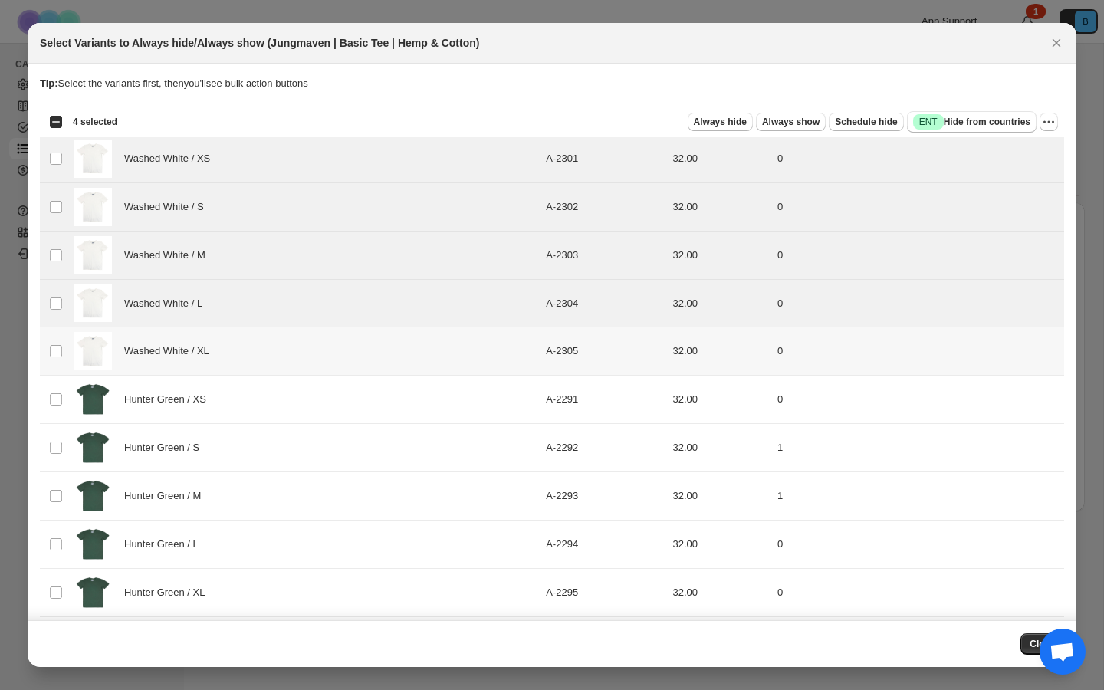
click at [54, 340] on td "Select product variant" at bounding box center [54, 351] width 29 height 48
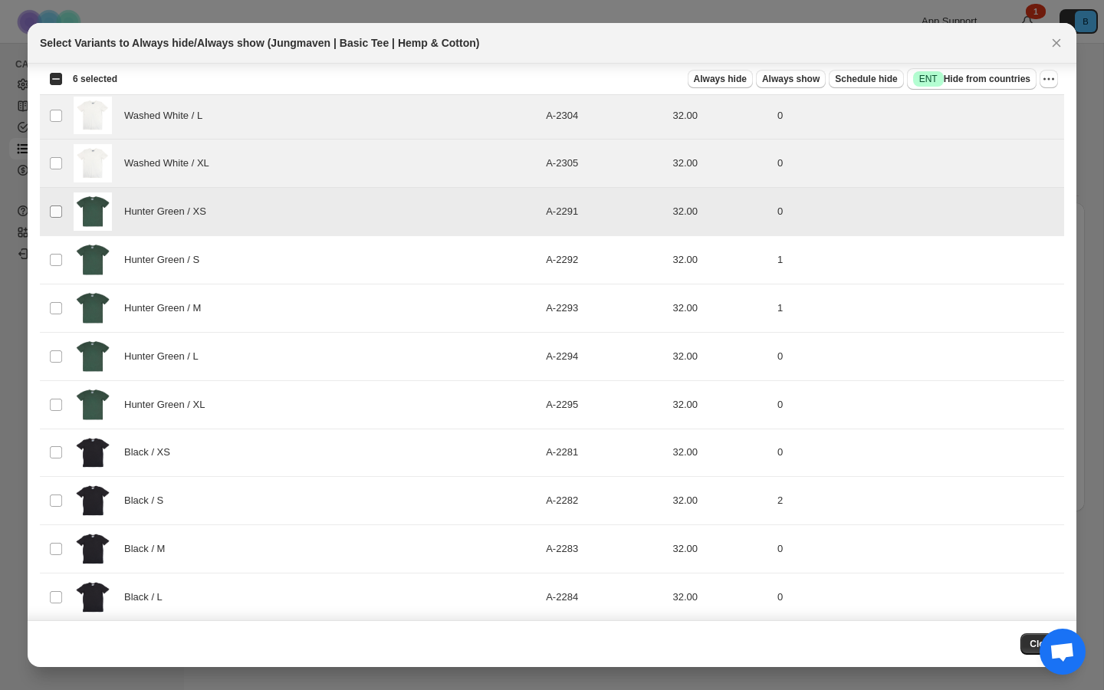
scroll to position [192, 0]
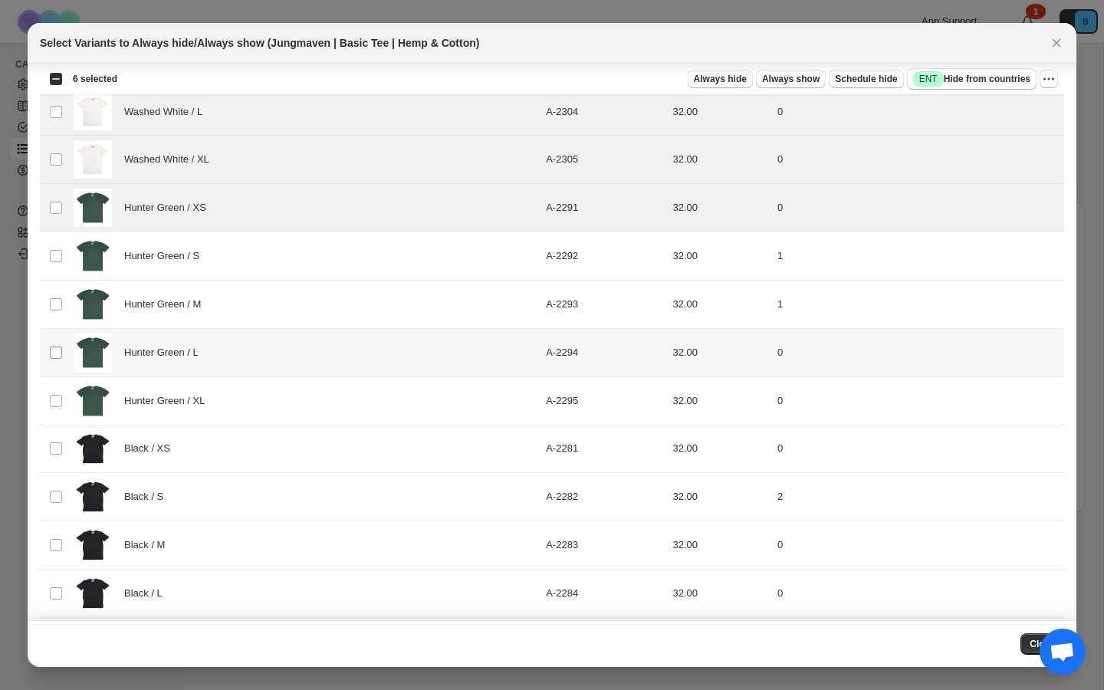
click at [55, 346] on span ":rf6:" at bounding box center [56, 353] width 14 height 14
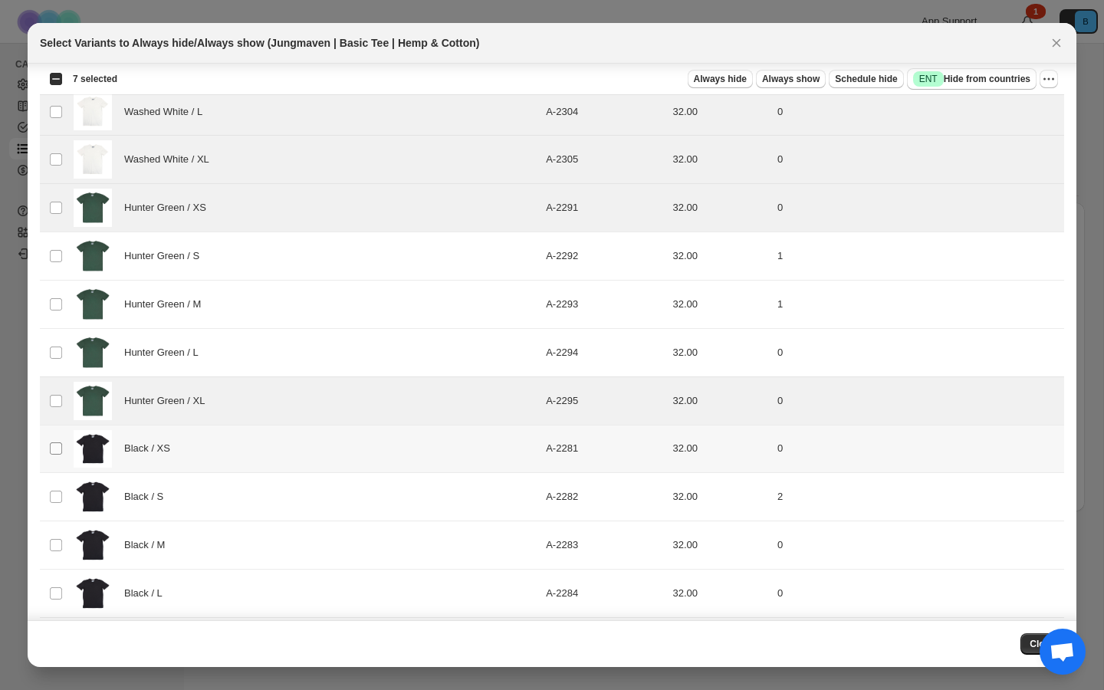
click at [54, 455] on span ":rf6:" at bounding box center [56, 449] width 14 height 14
click at [55, 362] on td "Select product variant" at bounding box center [54, 352] width 29 height 48
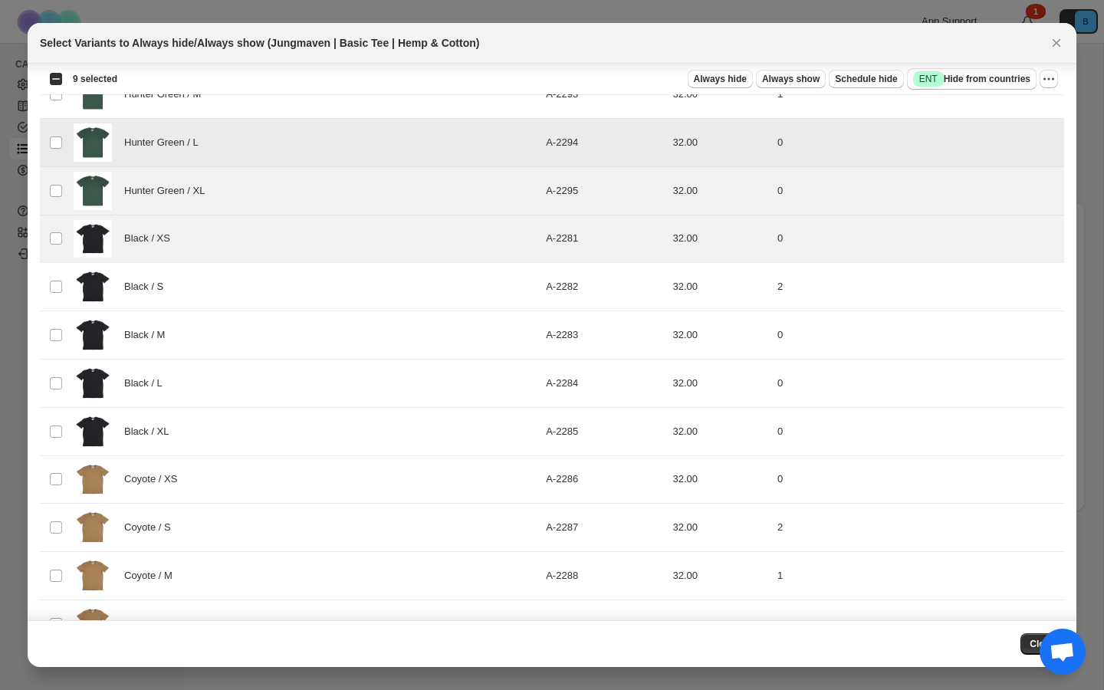
scroll to position [403, 0]
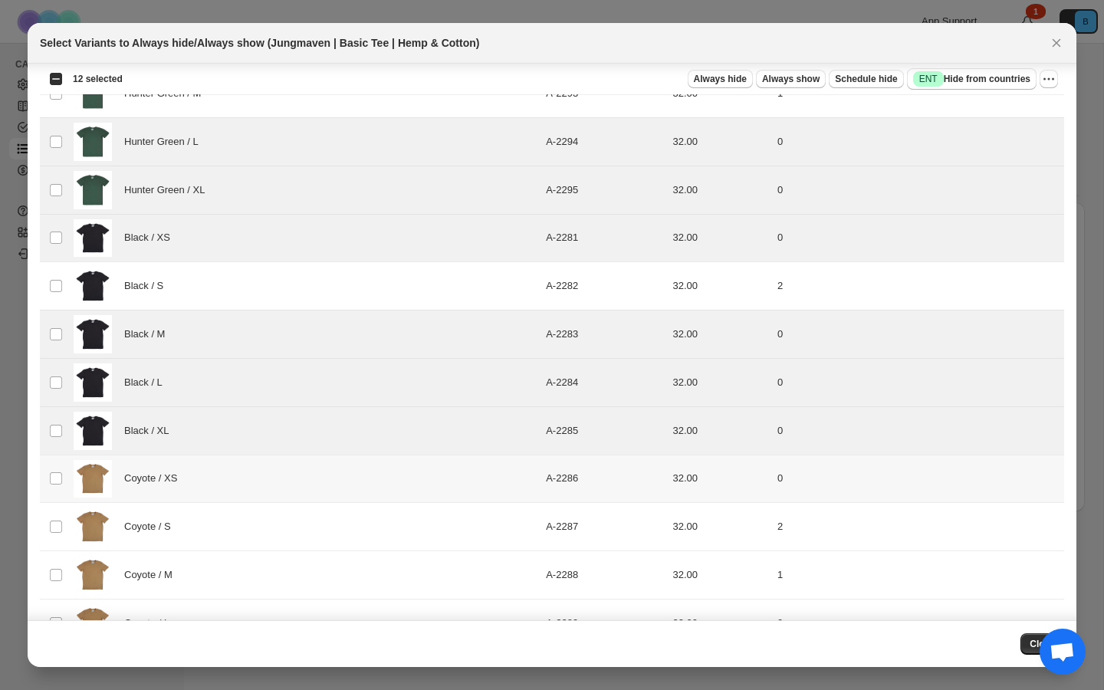
click at [51, 487] on td "Select product variant" at bounding box center [54, 479] width 29 height 48
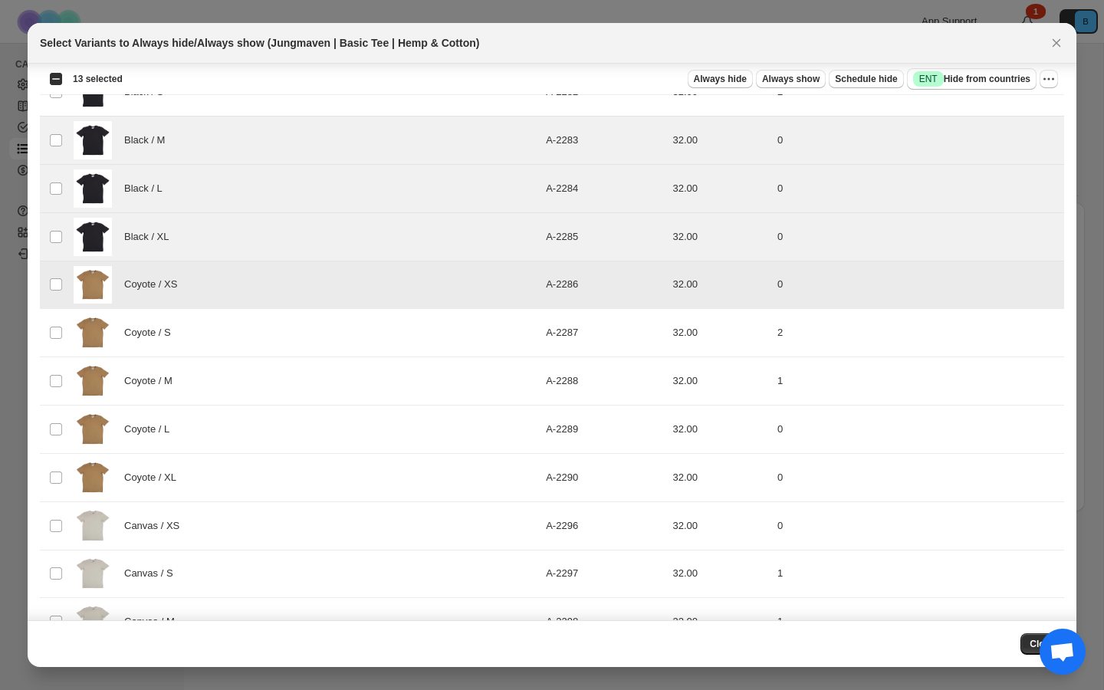
scroll to position [598, 0]
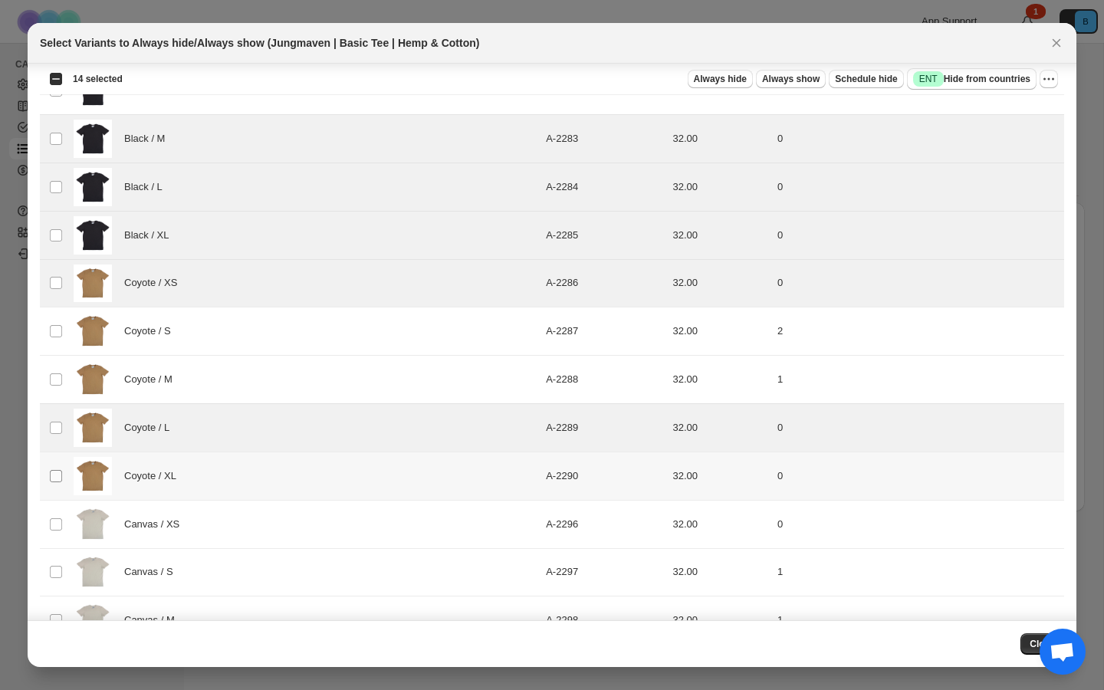
click at [59, 469] on span ":rf6:" at bounding box center [56, 476] width 14 height 14
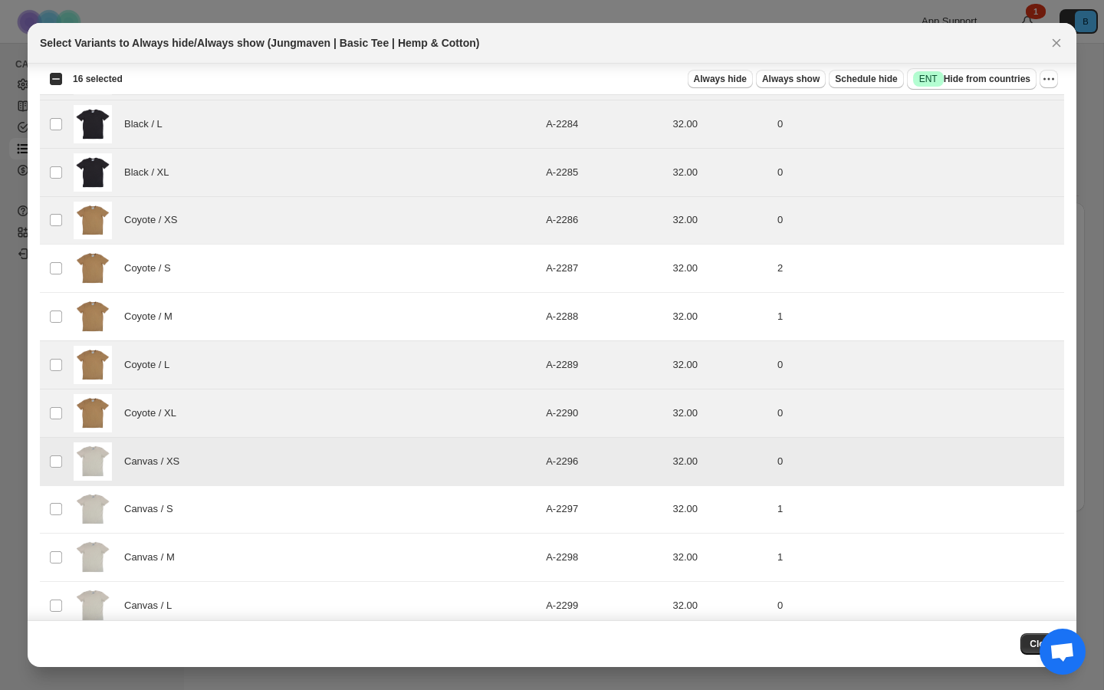
scroll to position [731, 0]
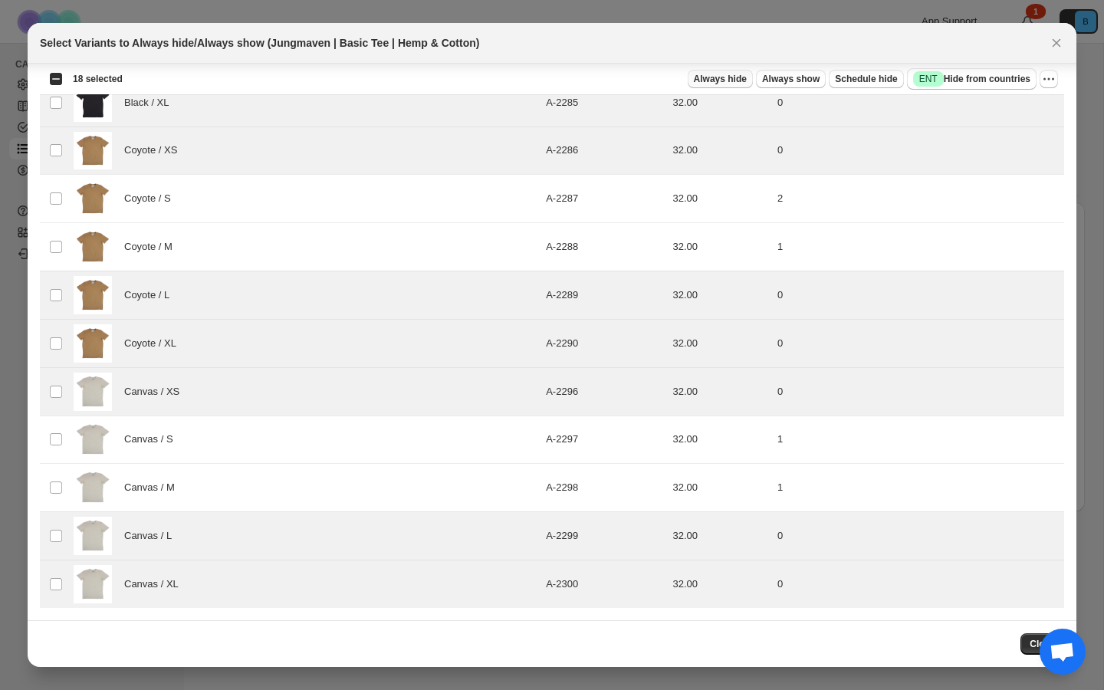
click at [707, 79] on span "Always hide" at bounding box center [720, 79] width 53 height 12
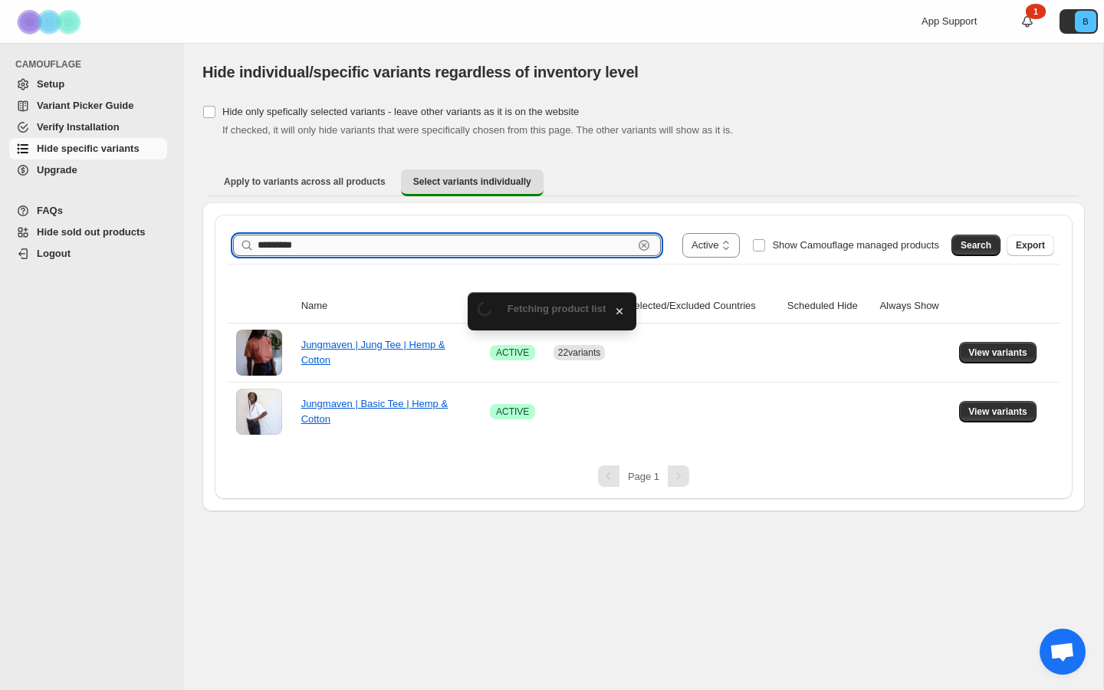
click at [544, 241] on input "*********" at bounding box center [446, 245] width 376 height 21
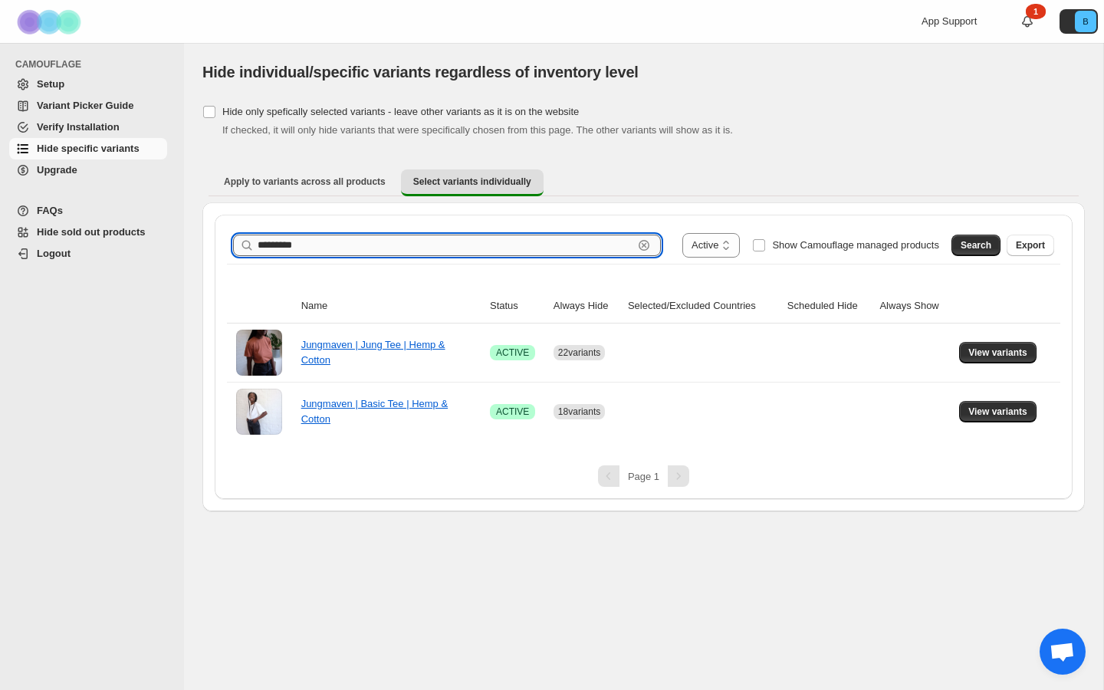
click at [544, 241] on input "*********" at bounding box center [446, 245] width 376 height 21
type input "******"
click at [975, 244] on span "Search" at bounding box center [976, 245] width 31 height 12
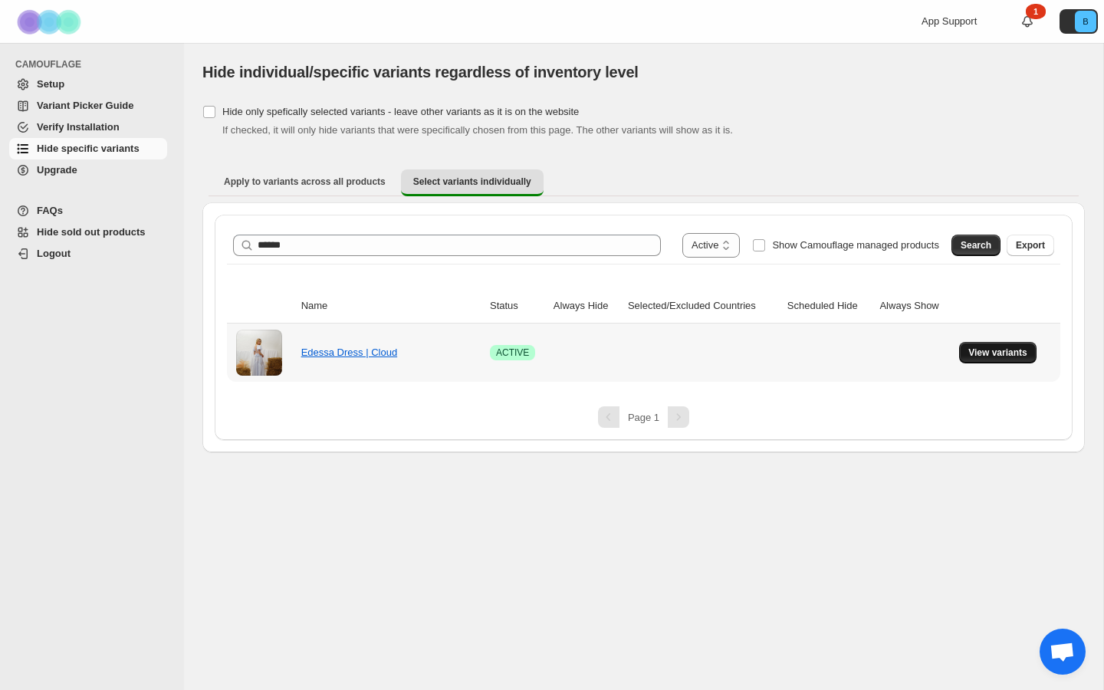
click at [995, 354] on span "View variants" at bounding box center [998, 353] width 59 height 12
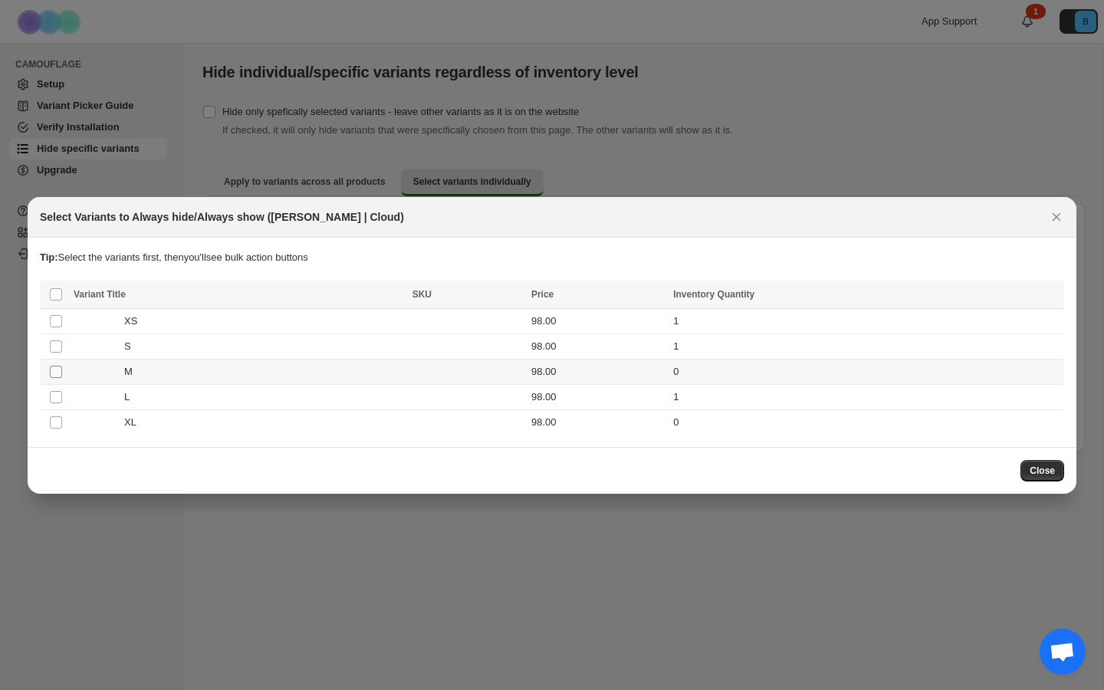
click at [49, 370] on span ":rgh:" at bounding box center [56, 372] width 14 height 14
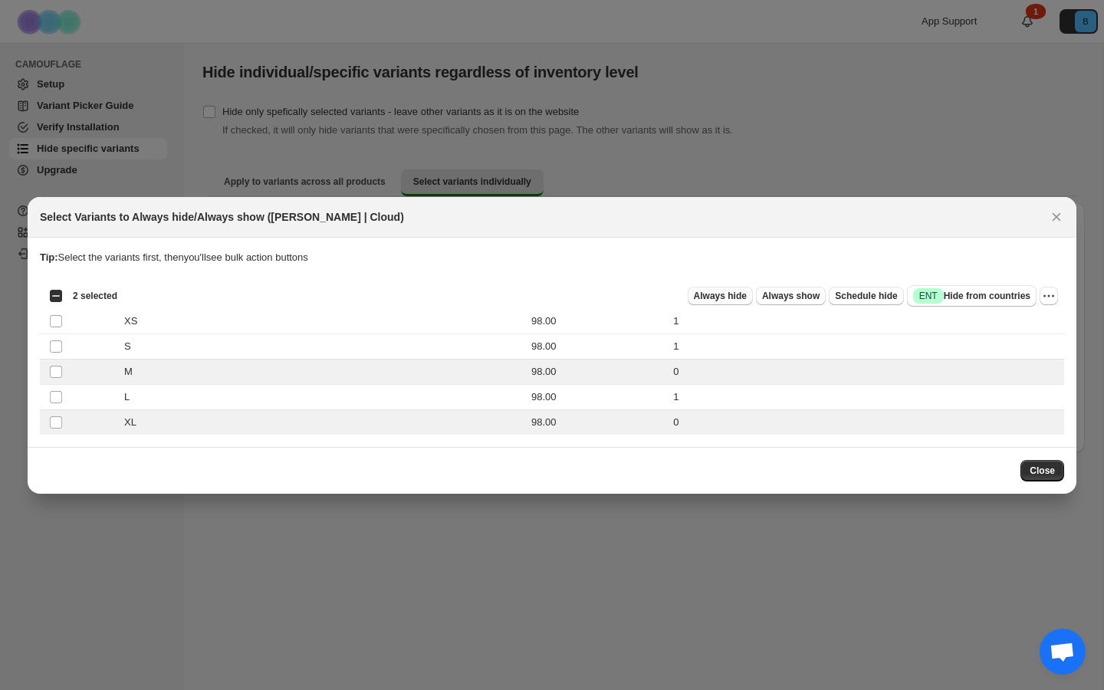
click at [734, 298] on span "Always hide" at bounding box center [720, 296] width 53 height 12
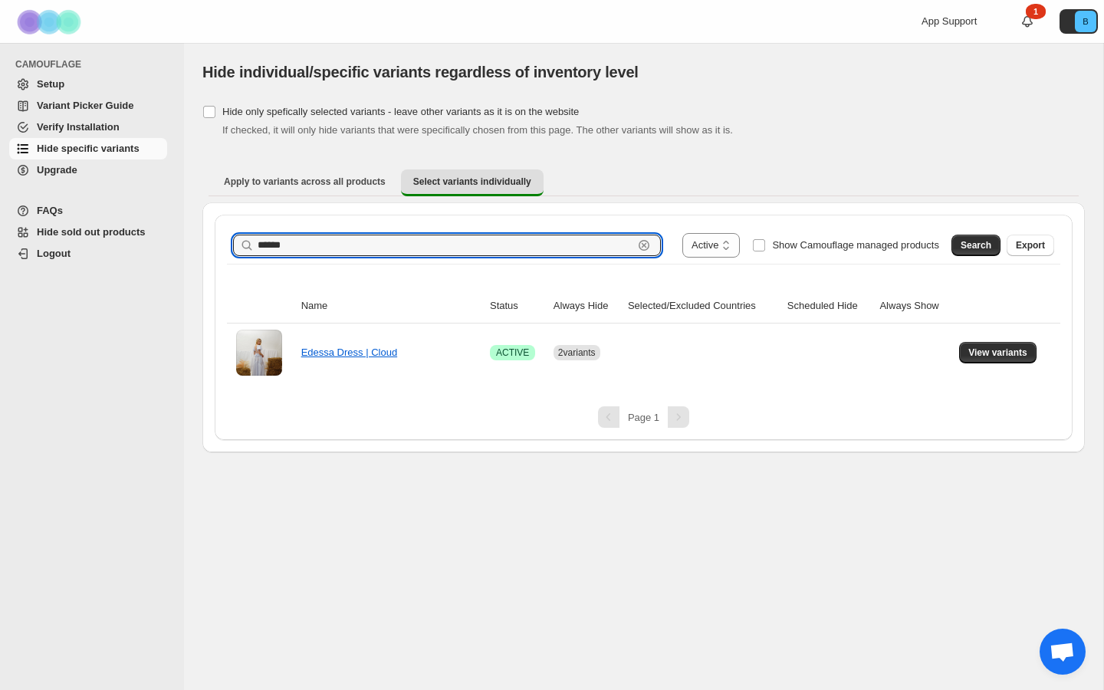
click at [636, 241] on div "****** Clear" at bounding box center [447, 245] width 428 height 21
click at [636, 241] on icon "button" at bounding box center [643, 245] width 15 height 15
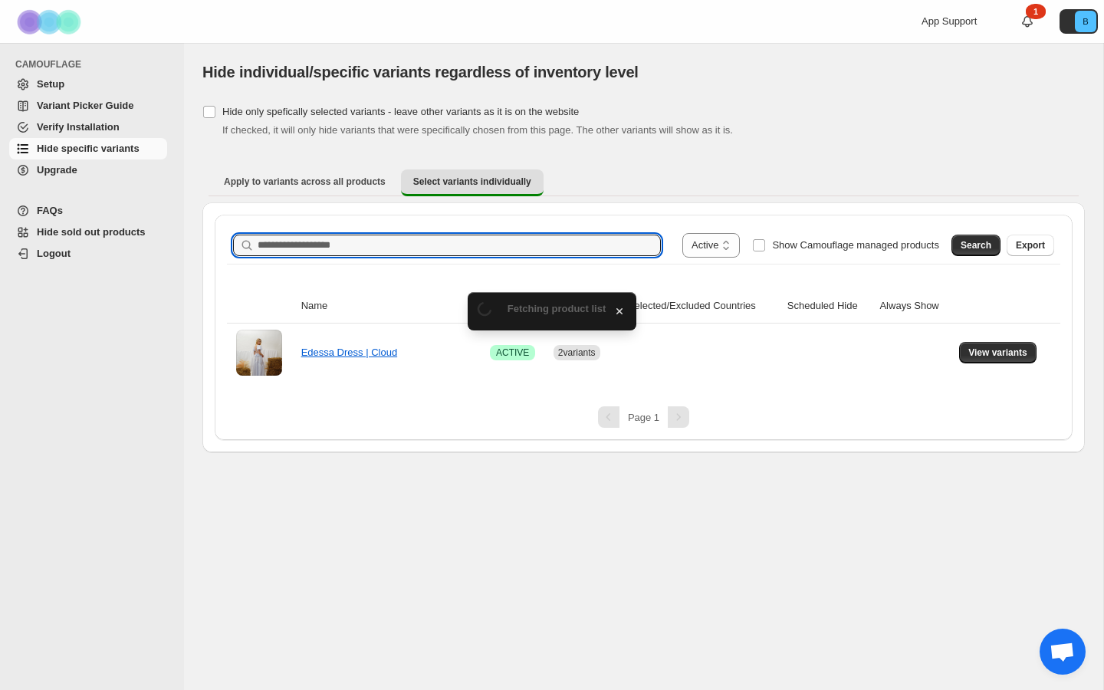
click at [636, 241] on input "Search product name" at bounding box center [459, 245] width 403 height 21
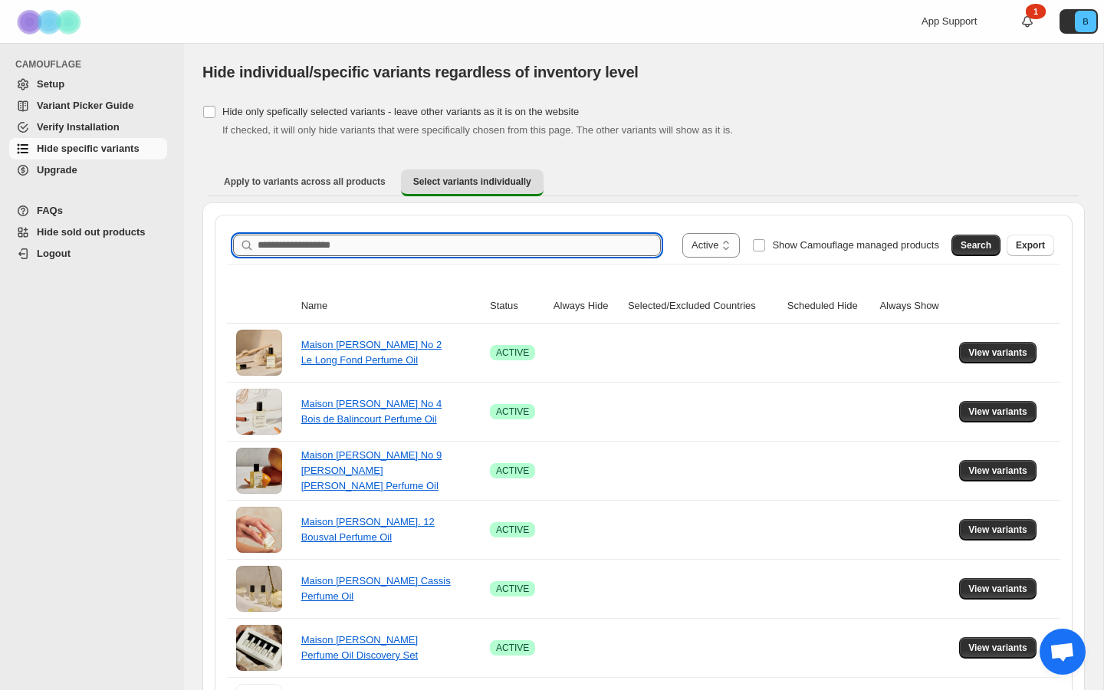
click at [316, 245] on input "Search product name" at bounding box center [459, 245] width 403 height 21
type input "*"
type input "**********"
click at [966, 244] on span "Search" at bounding box center [976, 245] width 31 height 12
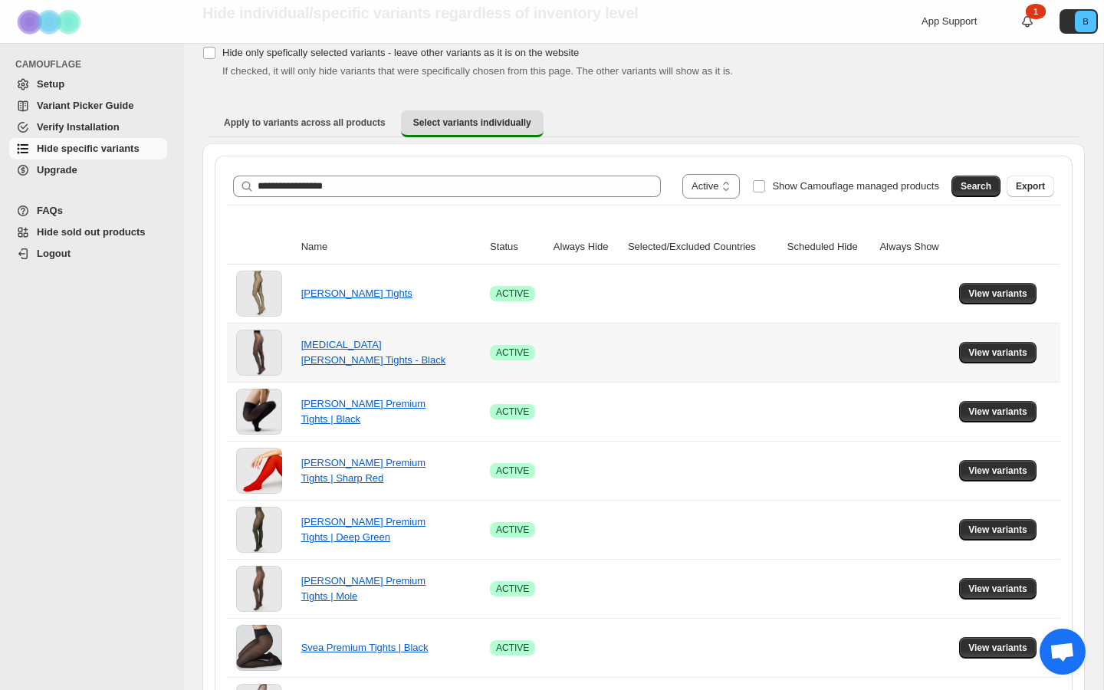
scroll to position [61, 0]
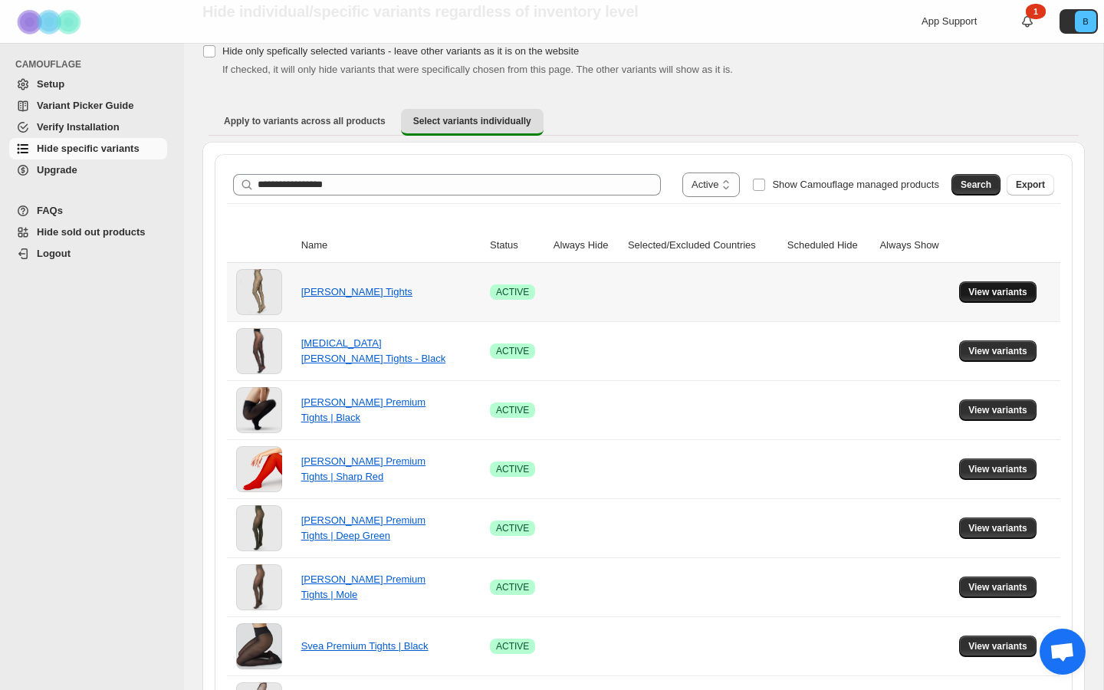
click at [995, 298] on span "View variants" at bounding box center [998, 292] width 59 height 12
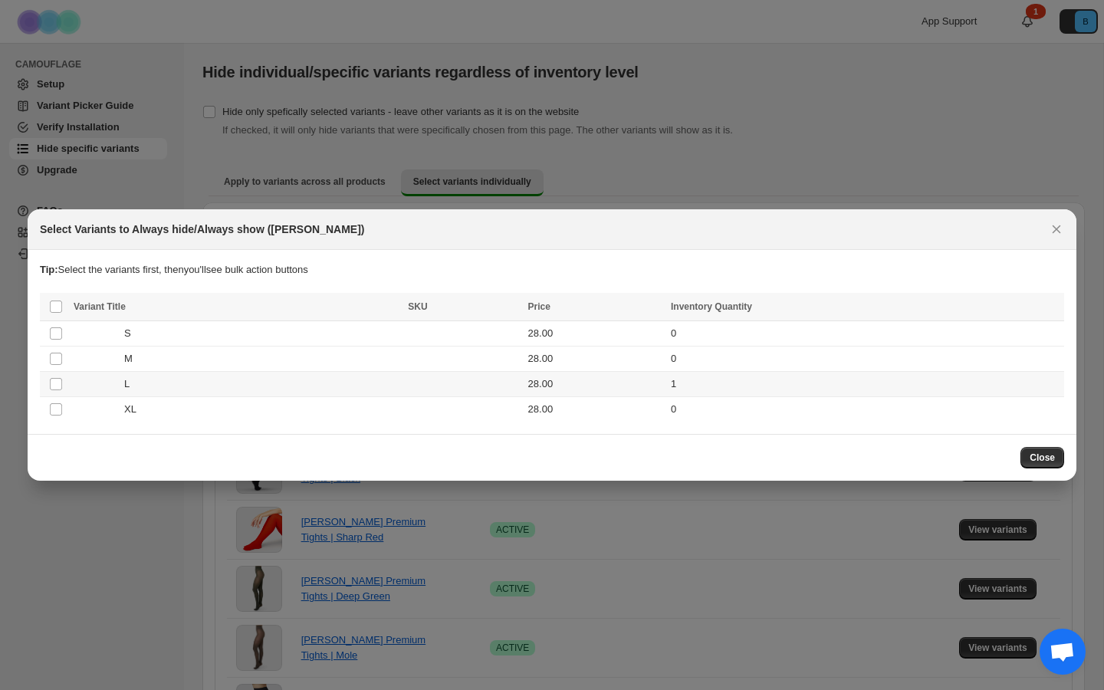
scroll to position [0, 0]
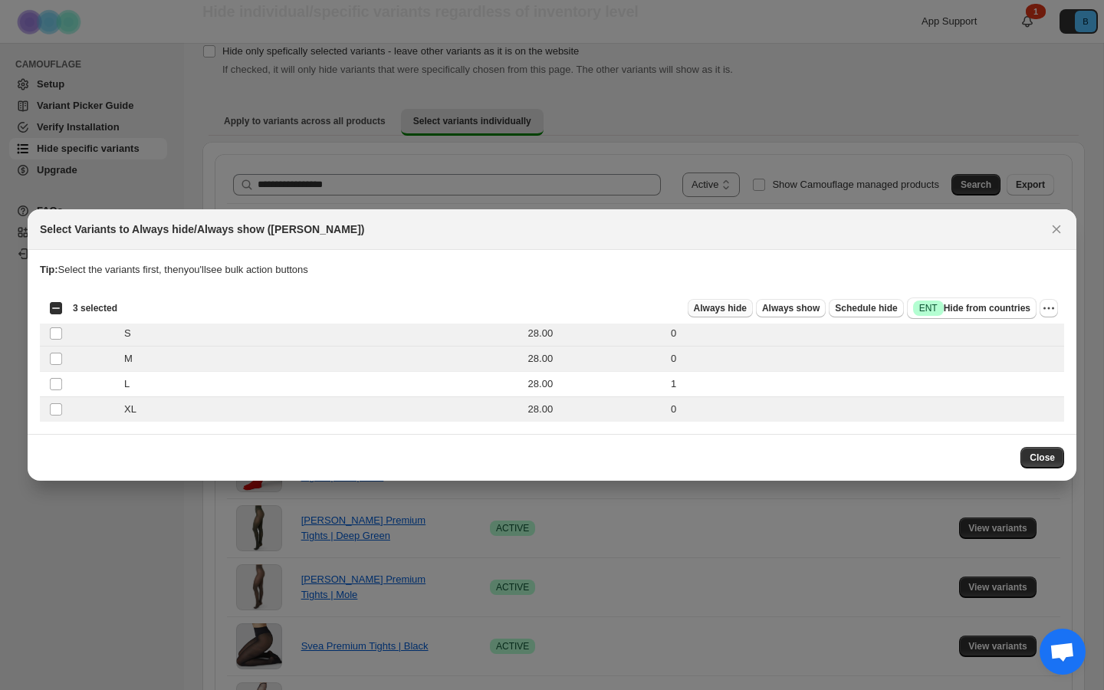
click at [725, 304] on span "Always hide" at bounding box center [720, 308] width 53 height 12
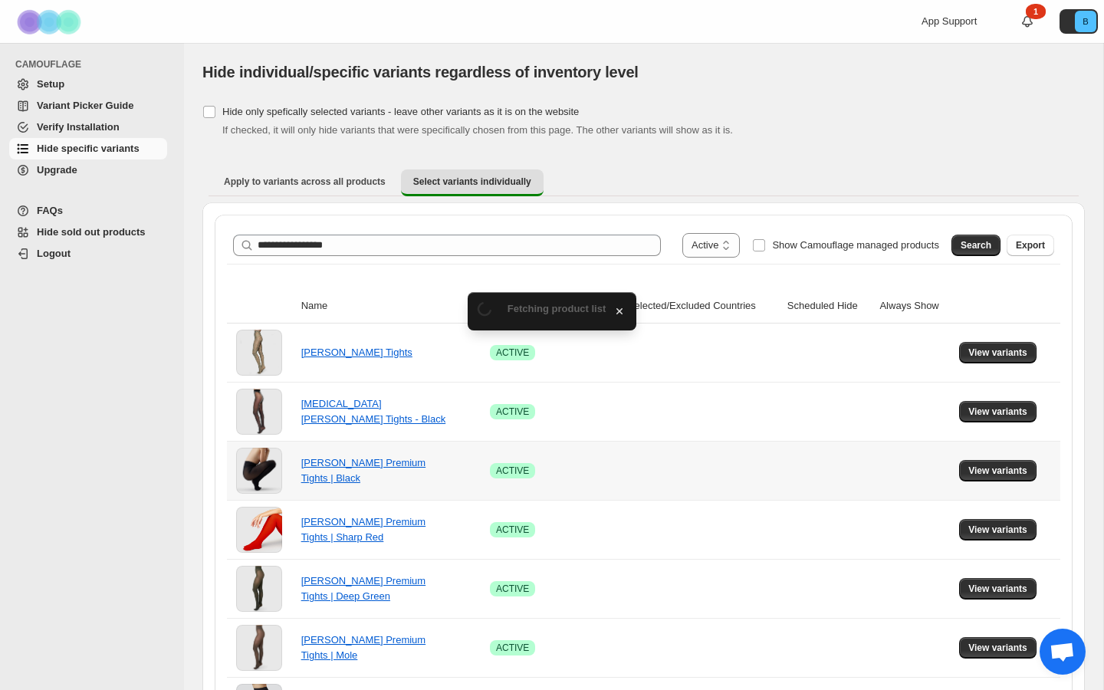
scroll to position [61, 0]
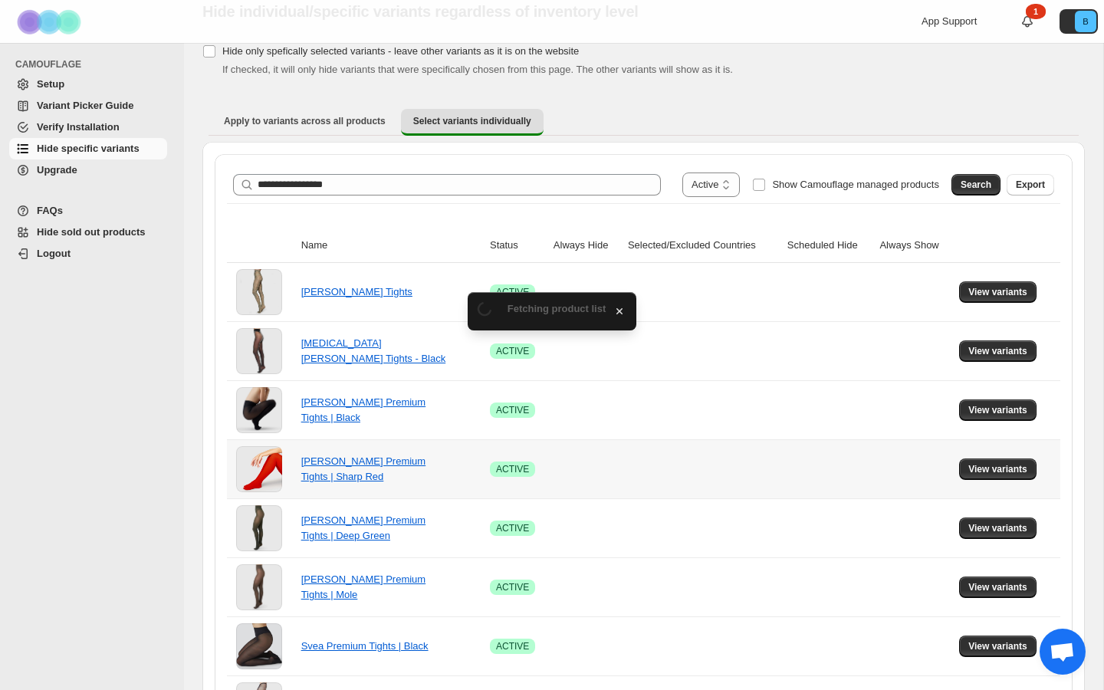
click at [1031, 452] on td "View variants" at bounding box center [1008, 468] width 106 height 59
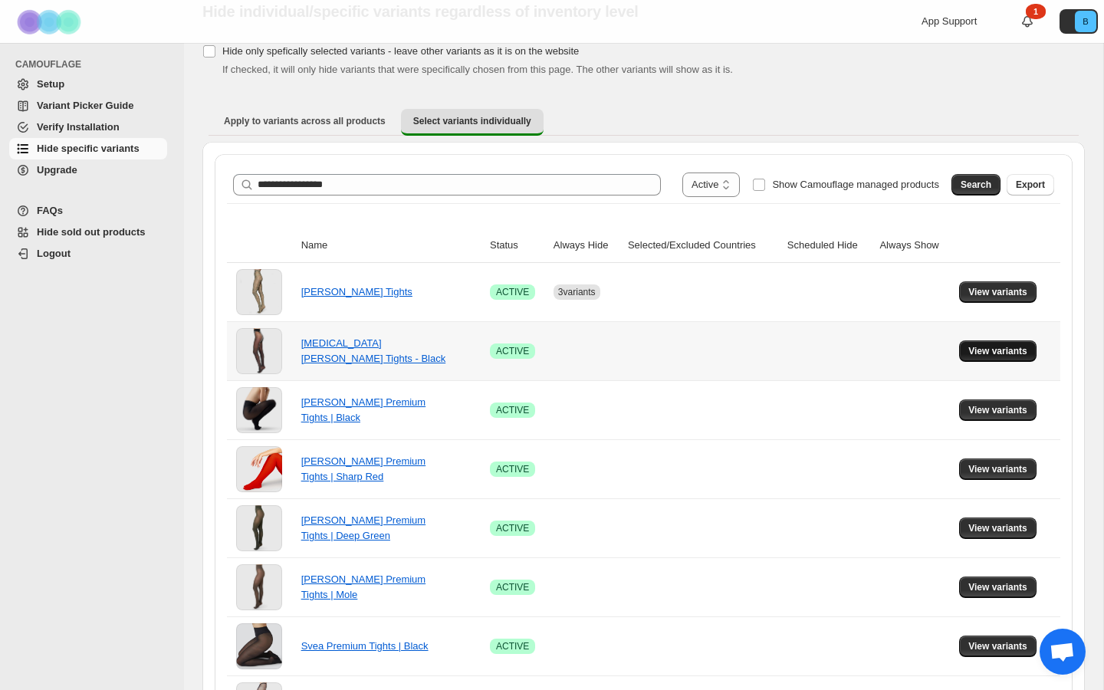
click at [981, 350] on span "View variants" at bounding box center [998, 351] width 59 height 12
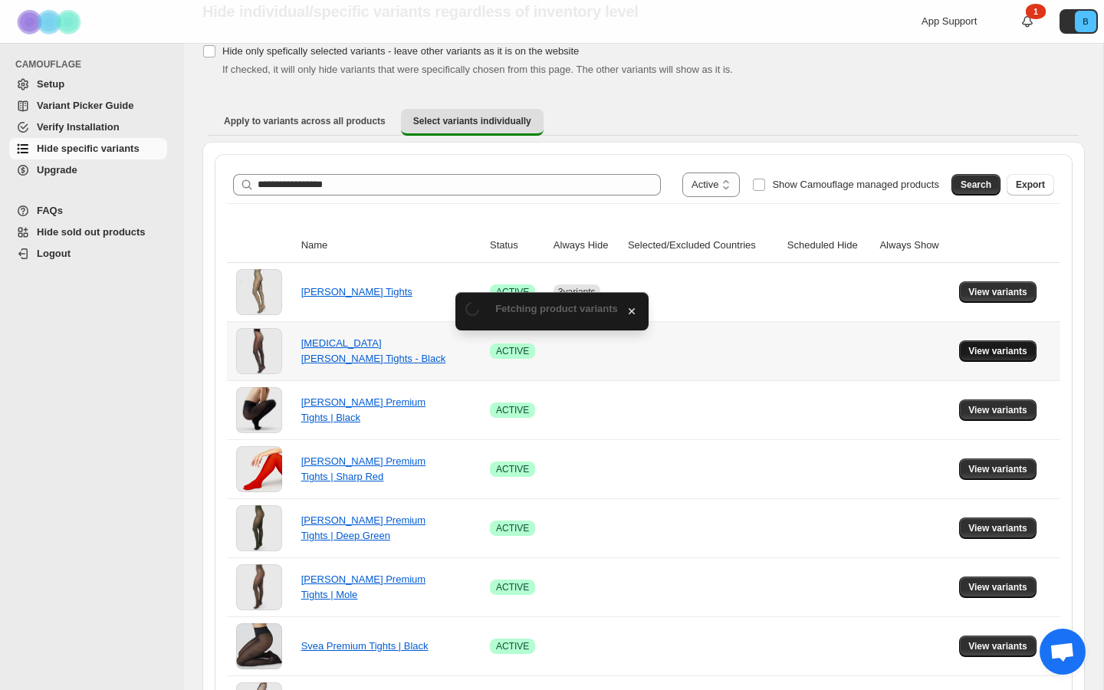
scroll to position [0, 0]
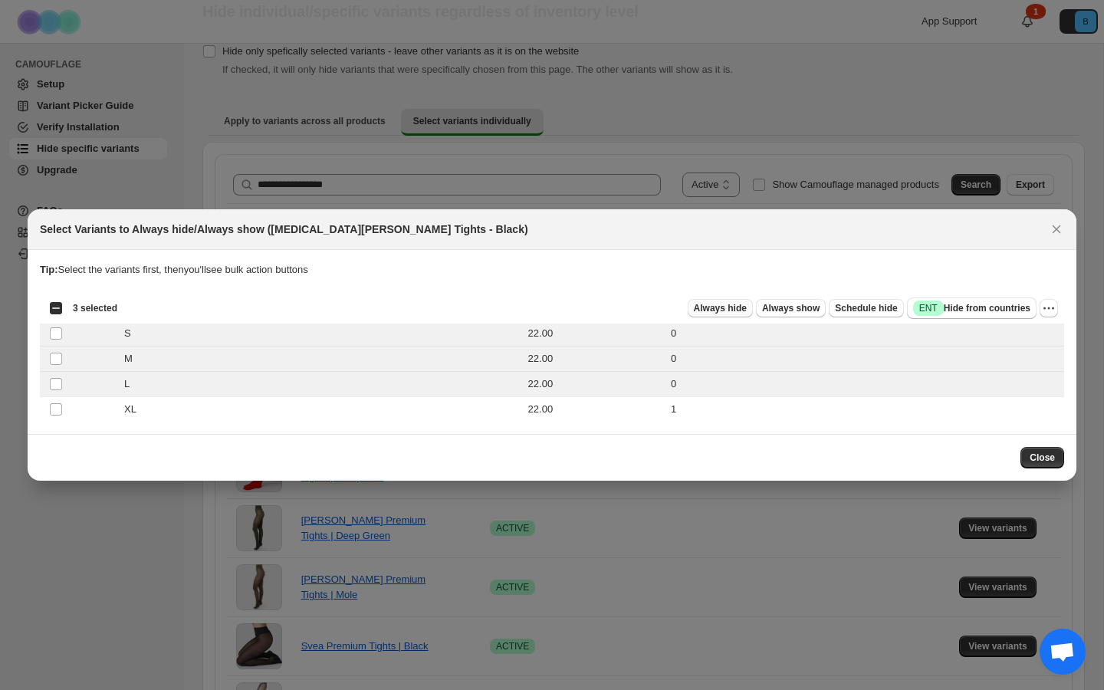
click at [739, 302] on span "Always hide" at bounding box center [720, 308] width 53 height 12
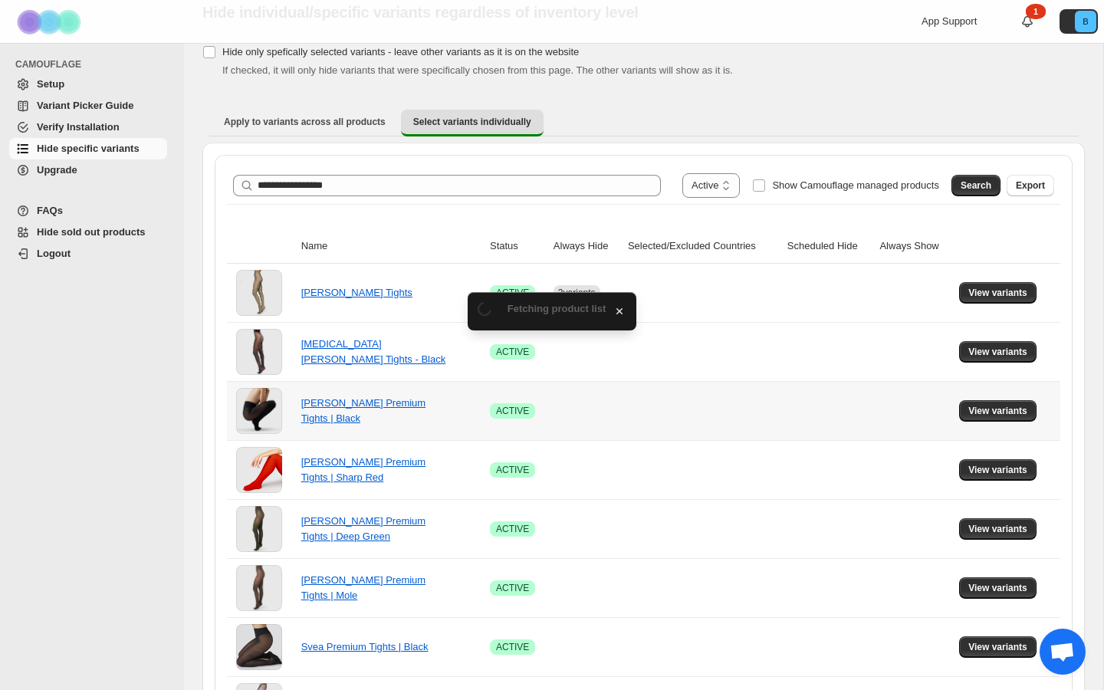
scroll to position [61, 0]
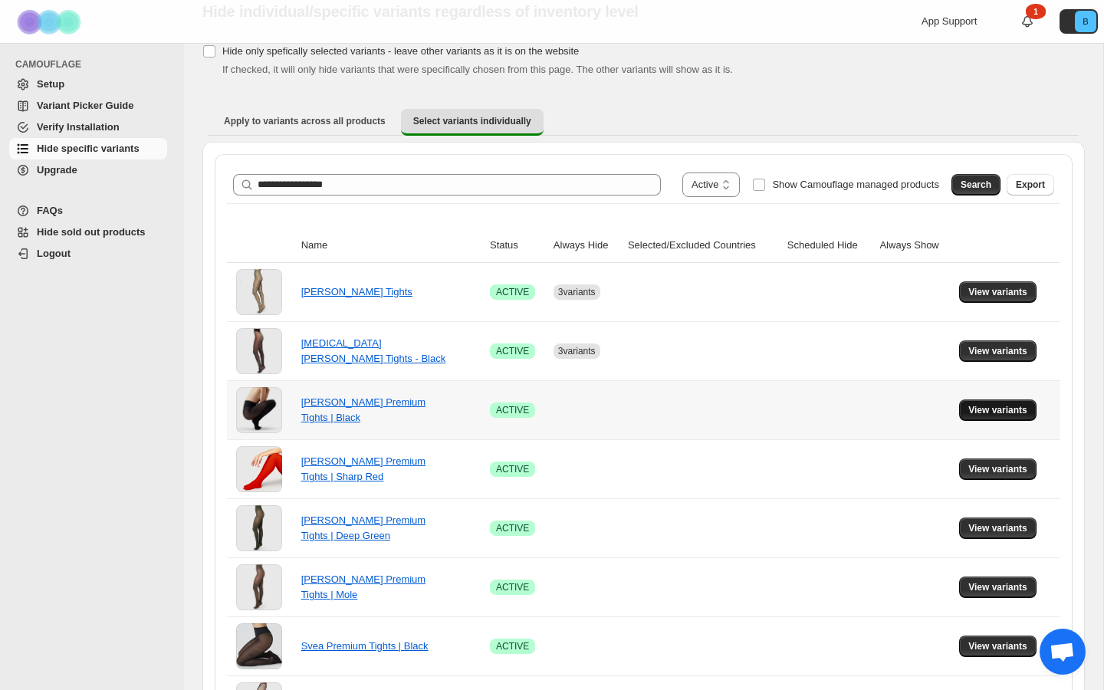
click at [998, 408] on span "View variants" at bounding box center [998, 410] width 59 height 12
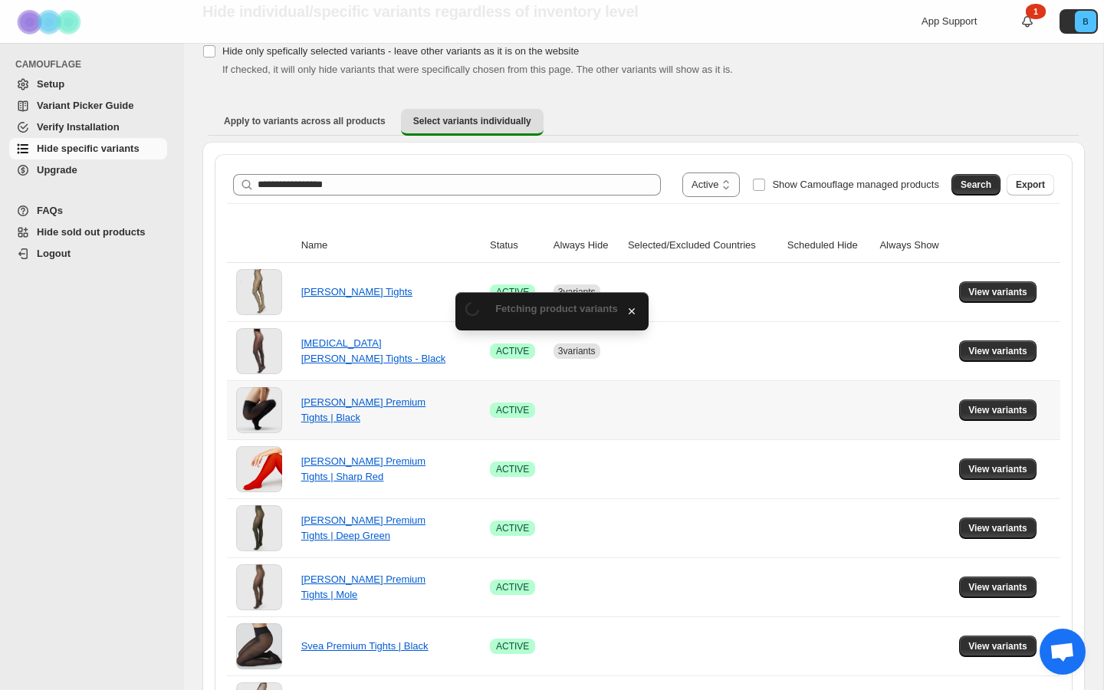
scroll to position [0, 0]
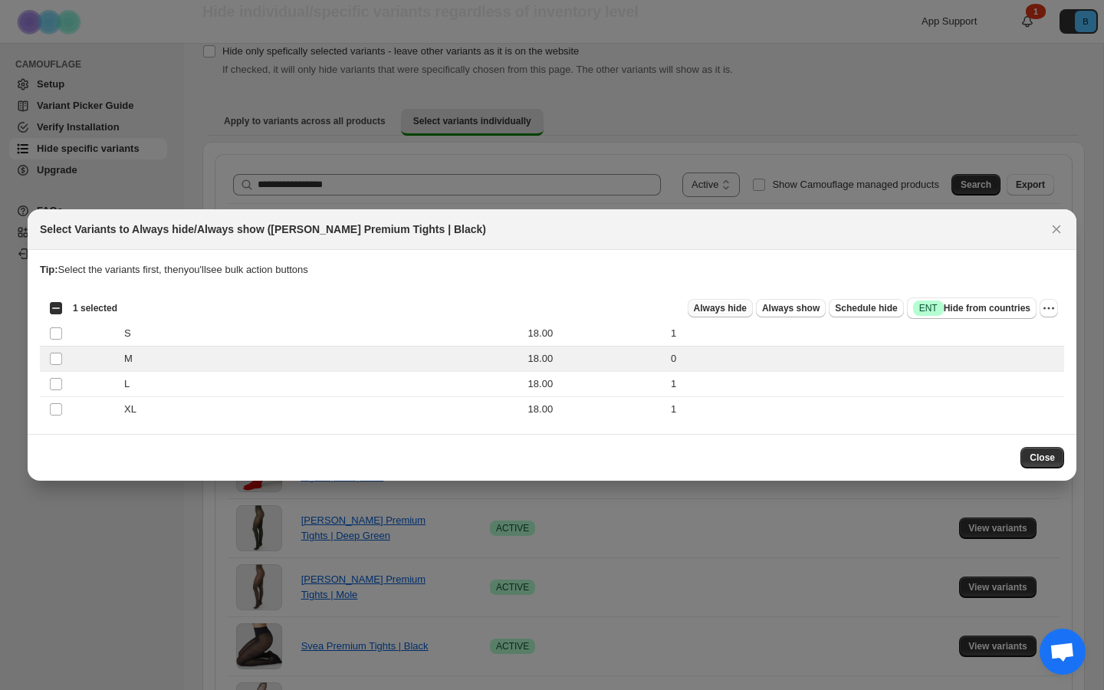
click at [725, 304] on span "Always hide" at bounding box center [720, 308] width 53 height 12
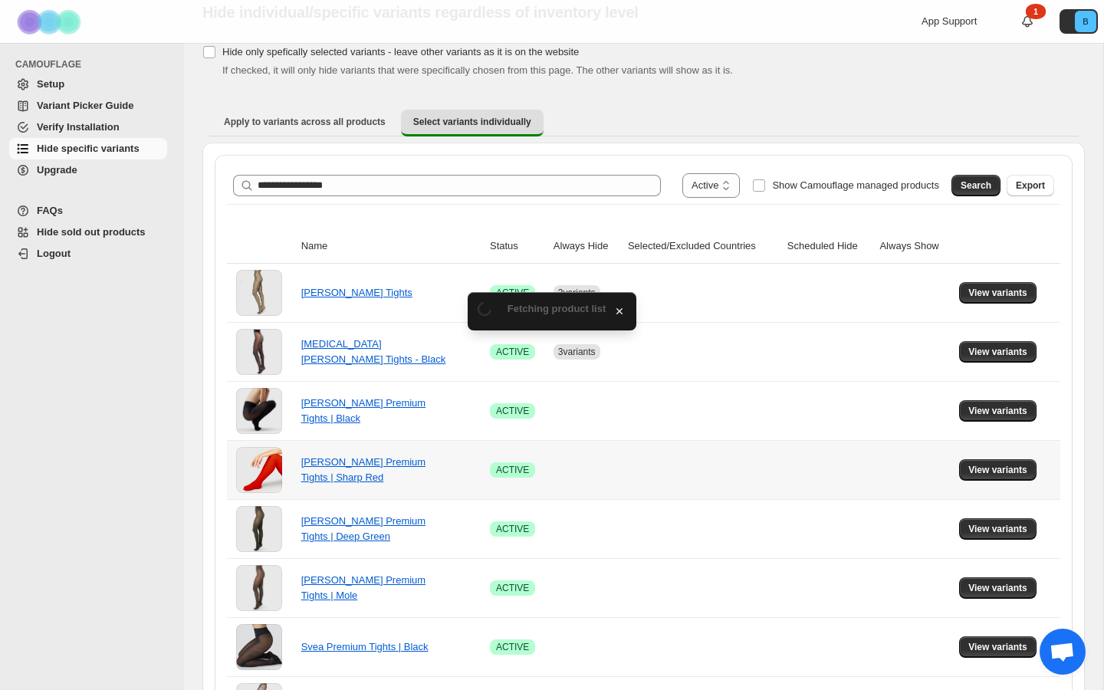
scroll to position [61, 0]
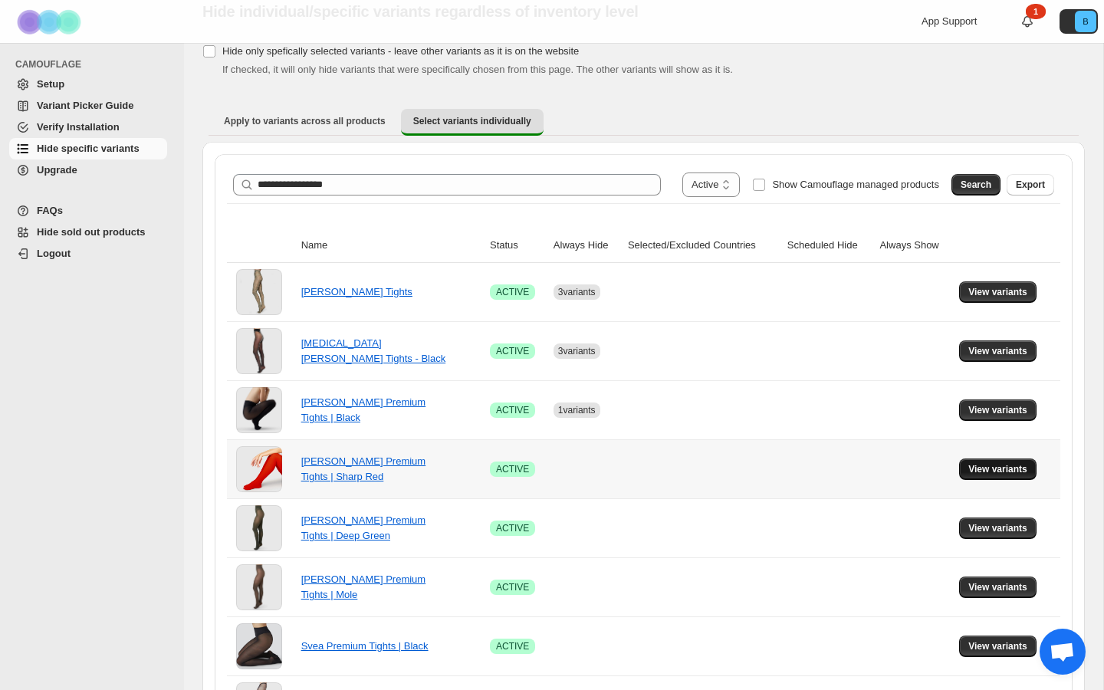
click at [986, 464] on span "View variants" at bounding box center [998, 469] width 59 height 12
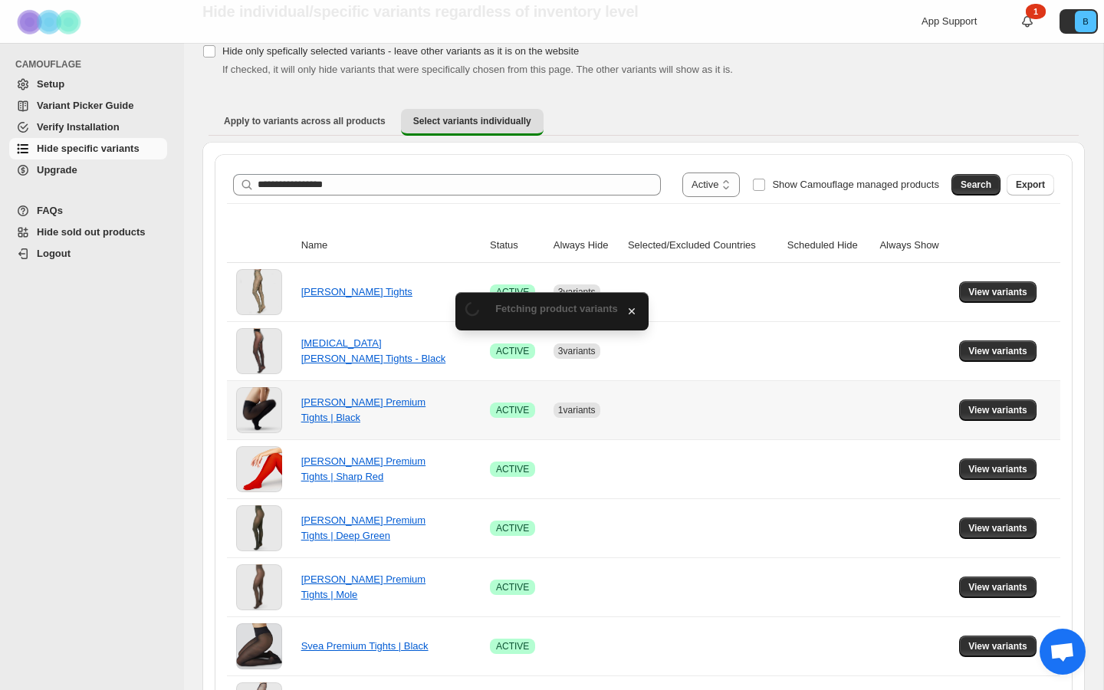
scroll to position [0, 0]
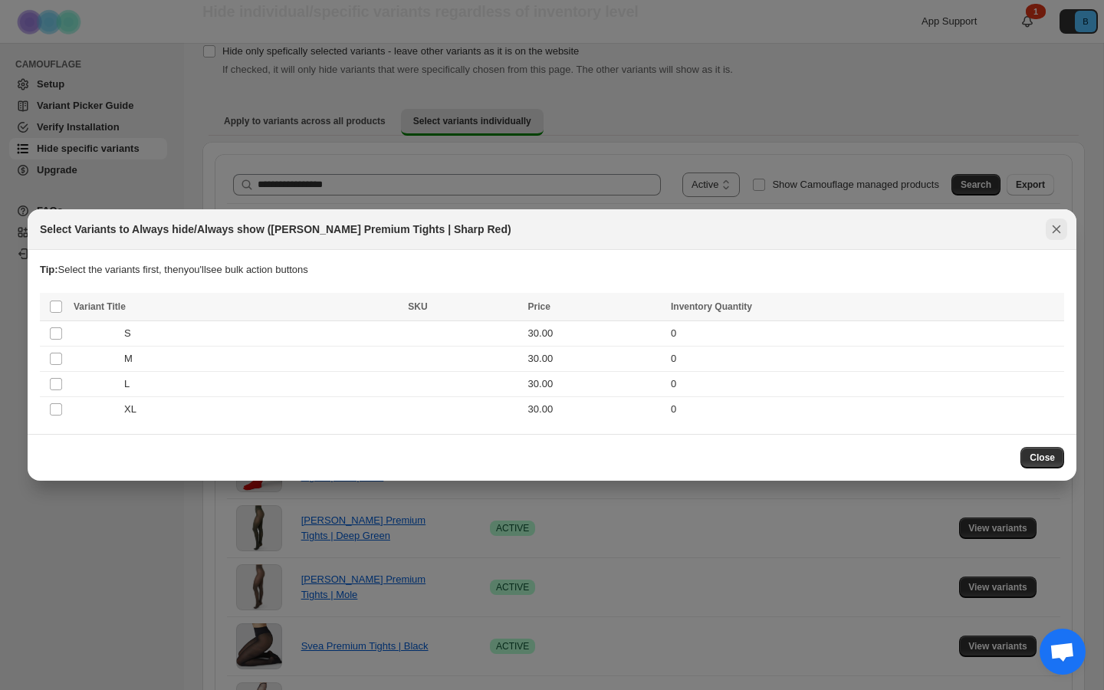
click at [1057, 234] on icon "Close" at bounding box center [1056, 229] width 15 height 15
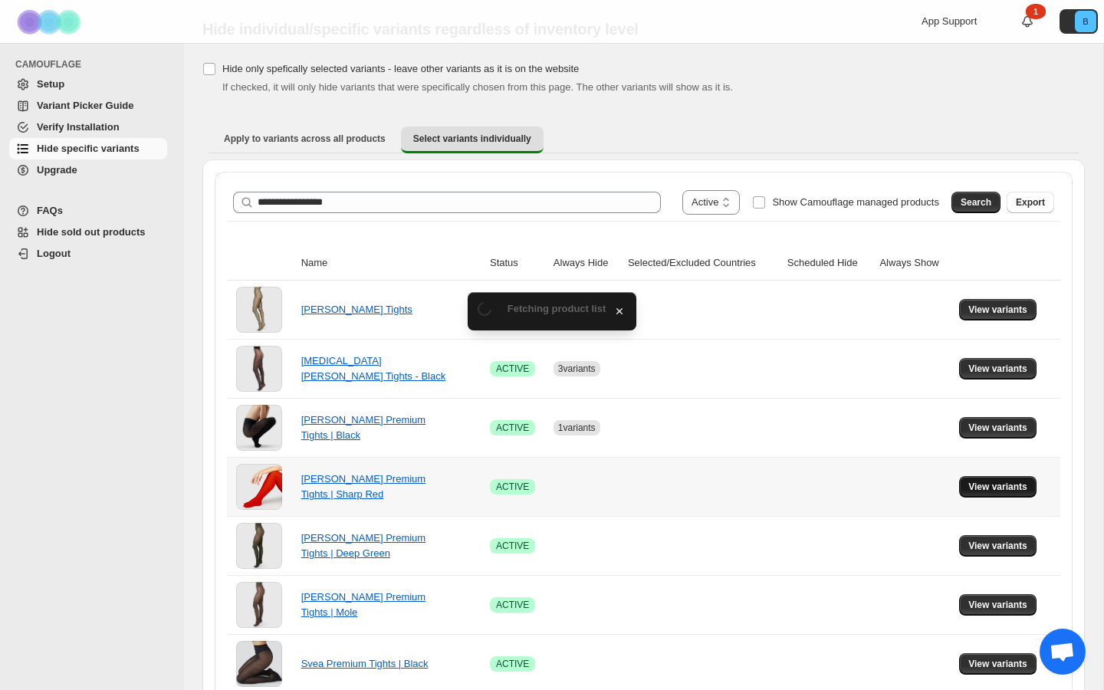
scroll to position [61, 0]
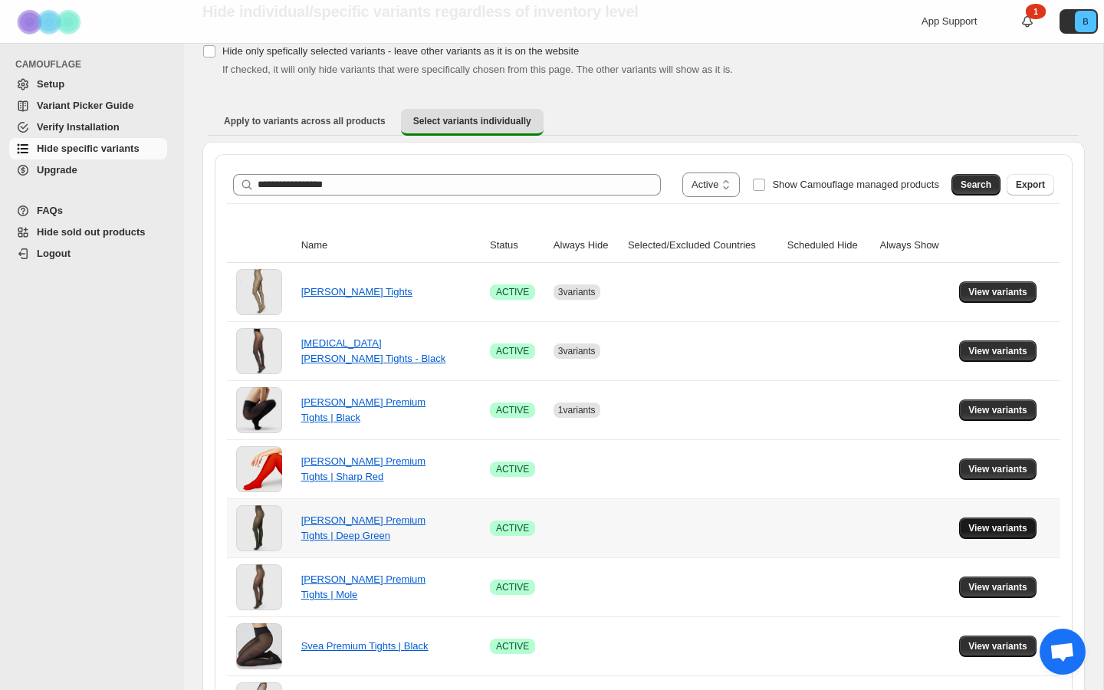
click at [984, 523] on span "View variants" at bounding box center [998, 528] width 59 height 12
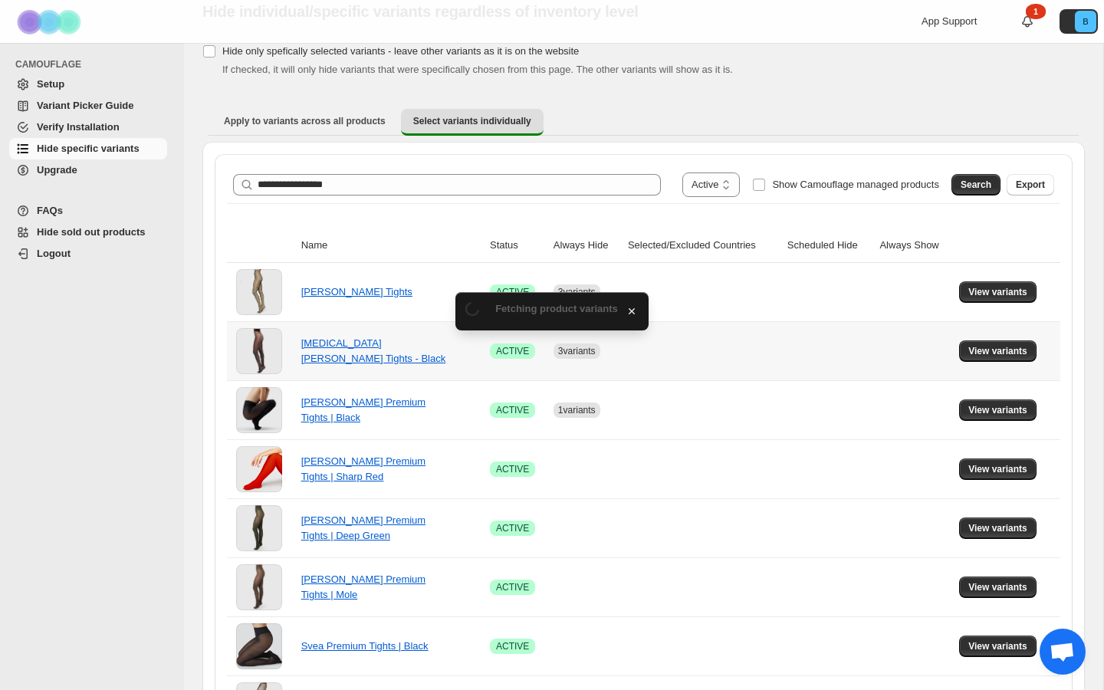
scroll to position [0, 0]
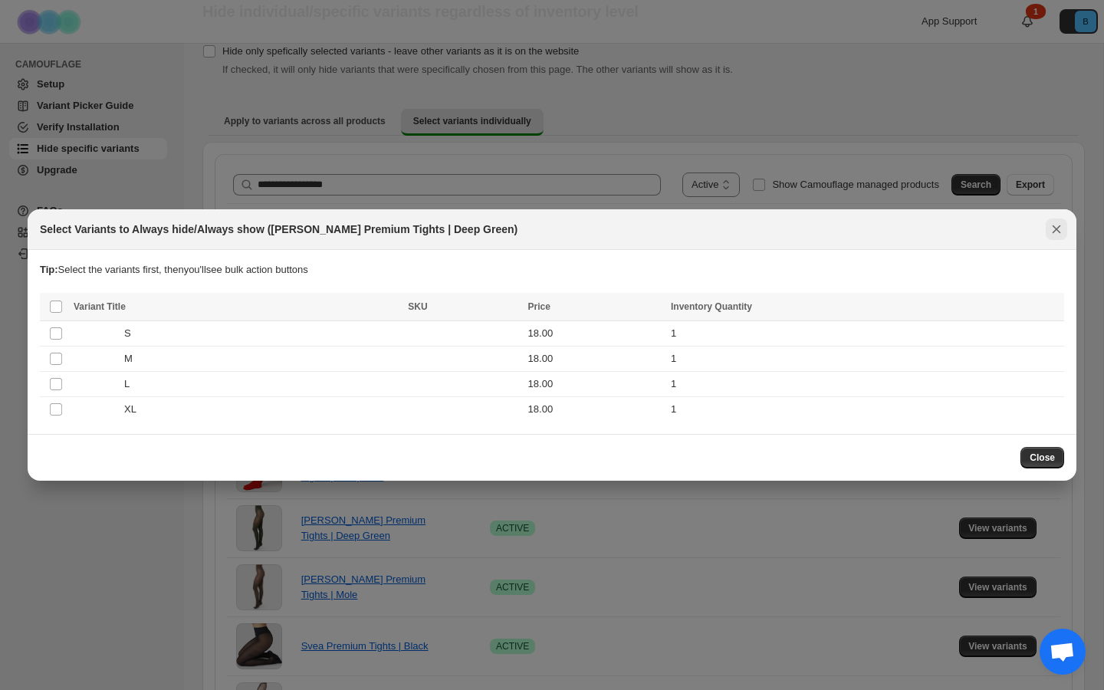
click at [1047, 226] on button "Close" at bounding box center [1056, 229] width 21 height 21
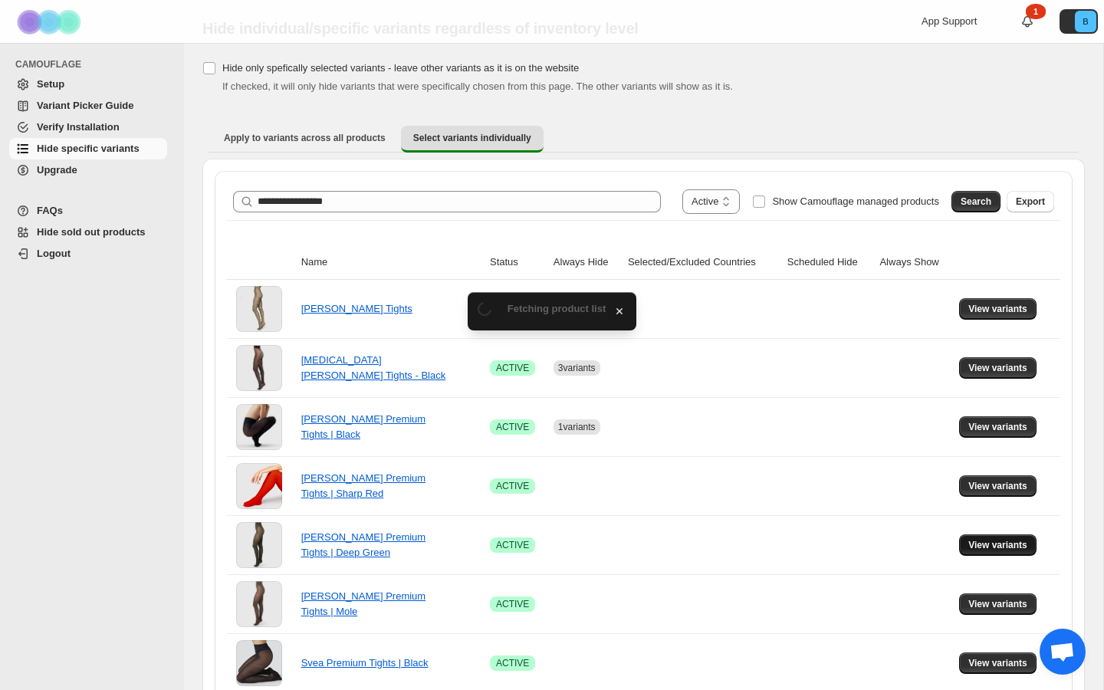
scroll to position [61, 0]
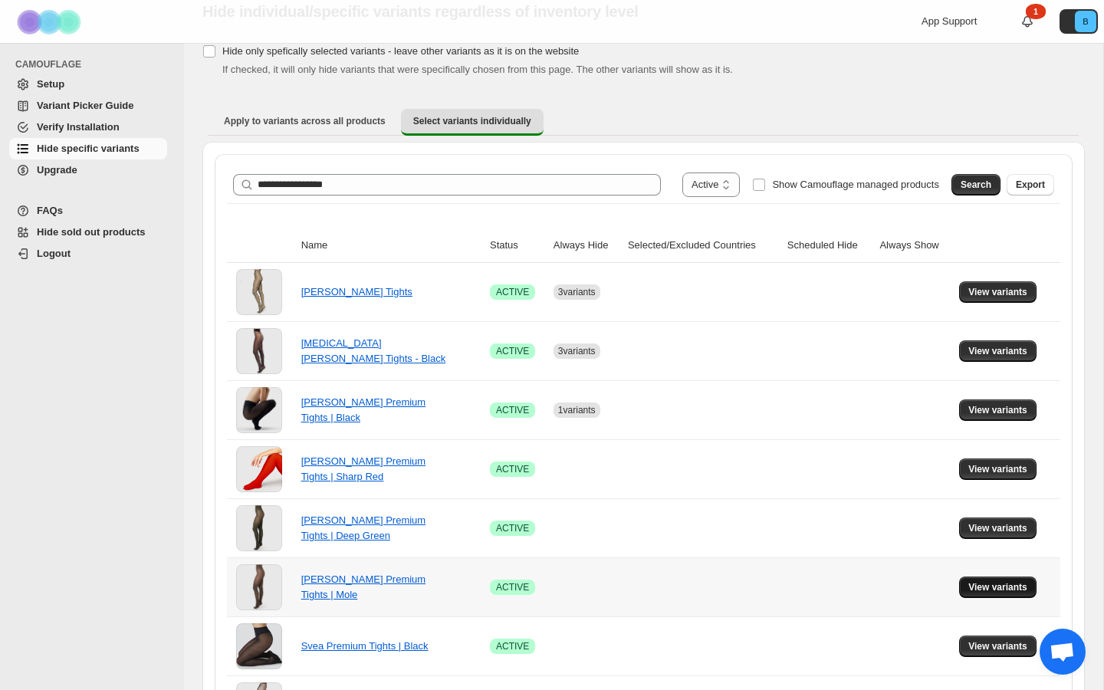
click at [1005, 583] on span "View variants" at bounding box center [998, 587] width 59 height 12
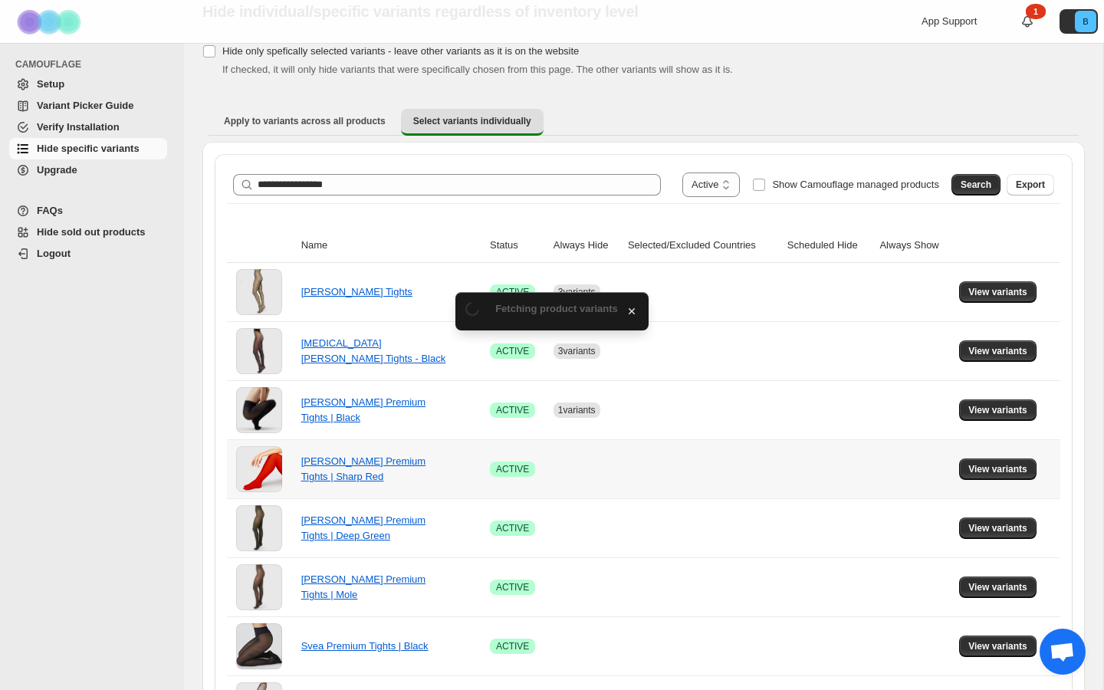
scroll to position [0, 0]
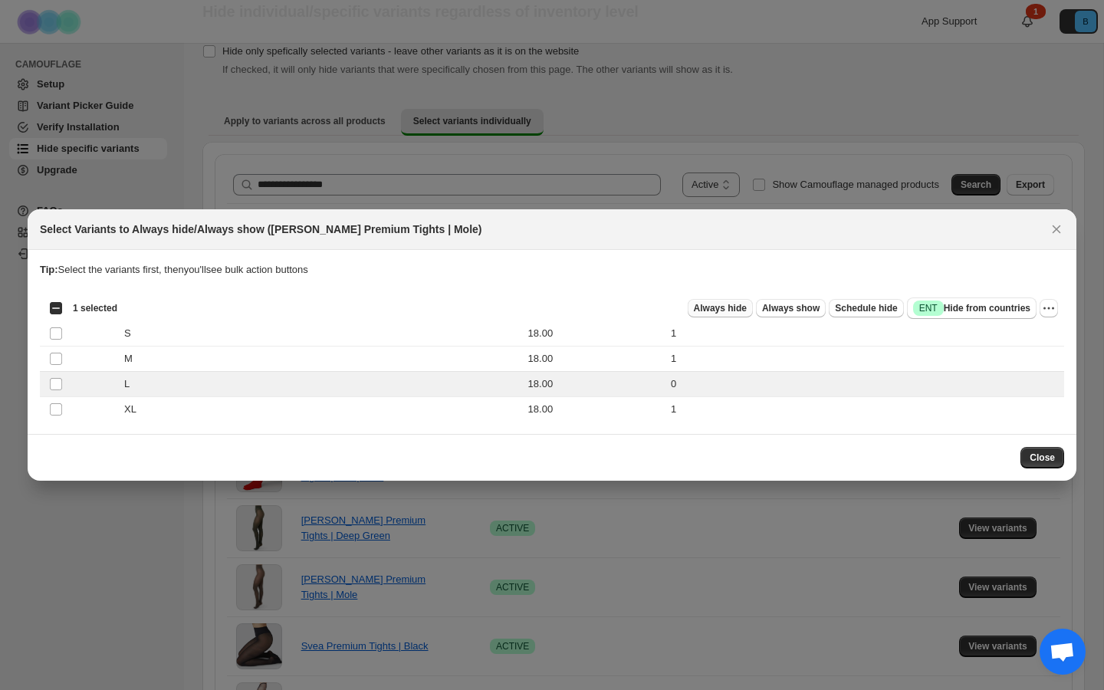
click at [723, 302] on button "Always hide" at bounding box center [720, 308] width 65 height 18
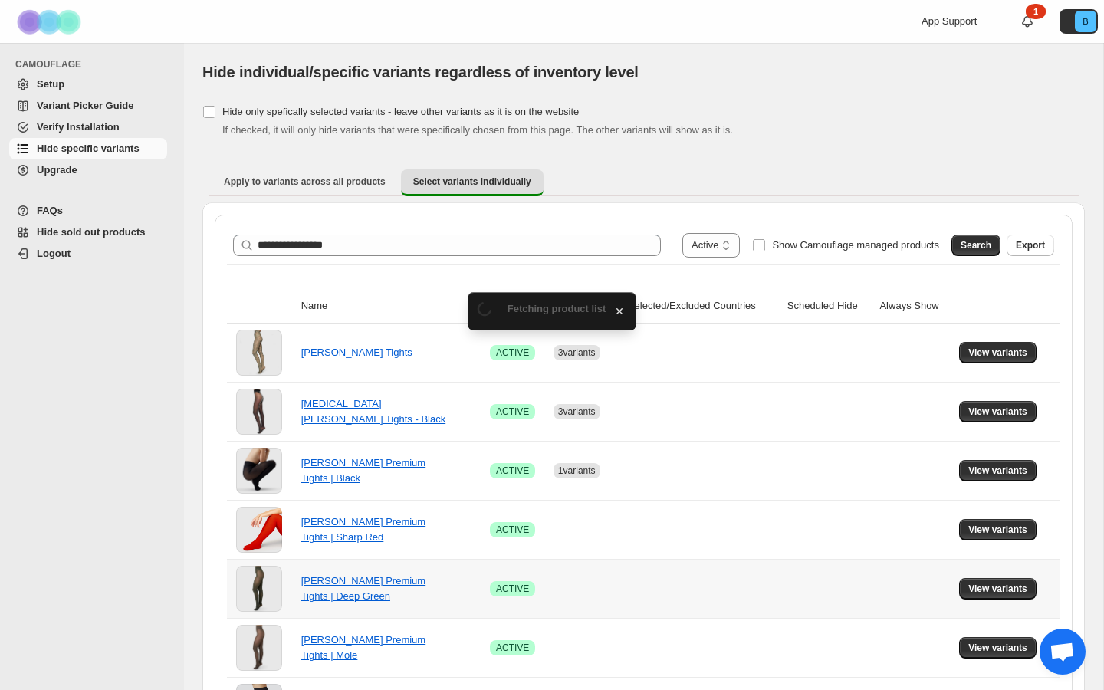
scroll to position [61, 0]
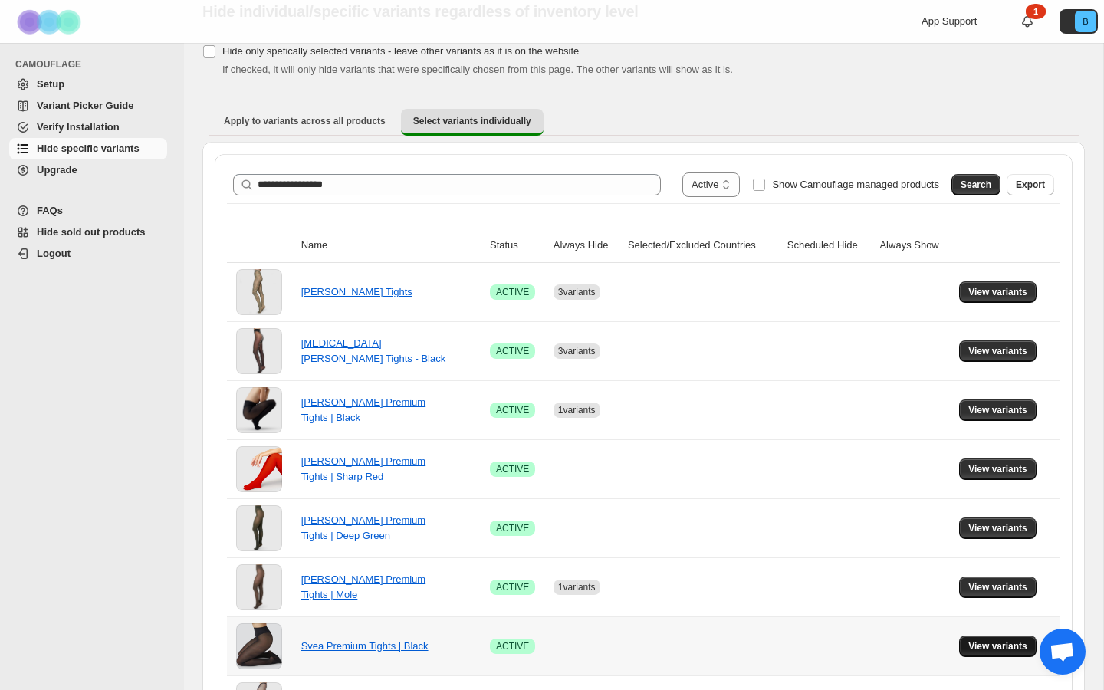
click at [977, 648] on span "View variants" at bounding box center [998, 646] width 59 height 12
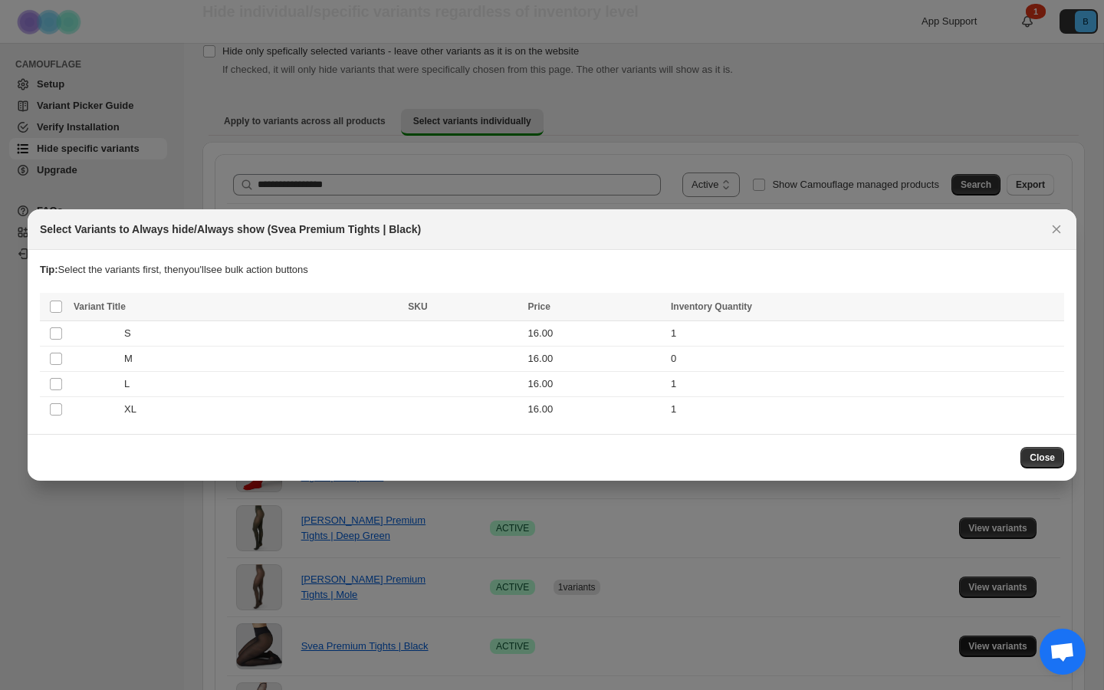
scroll to position [0, 0]
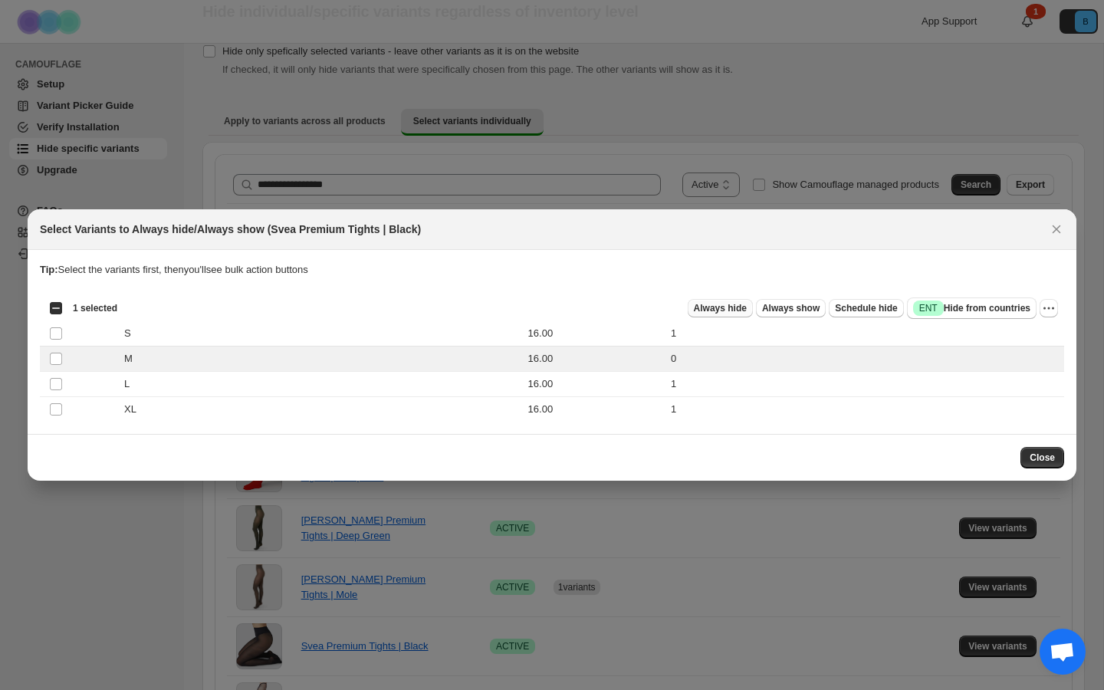
click at [721, 308] on span "Always hide" at bounding box center [720, 308] width 53 height 12
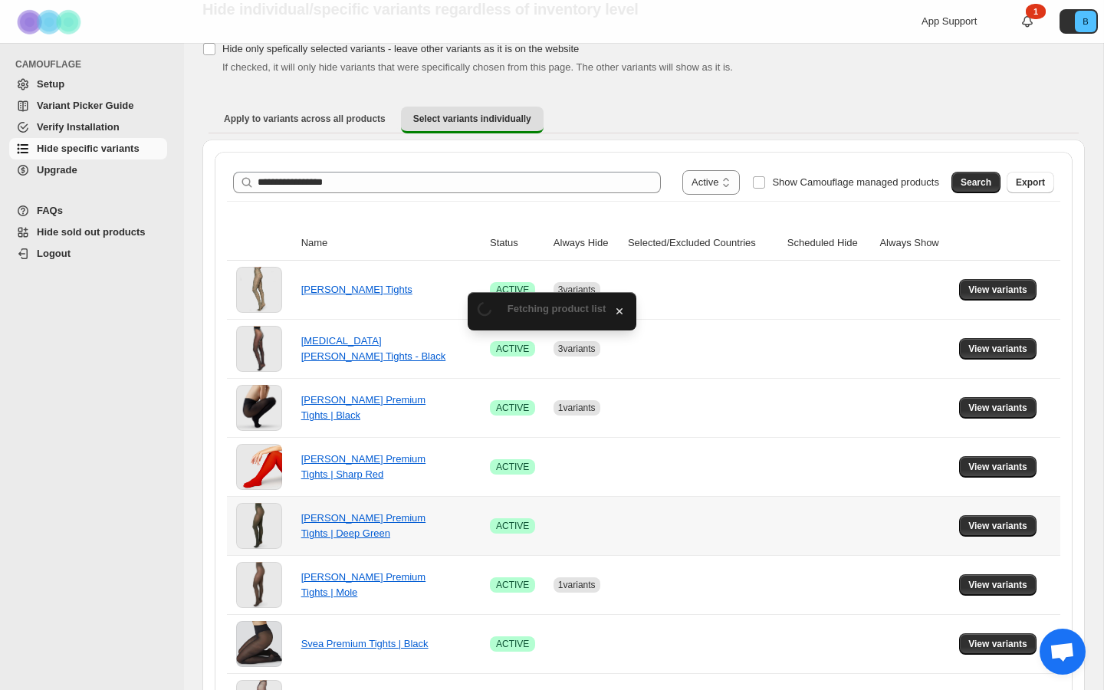
scroll to position [176, 0]
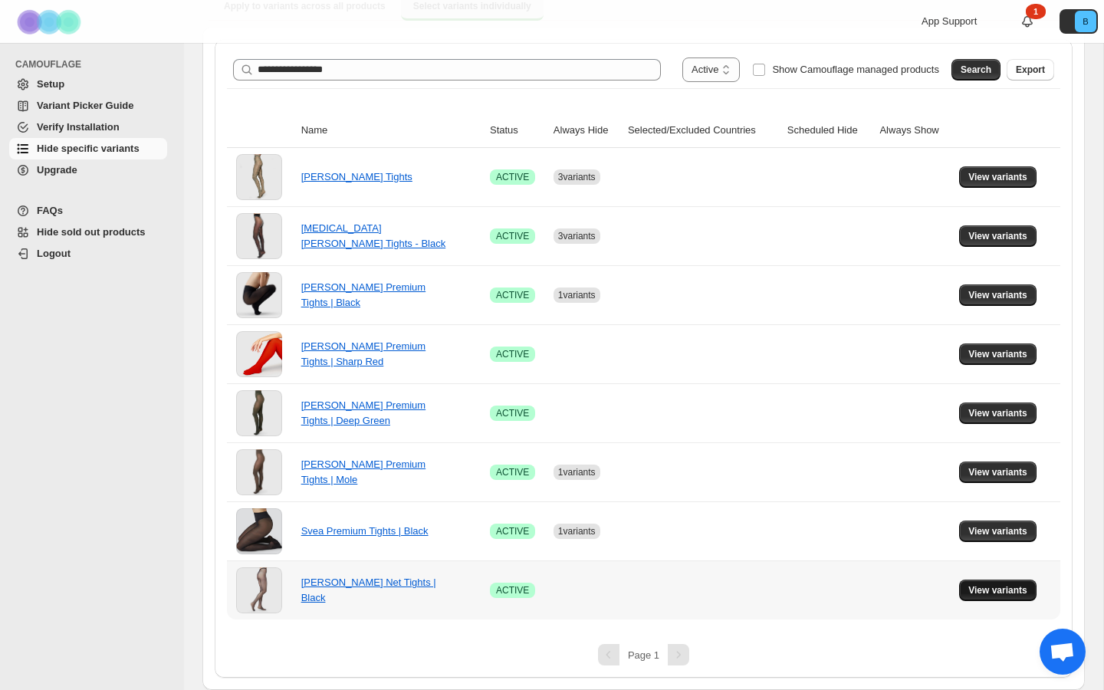
click at [1001, 592] on span "View variants" at bounding box center [998, 590] width 59 height 12
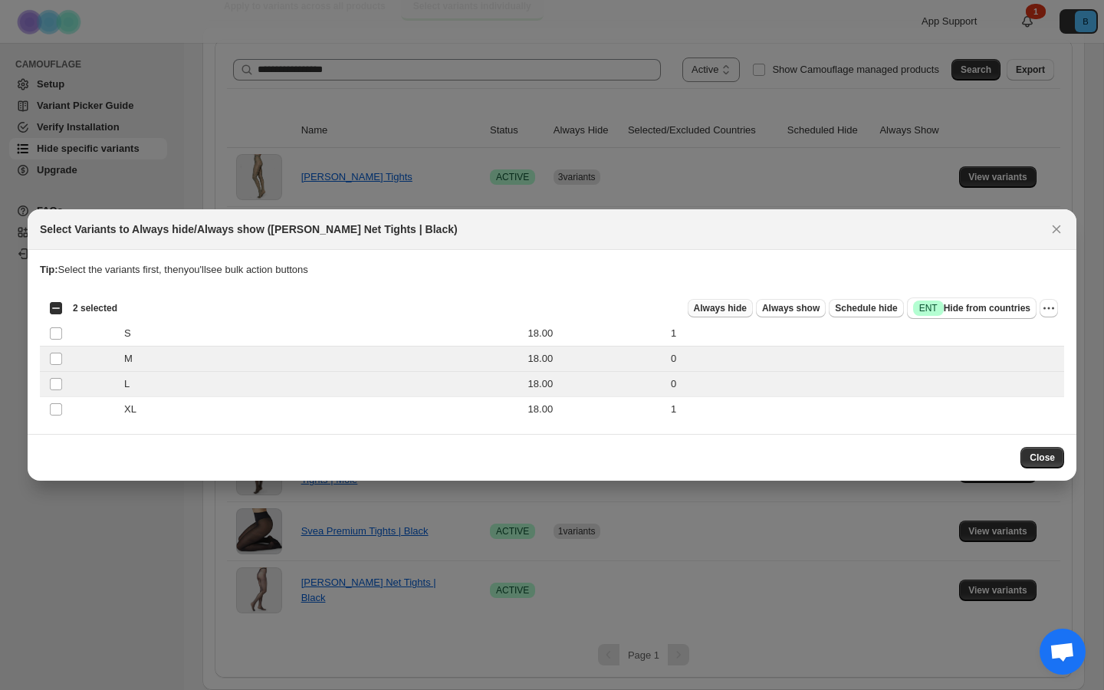
click at [722, 308] on span "Always hide" at bounding box center [720, 308] width 53 height 12
